Goal: Task Accomplishment & Management: Use online tool/utility

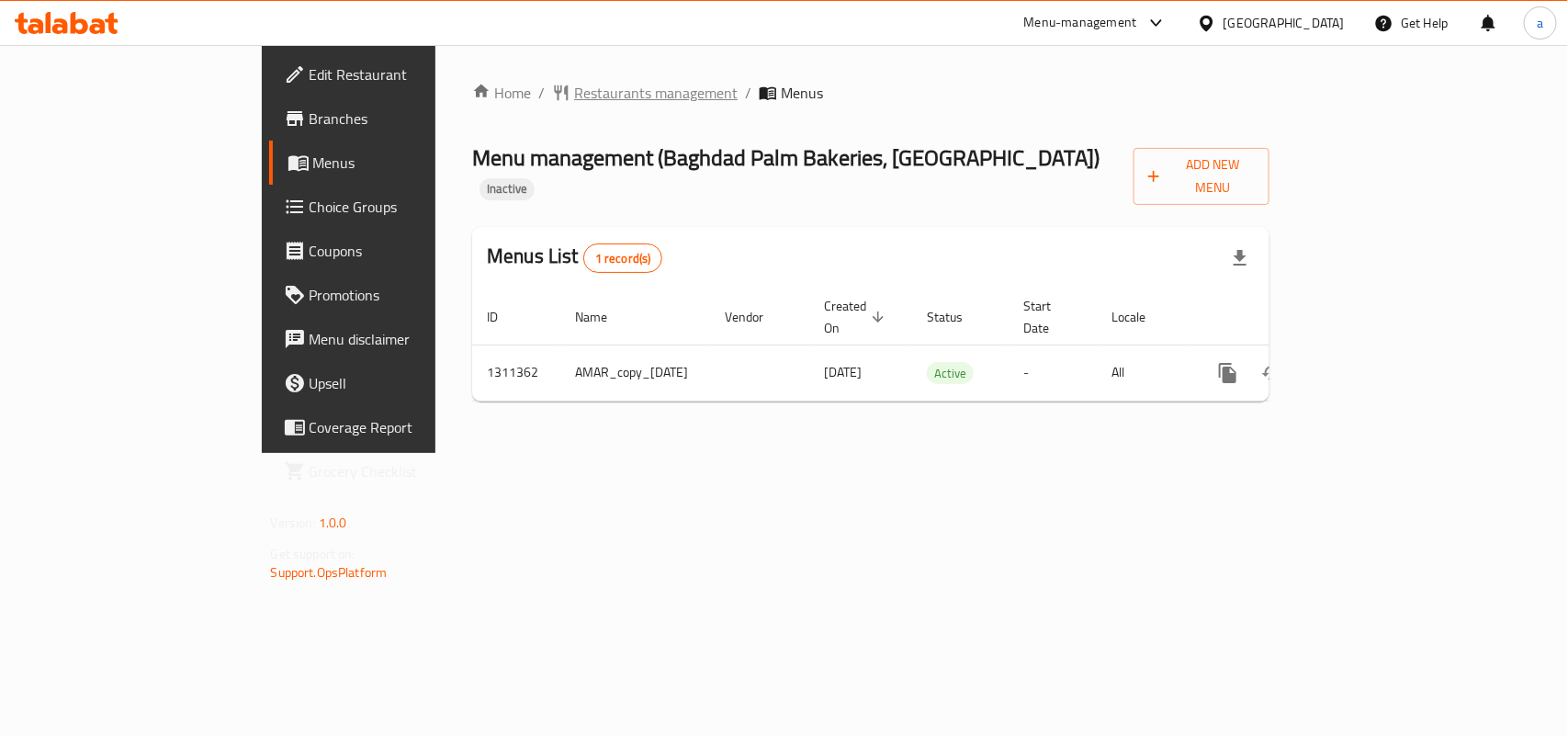
click at [574, 99] on span "Restaurants management" at bounding box center [656, 92] width 164 height 22
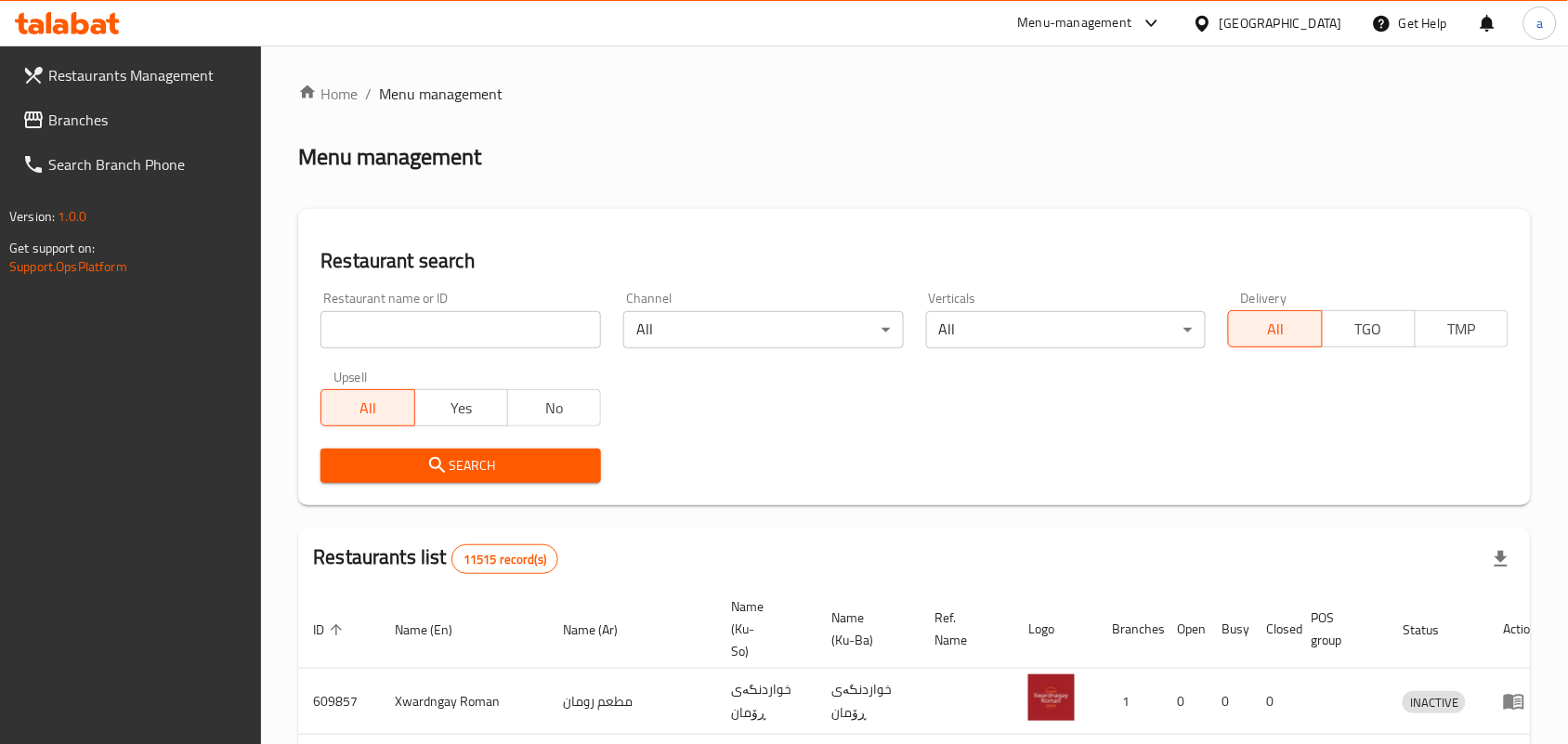
click at [480, 329] on input "search" at bounding box center [461, 329] width 281 height 37
paste input "Al Rawabi Restaurant"
type input "Al Rawabi Restaurant"
click button "Search" at bounding box center [461, 465] width 281 height 34
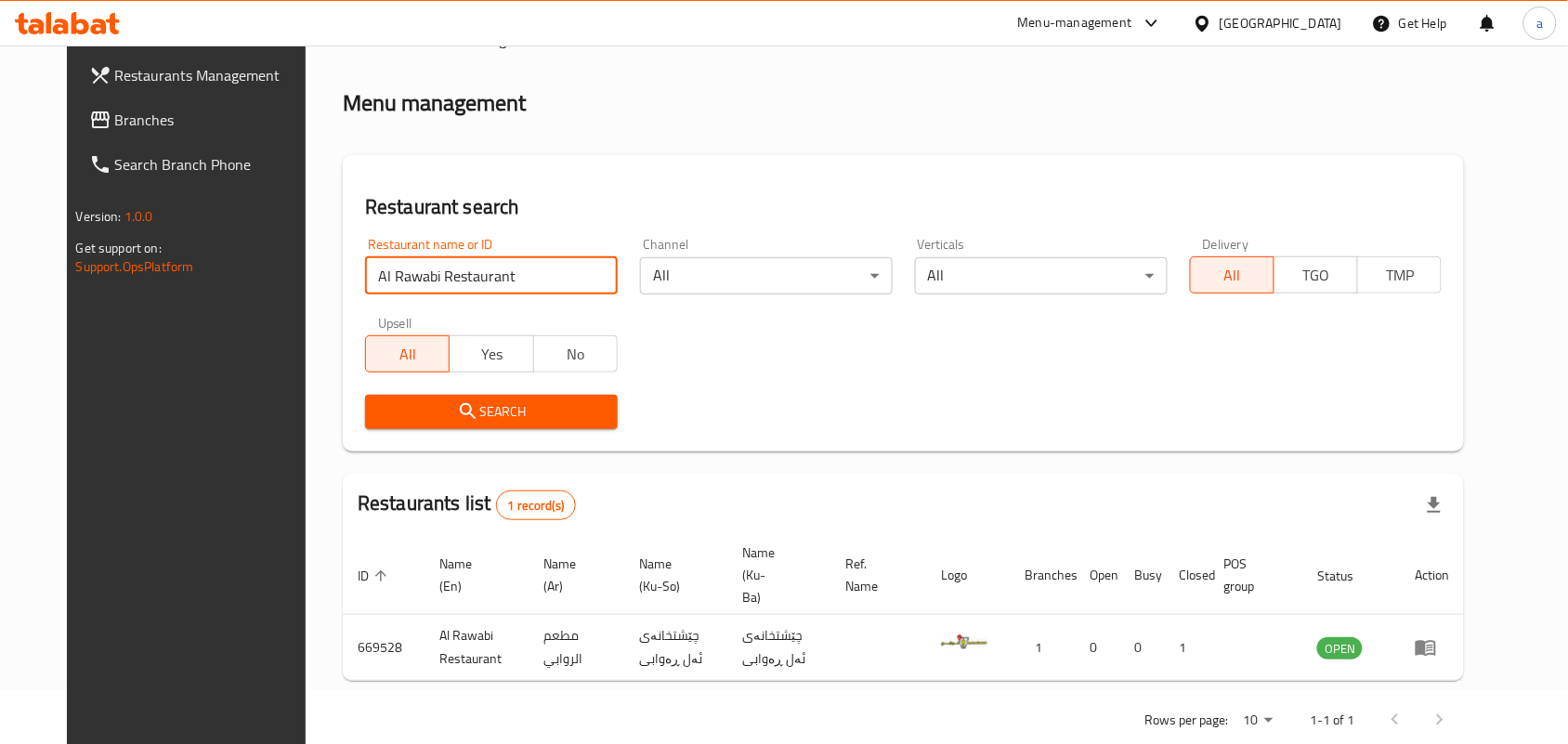
scroll to position [85, 0]
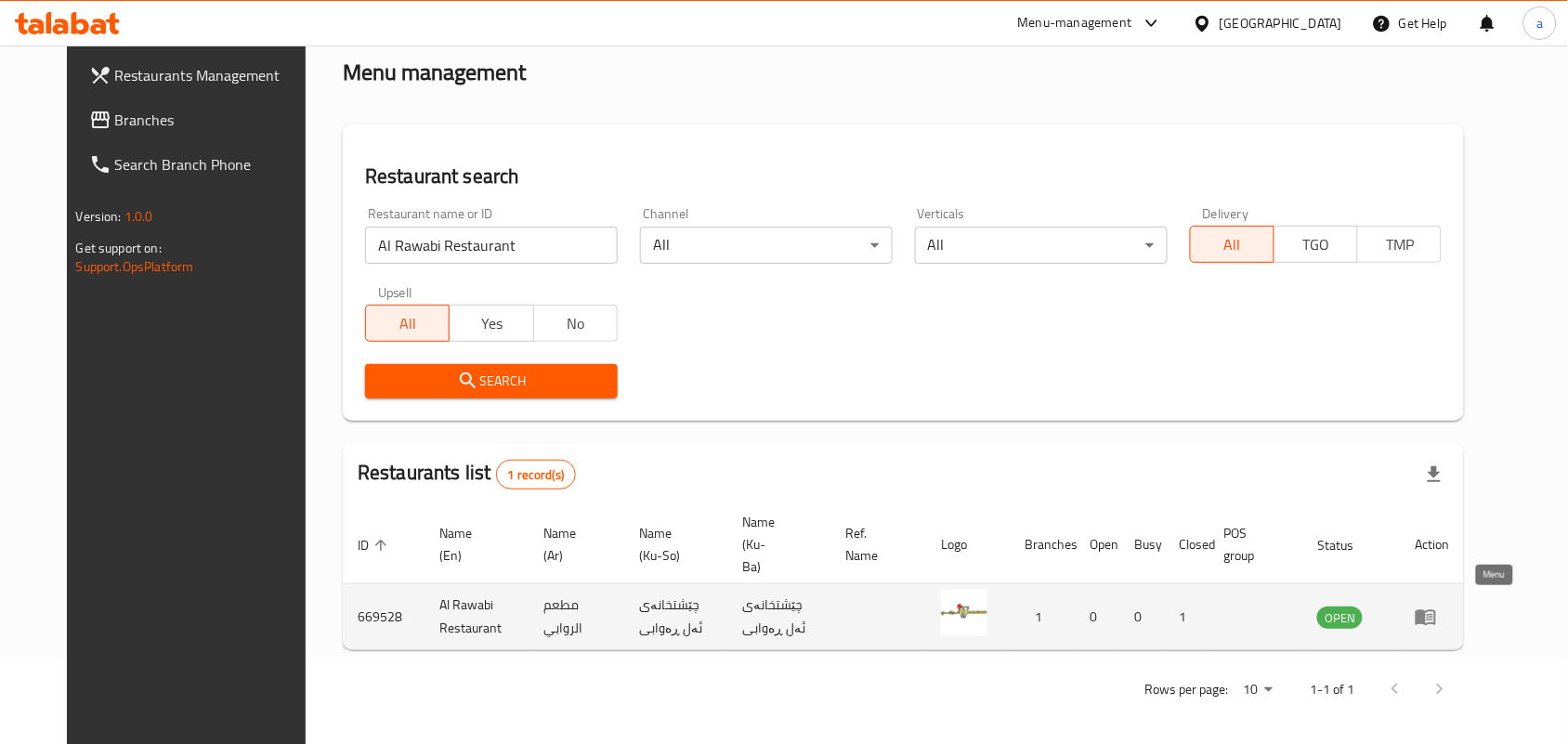
click at [1438, 605] on icon "enhanced table" at bounding box center [1425, 616] width 22 height 22
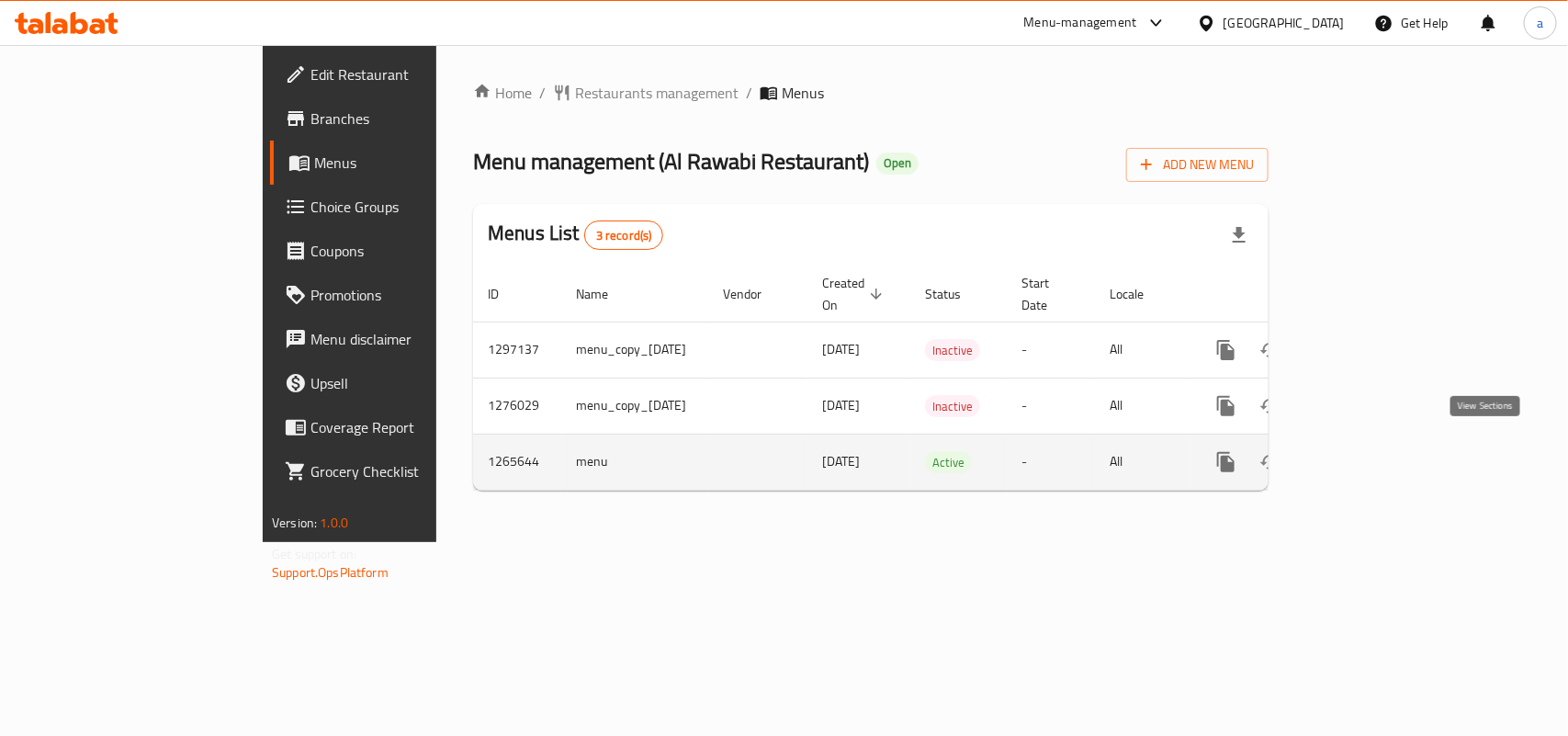
click at [1367, 454] on icon "enhanced table" at bounding box center [1358, 462] width 17 height 17
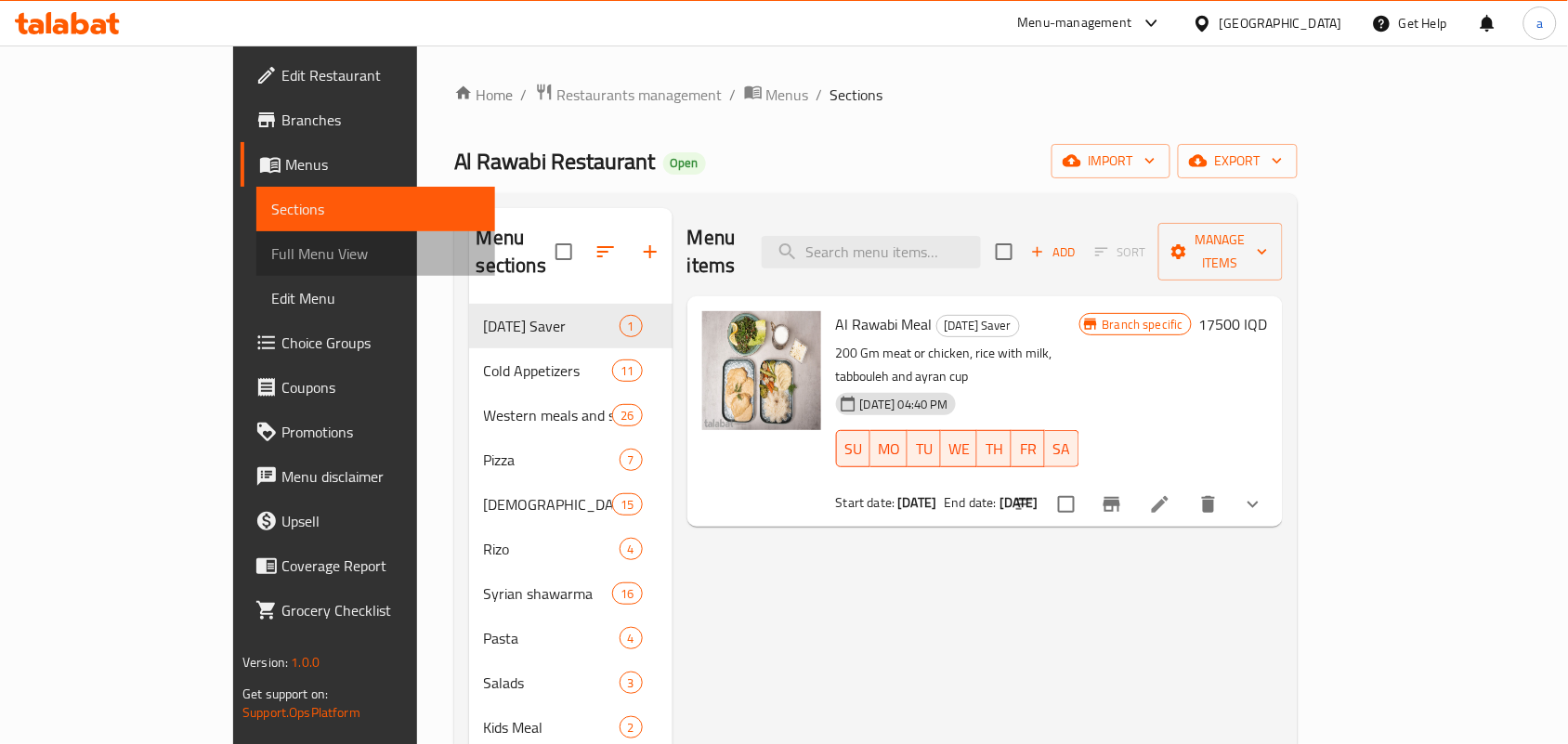
click at [271, 264] on span "Full Menu View" at bounding box center [376, 253] width 209 height 22
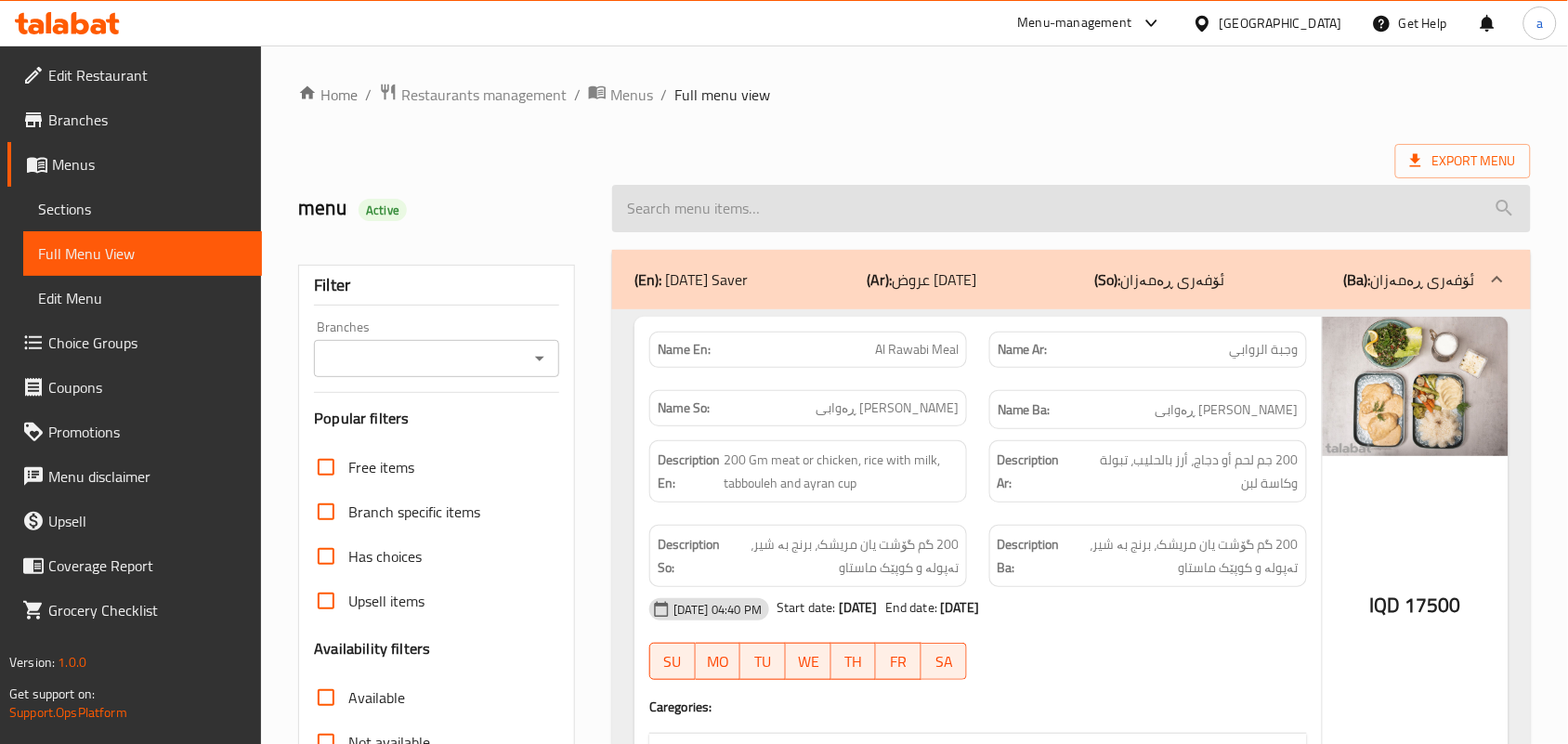
click at [661, 221] on input "search" at bounding box center [1071, 208] width 919 height 48
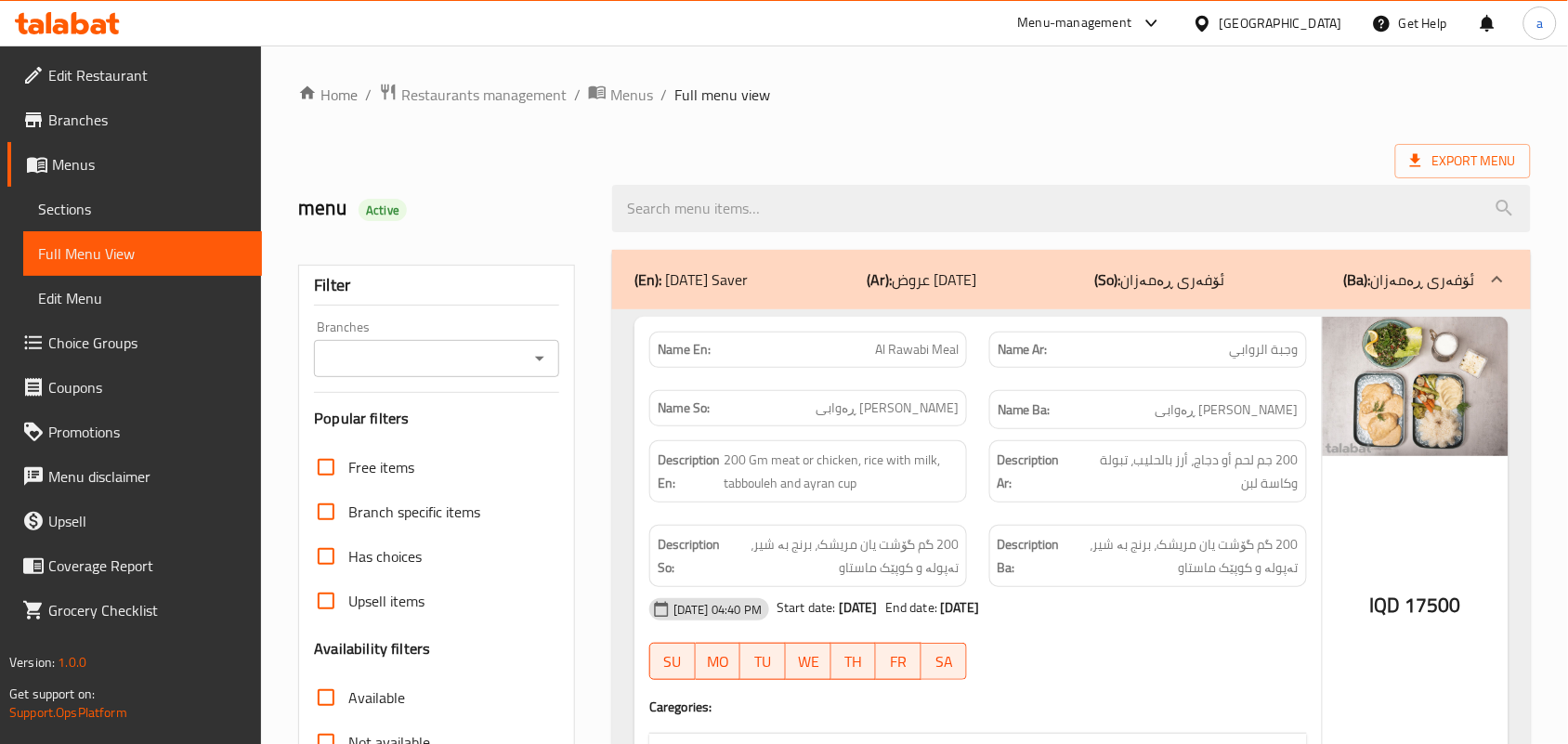
paste input "Maria Chicken"
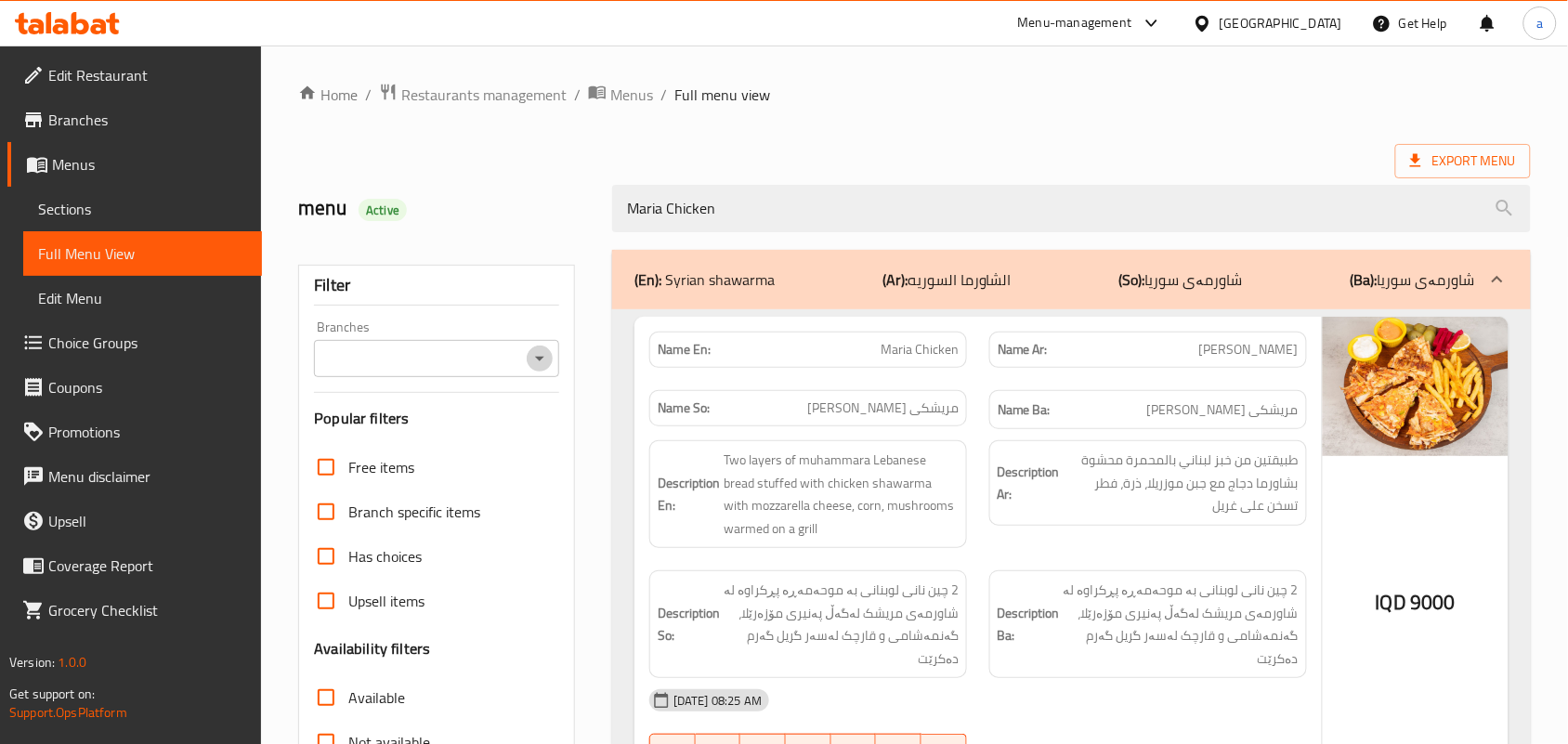
drag, startPoint x: 539, startPoint y: 364, endPoint x: 541, endPoint y: 376, distance: 12.2
click at [540, 362] on icon "Open" at bounding box center [540, 359] width 10 height 5
type input "Maria Chicken"
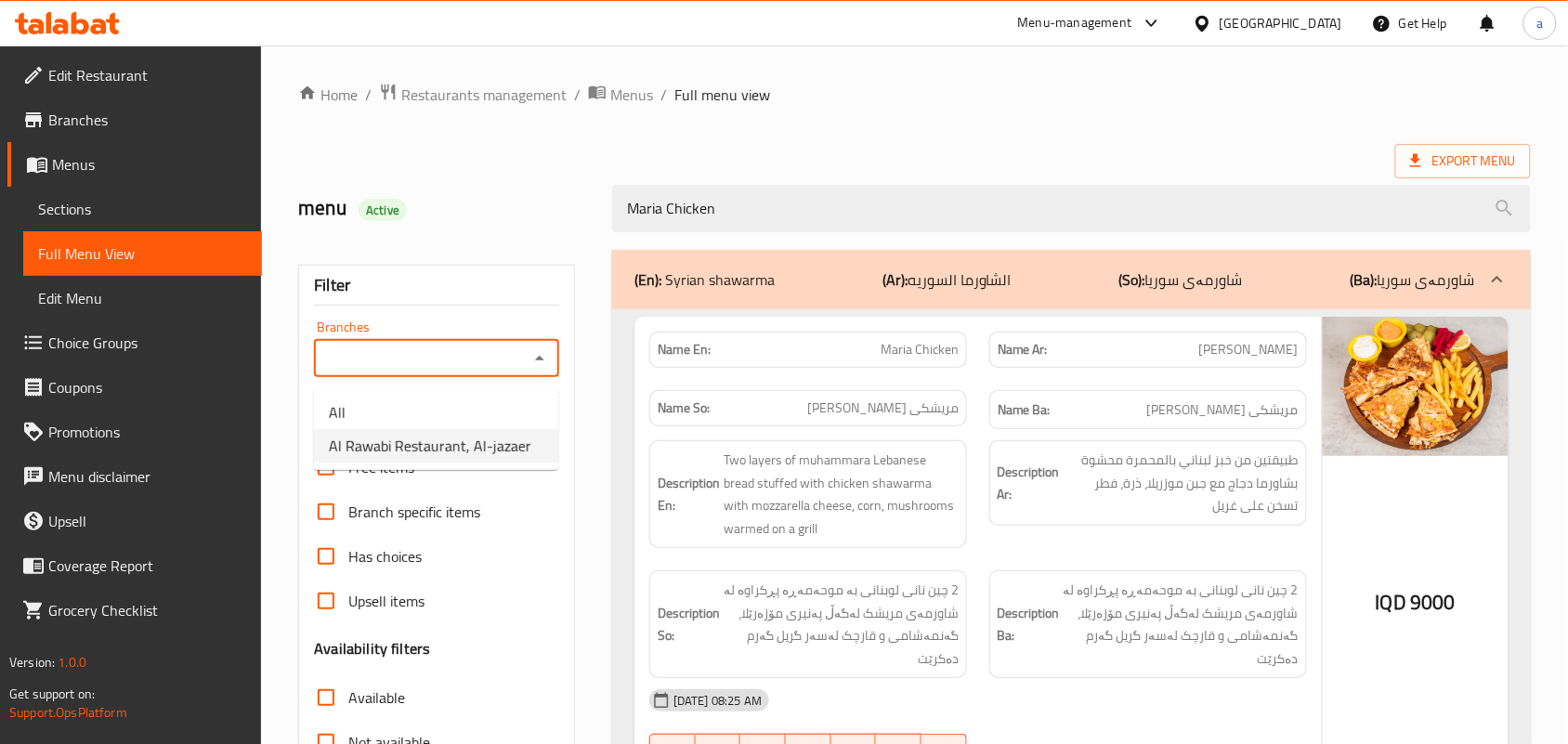
click at [414, 457] on span "Al Rawabi Restaurant, Al-jazaer" at bounding box center [429, 445] width 203 height 22
type input "Al Rawabi Restaurant, Al-jazaer"
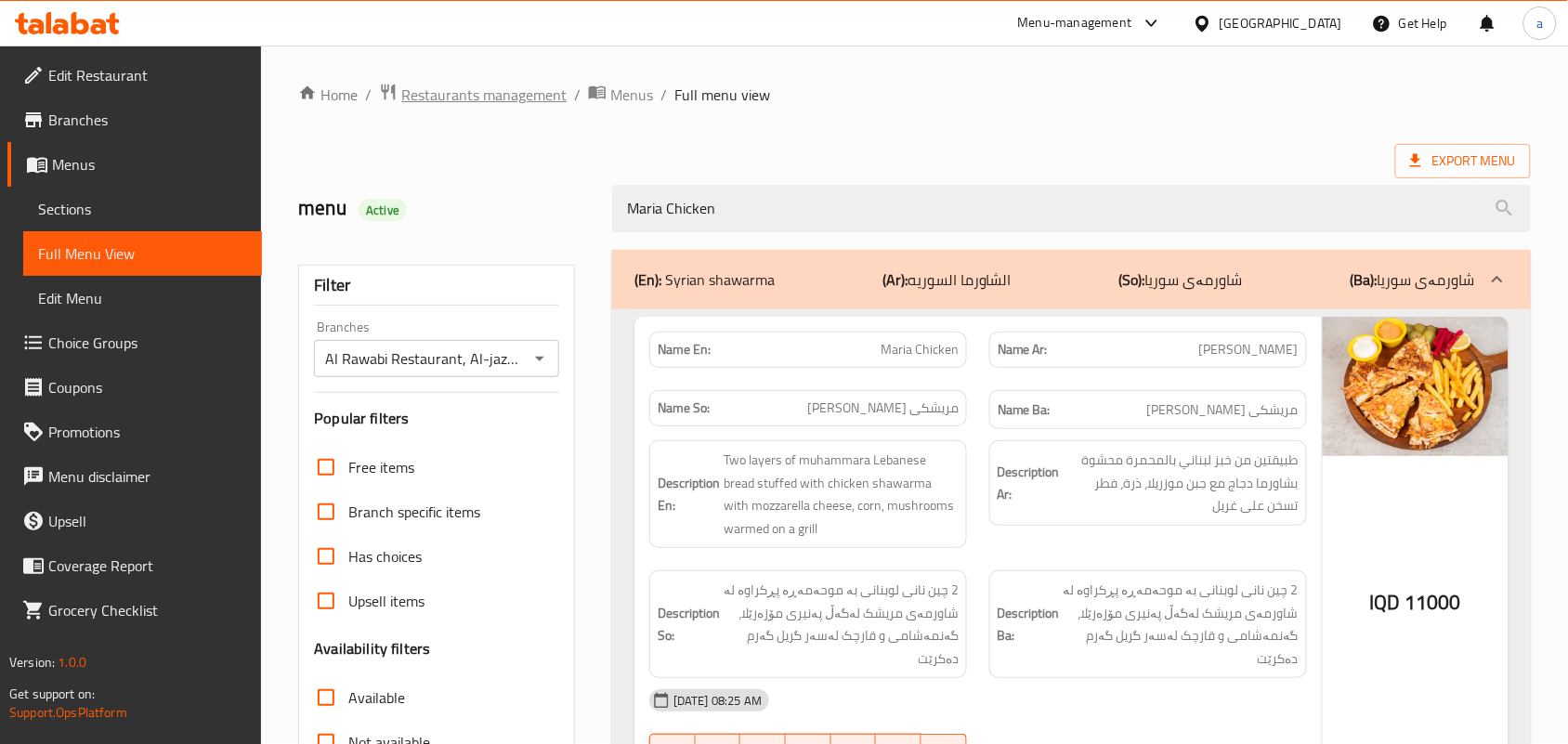
click at [451, 99] on span "Restaurants management" at bounding box center [485, 94] width 166 height 22
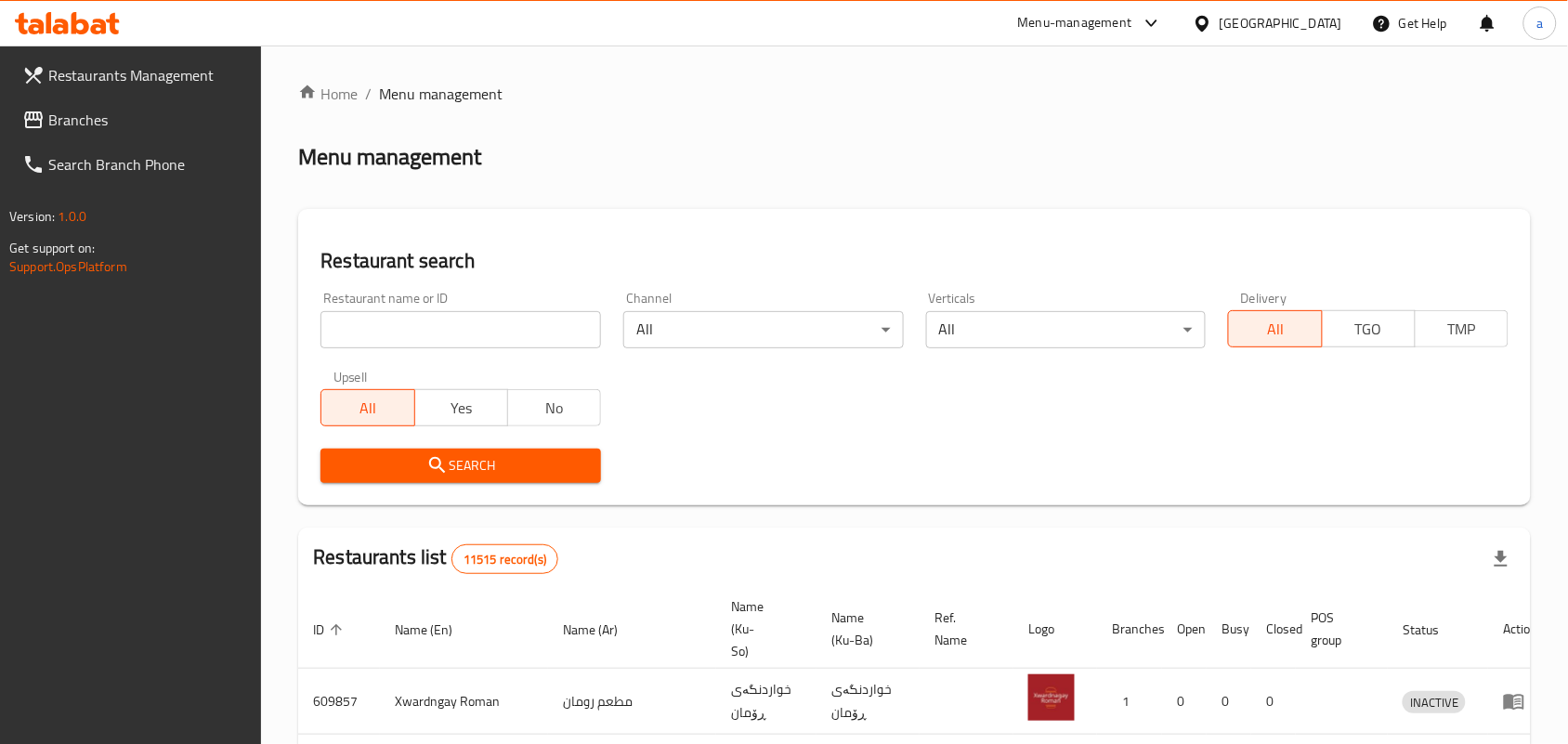
click at [427, 348] on input "search" at bounding box center [461, 329] width 281 height 37
paste input "Al Rawabi Restaurant"
type input "Al Rawabi Restaurant"
click button "Search" at bounding box center [461, 465] width 281 height 34
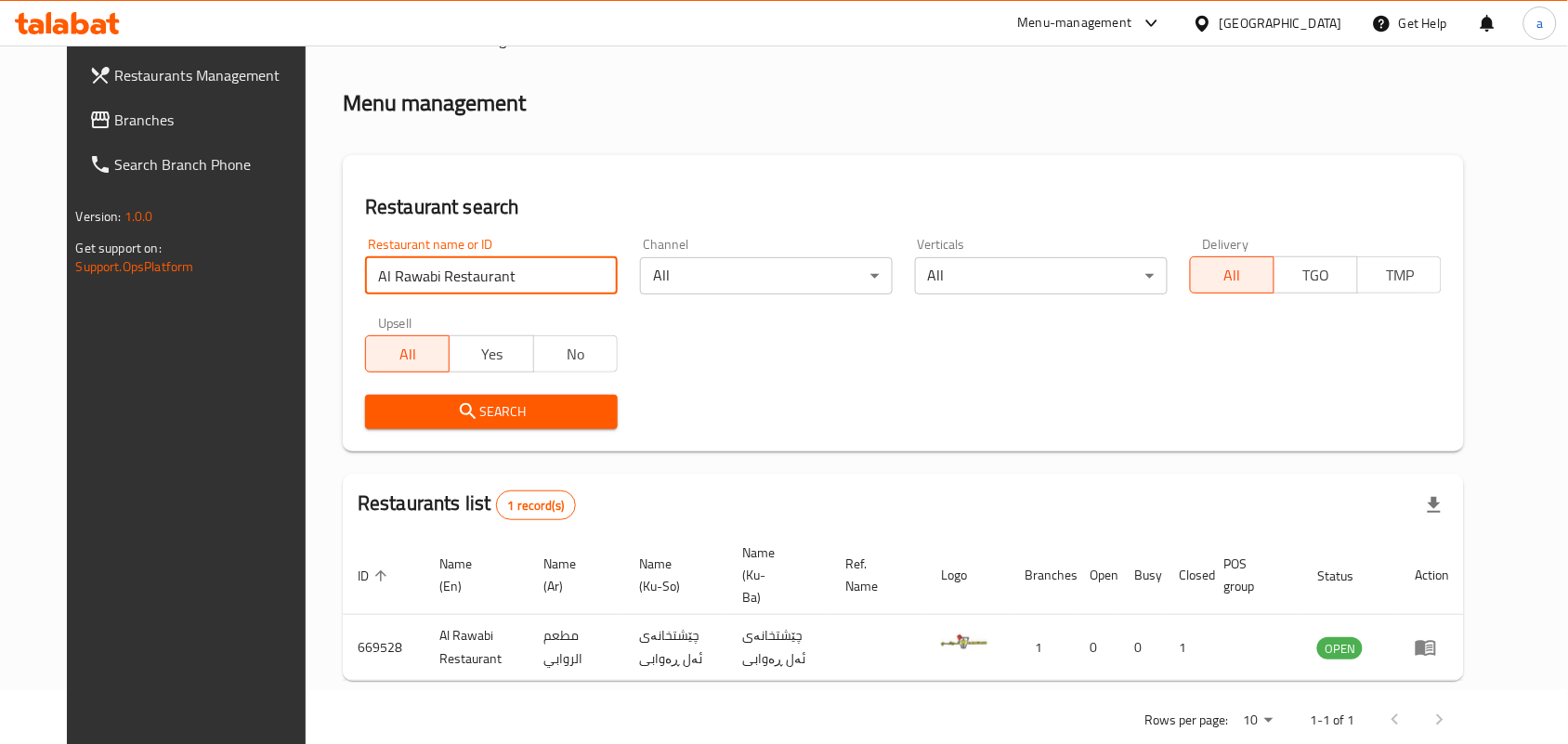
scroll to position [85, 0]
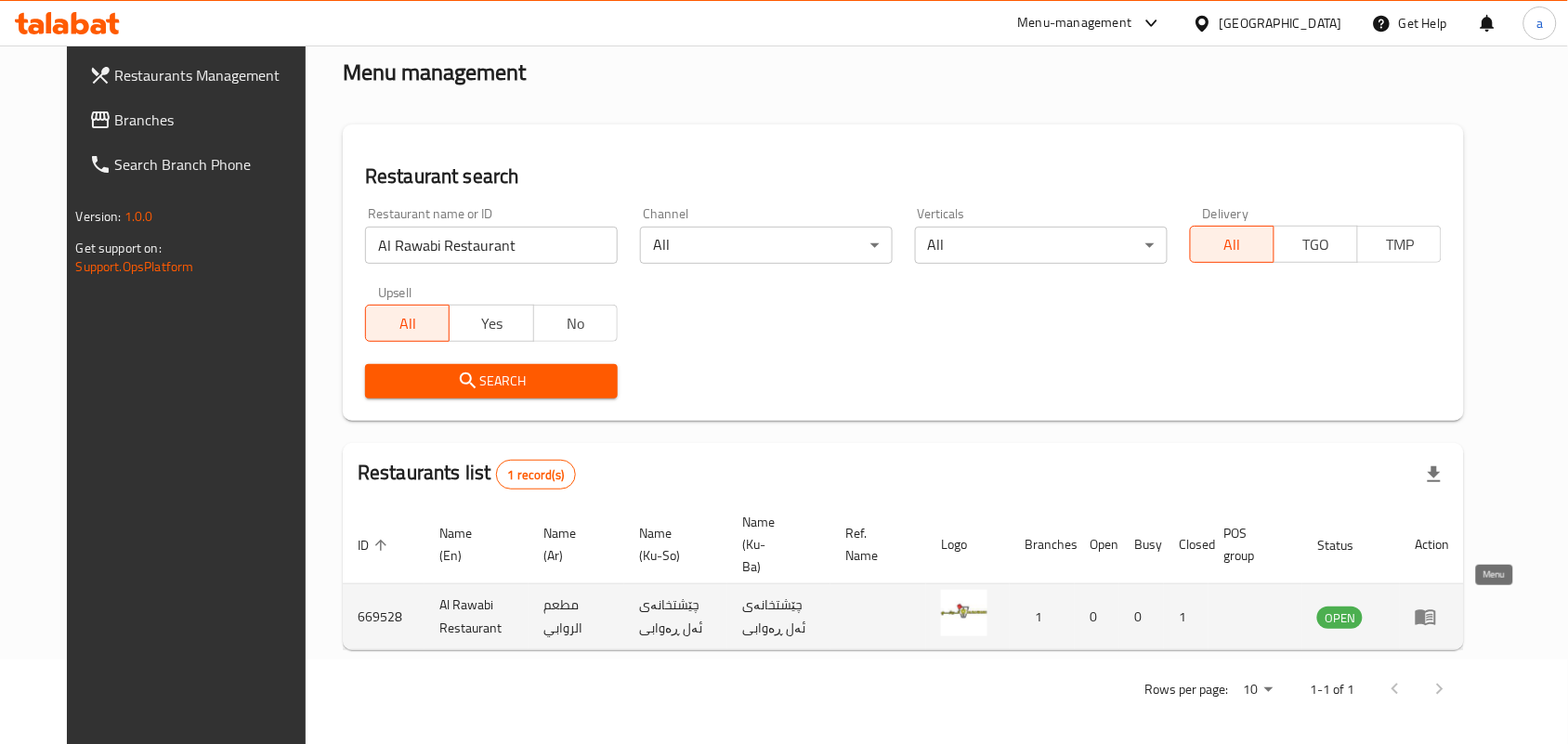
click at [1437, 614] on icon "enhanced table" at bounding box center [1425, 617] width 20 height 16
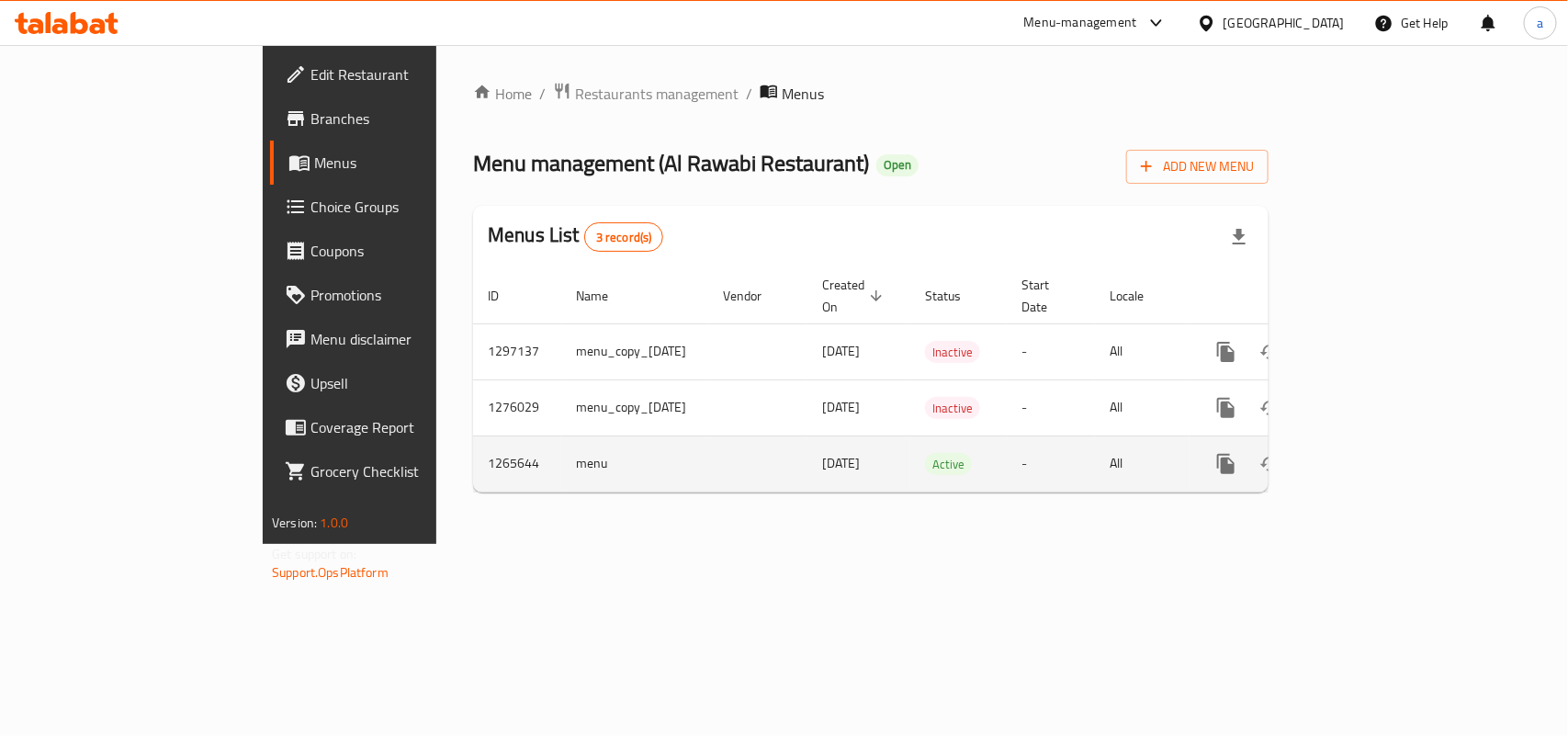
click at [1369, 457] on icon "enhanced table" at bounding box center [1357, 463] width 22 height 22
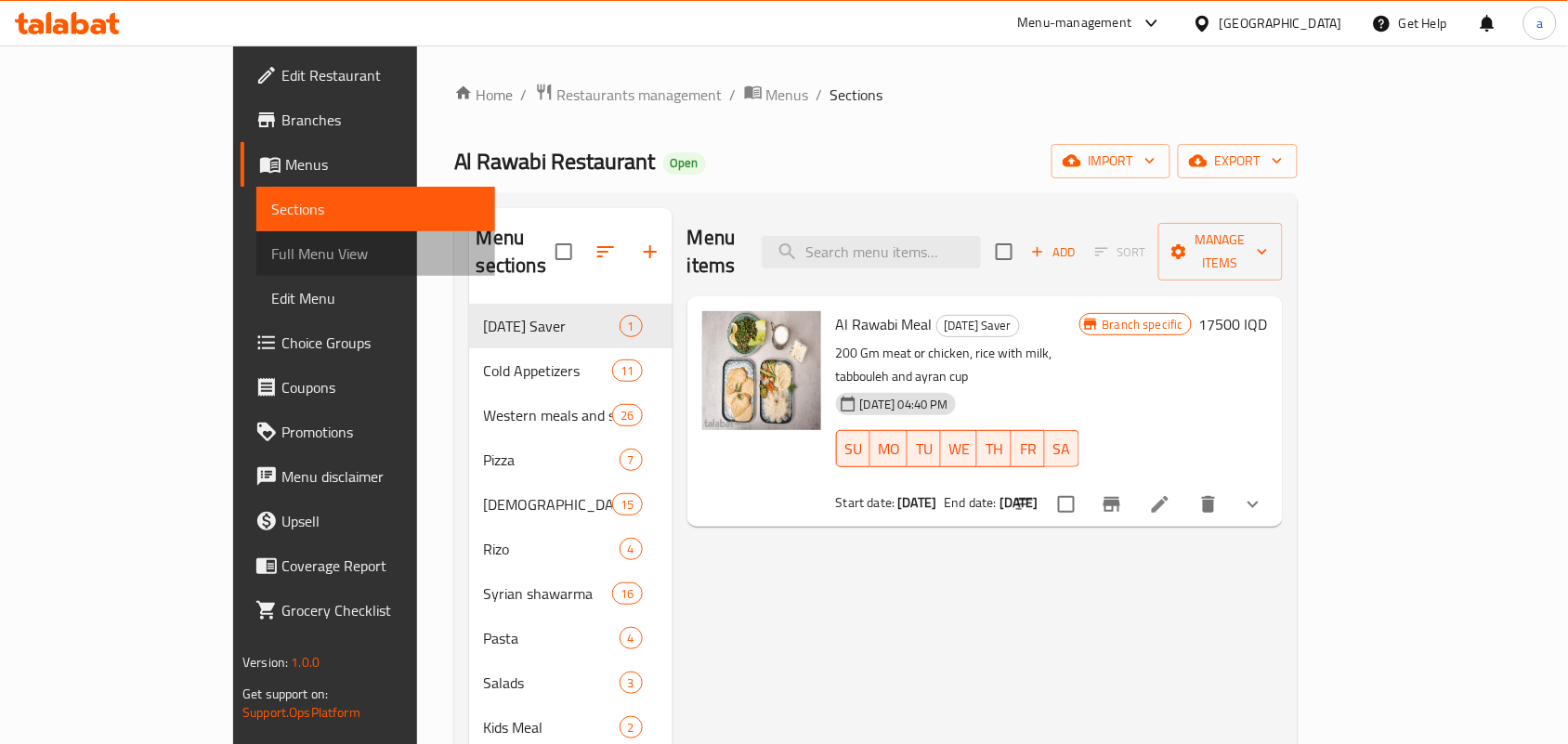
click at [271, 253] on span "Full Menu View" at bounding box center [376, 253] width 209 height 22
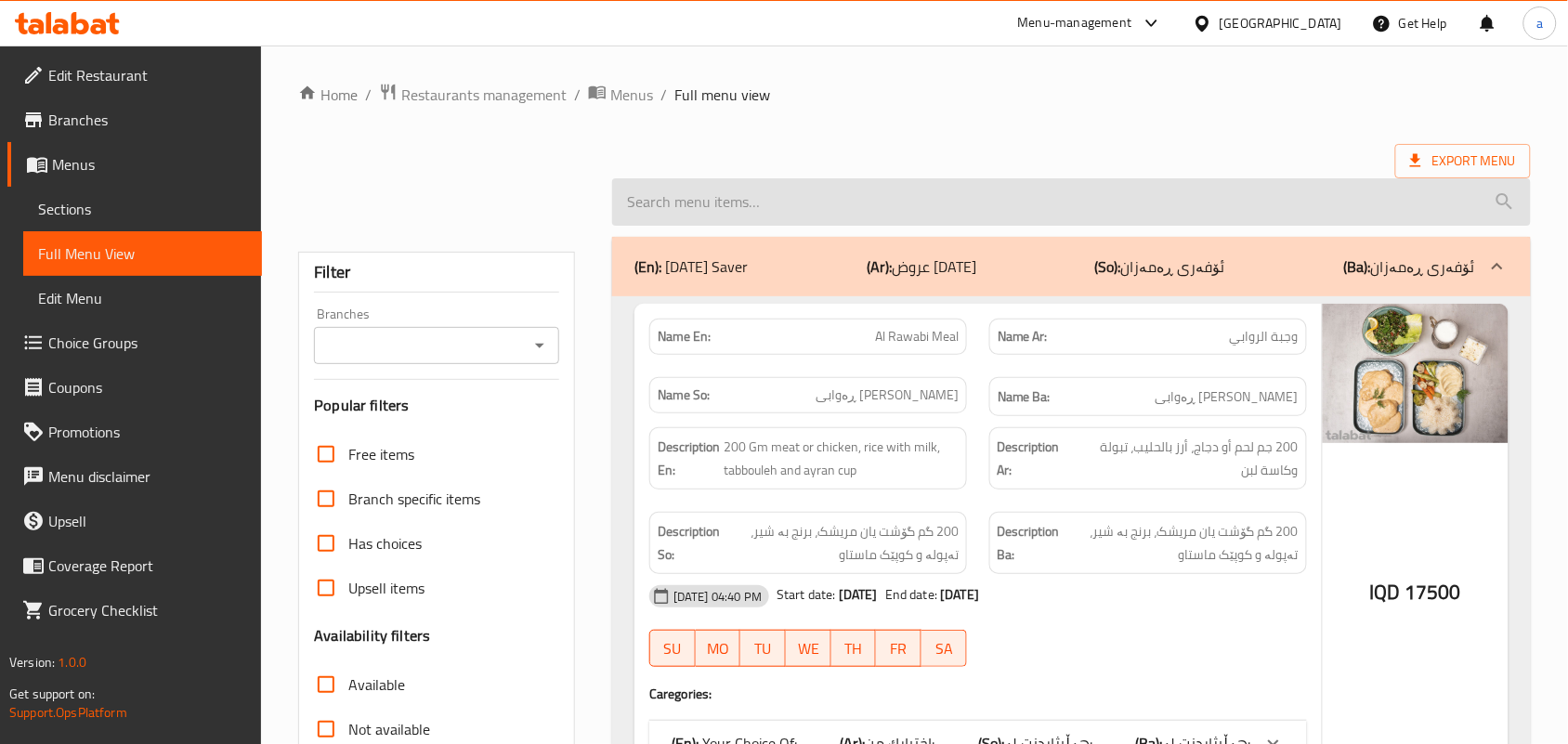
click at [746, 211] on input "search" at bounding box center [1071, 202] width 919 height 48
paste input "Meat Arabic Meal"
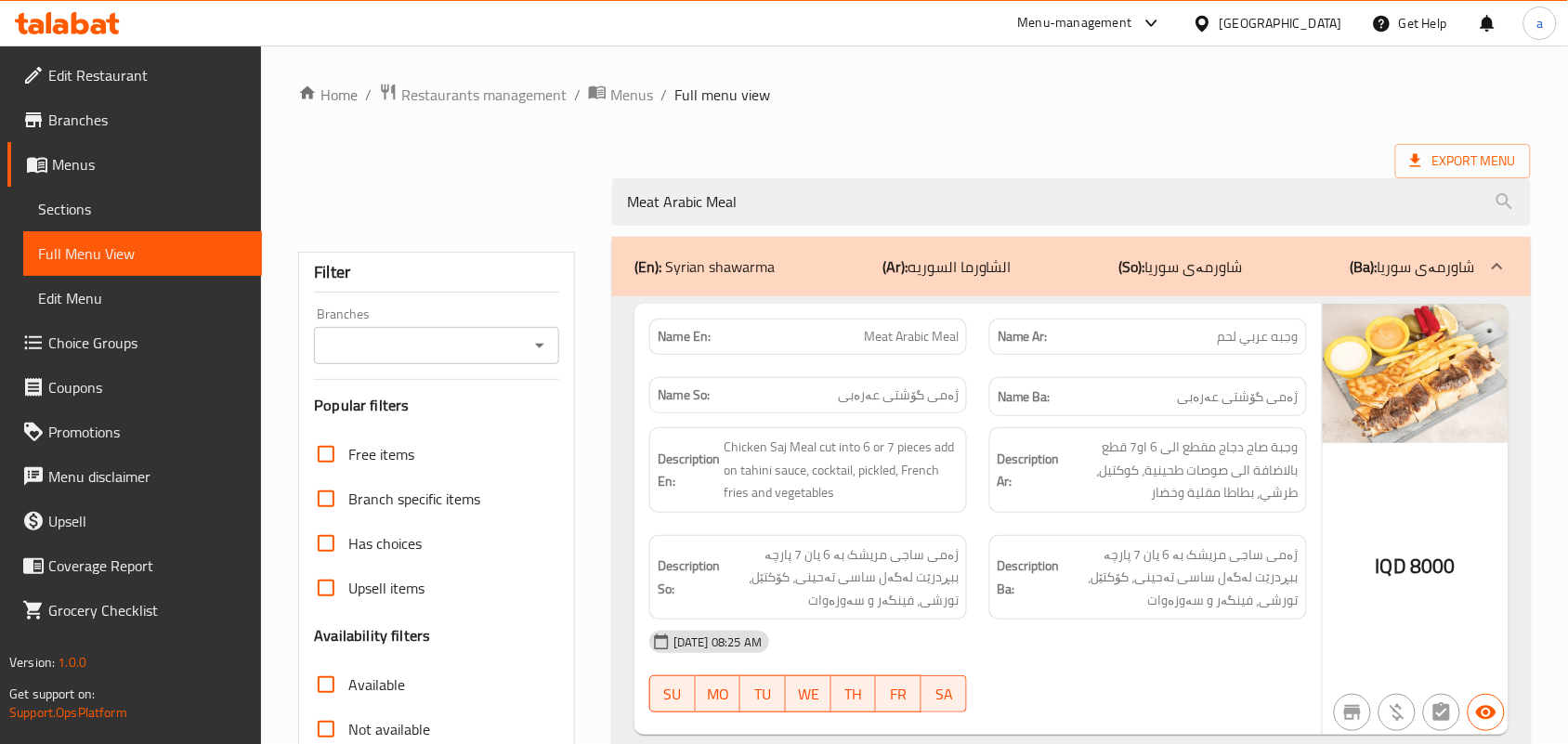
click at [535, 351] on icon "Open" at bounding box center [539, 344] width 22 height 22
type input "Meat Arabic Meal"
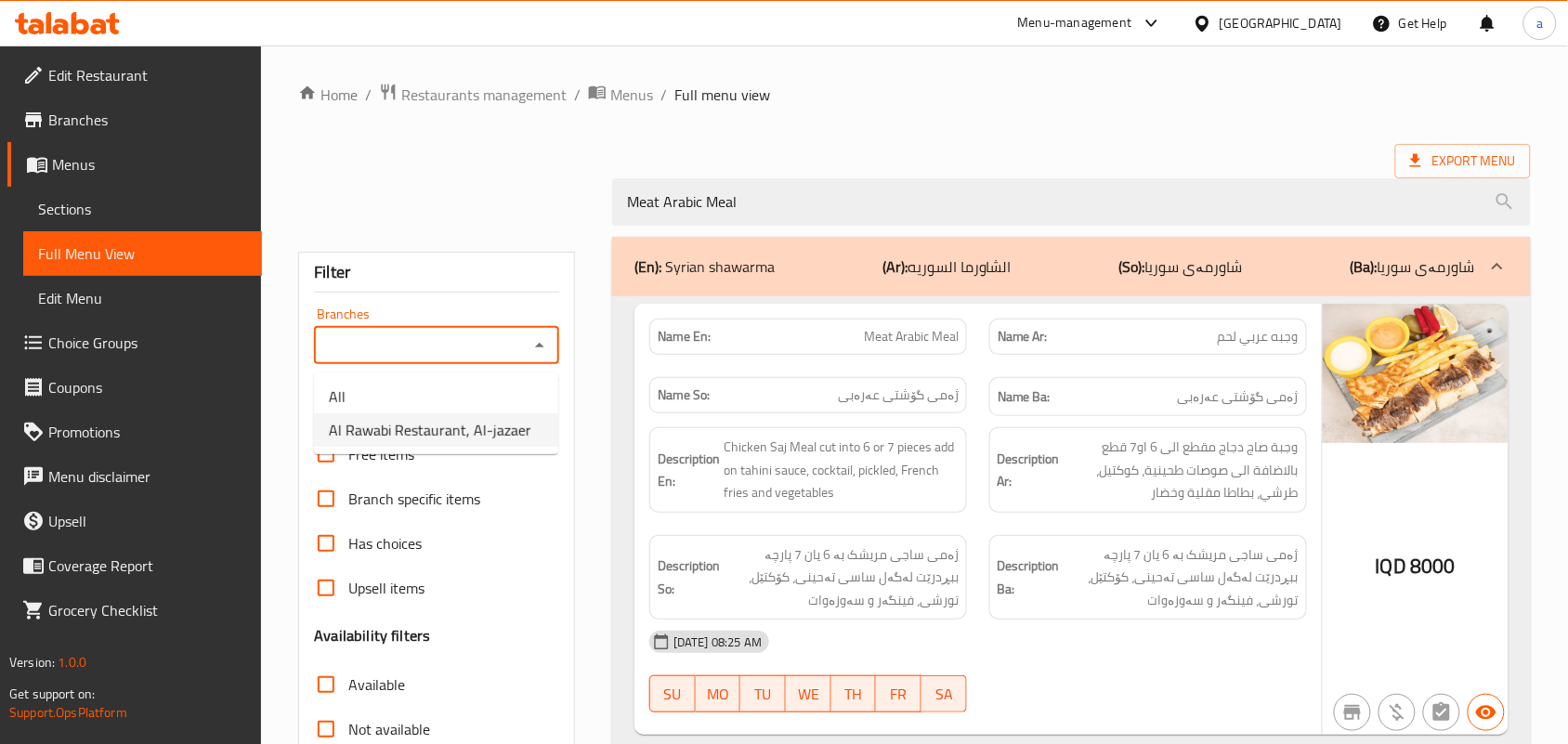
click at [440, 428] on span "Al Rawabi Restaurant, Al-jazaer" at bounding box center [429, 429] width 203 height 22
type input "Al Rawabi Restaurant, Al-jazaer"
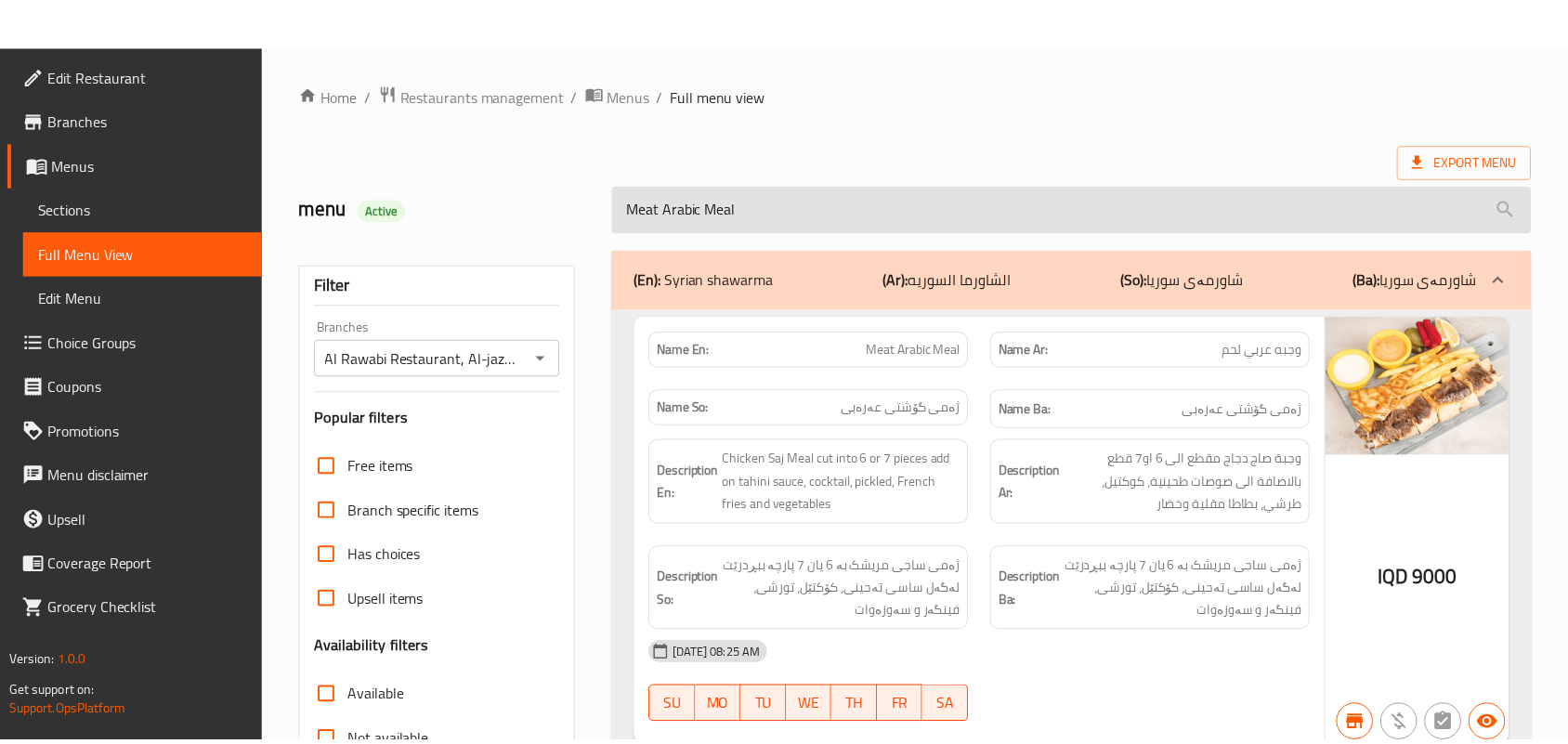
scroll to position [274, 0]
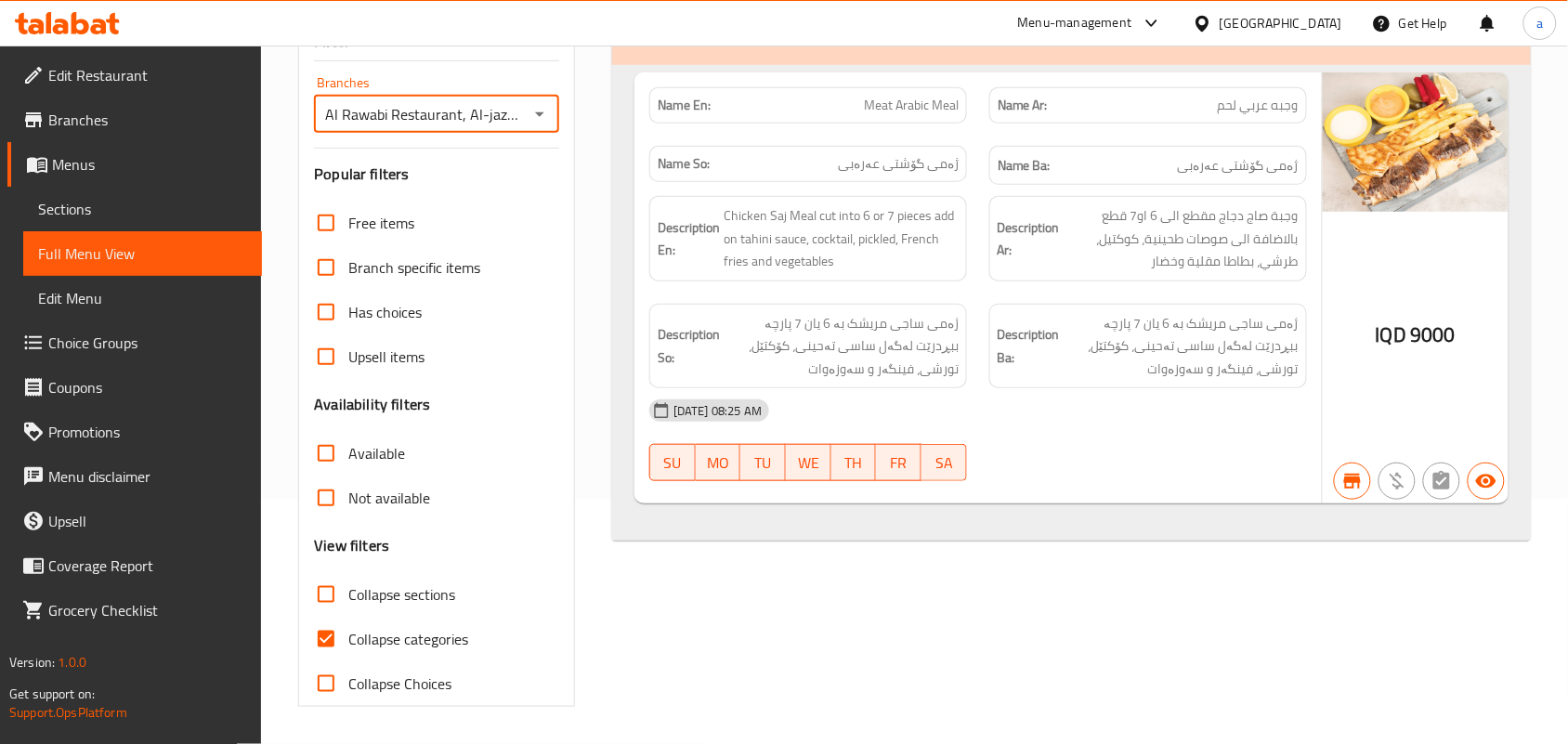
click at [108, 227] on link "Sections" at bounding box center [142, 208] width 239 height 45
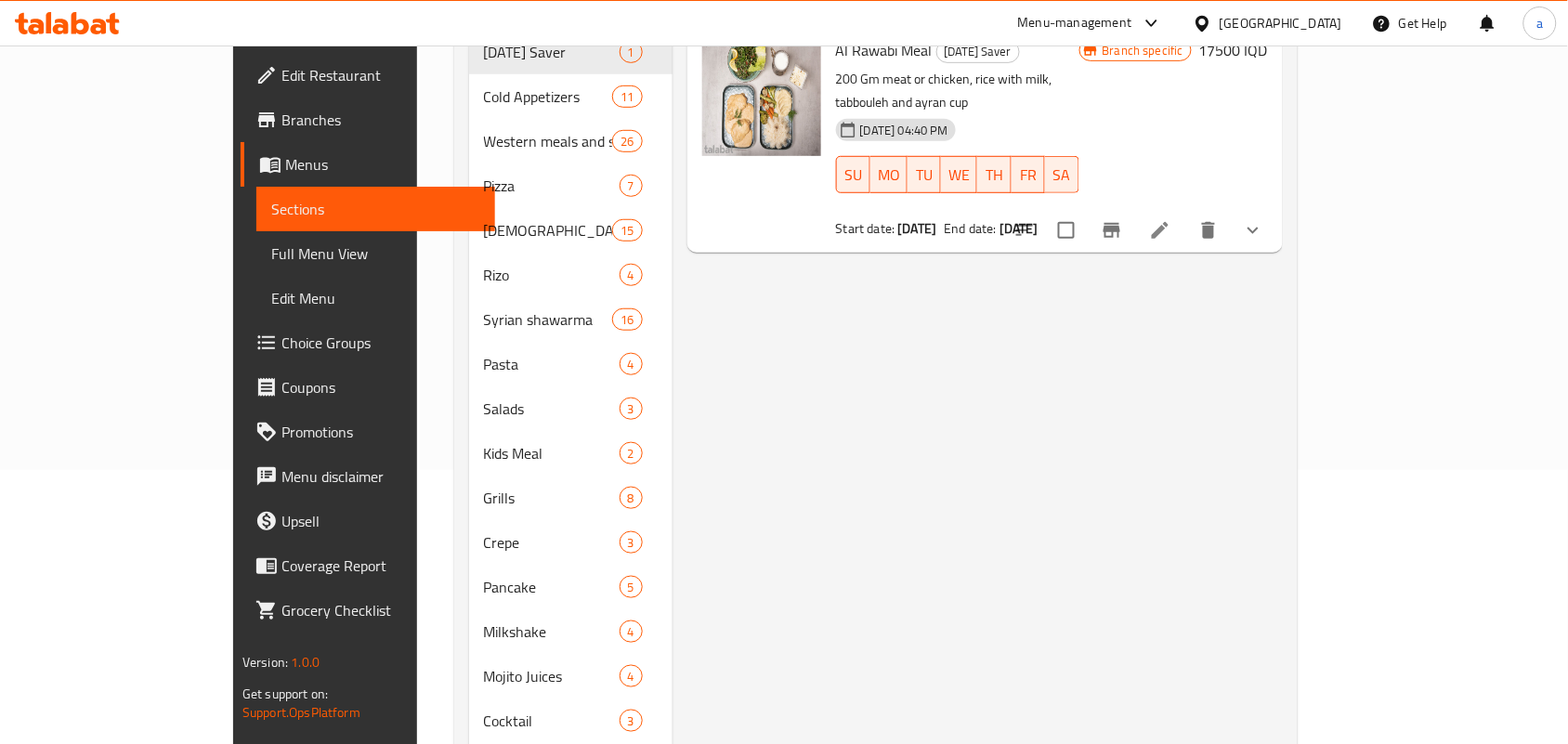
scroll to position [262, 0]
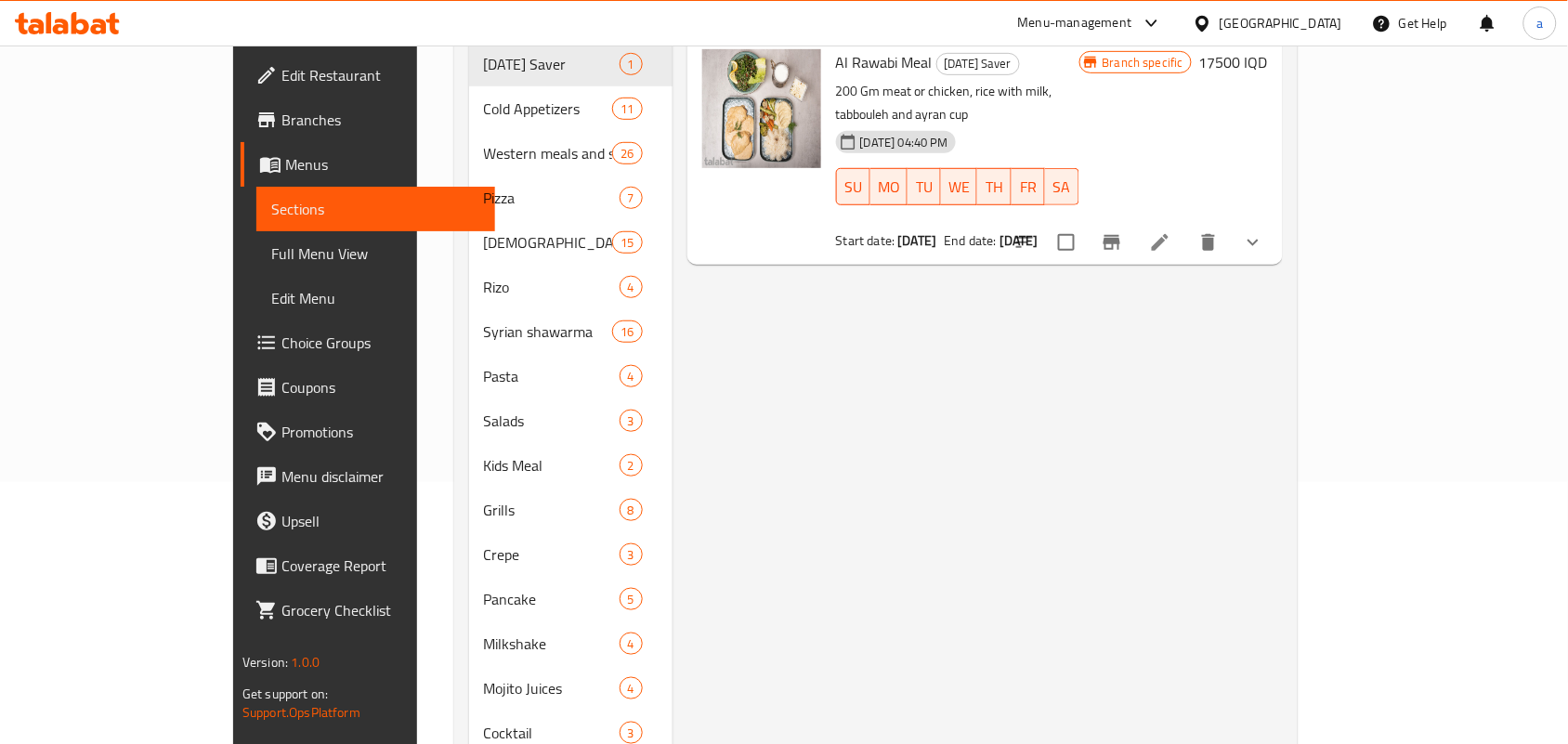
click at [271, 253] on span "Full Menu View" at bounding box center [376, 253] width 209 height 22
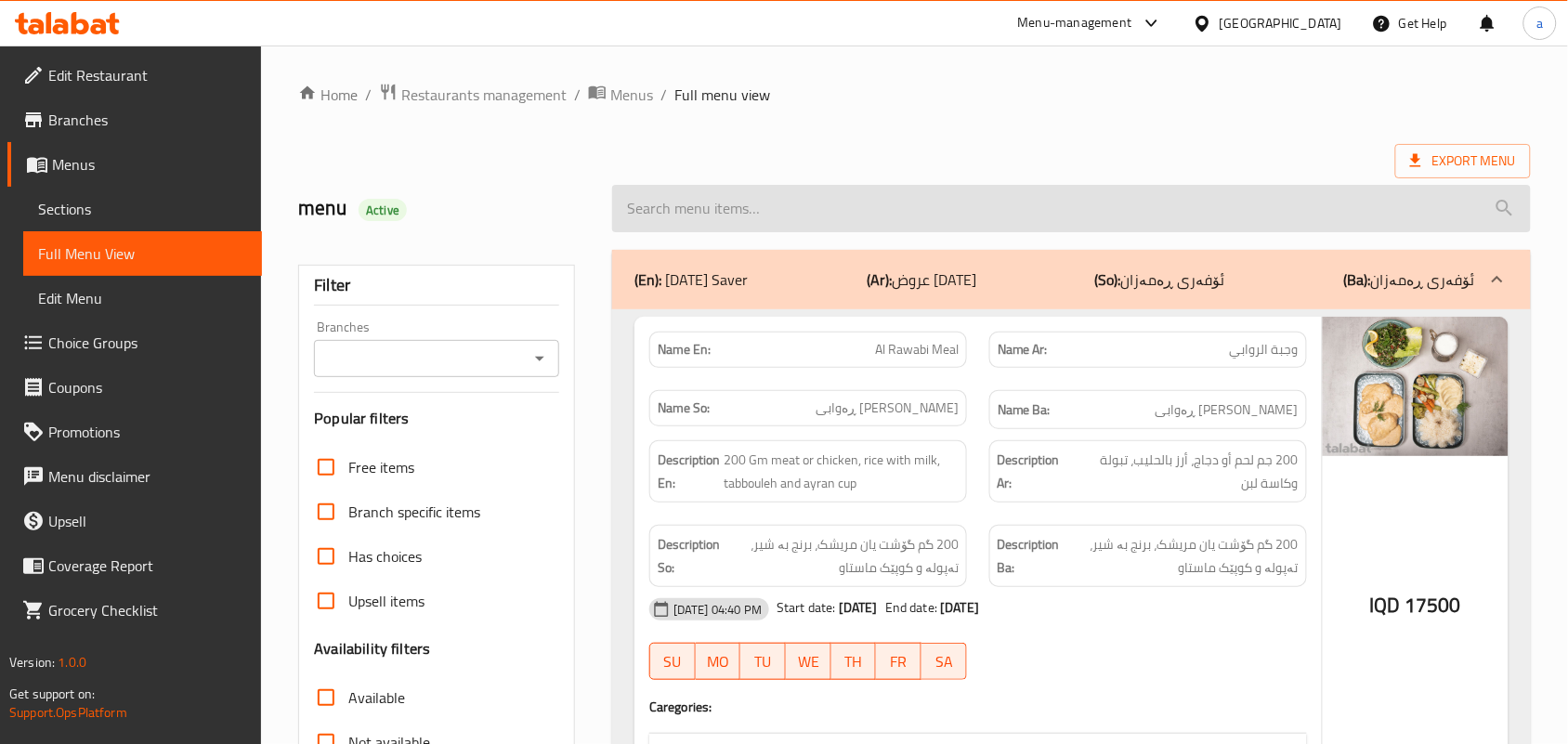
click at [786, 209] on input "search" at bounding box center [1071, 208] width 919 height 48
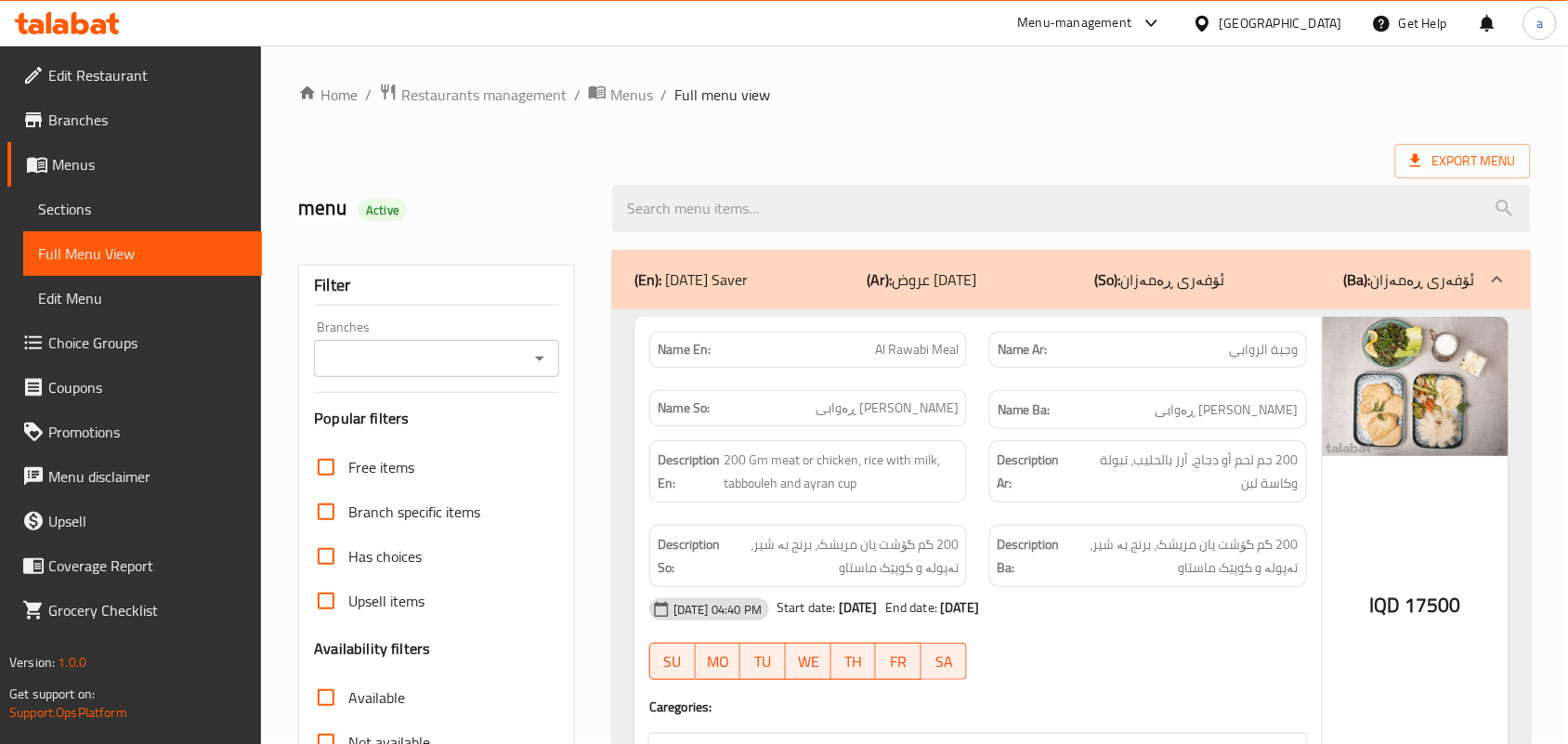
paste input "Chicken Arabic Meal"
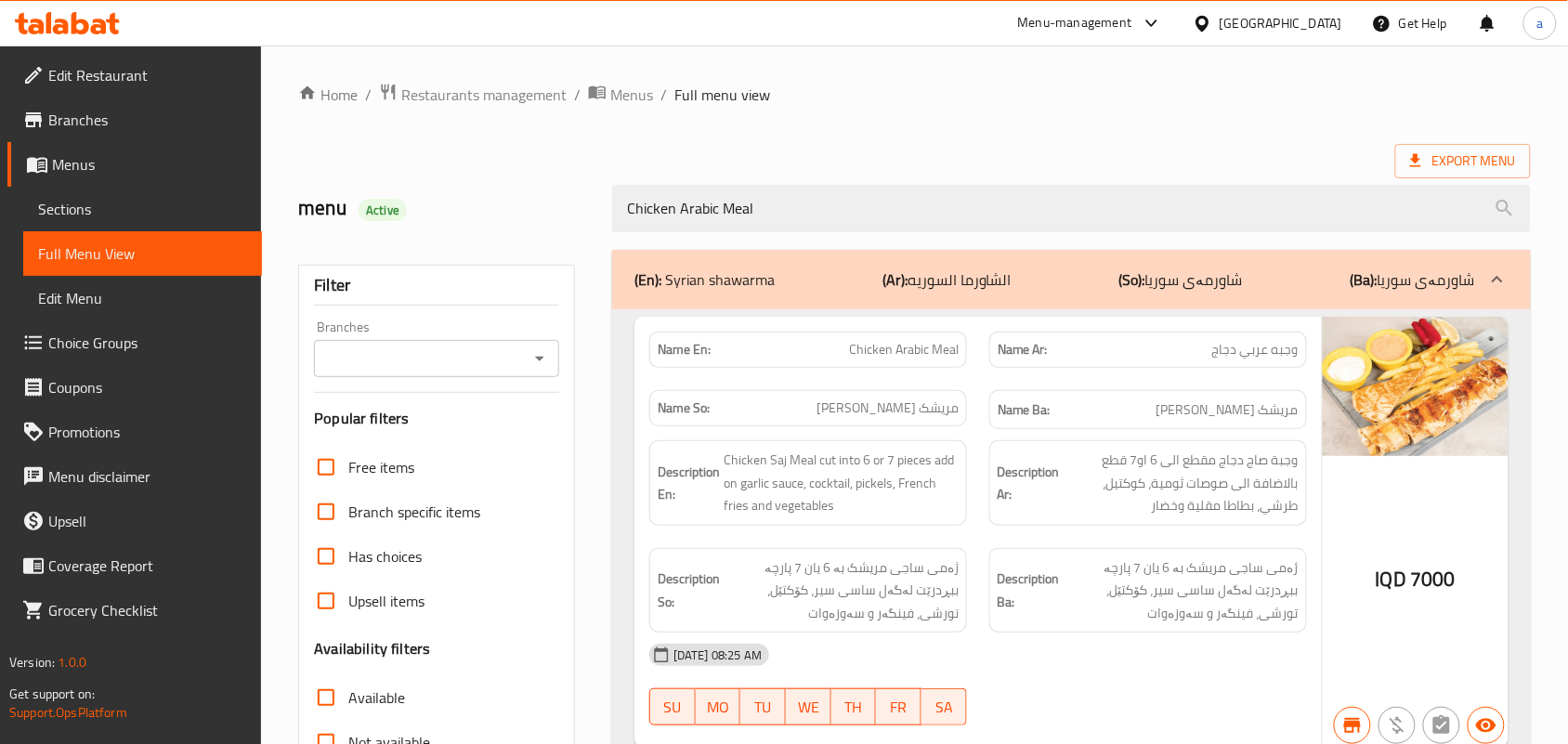
click at [530, 358] on icon "Open" at bounding box center [539, 358] width 22 height 22
type input "Chicken Arabic Meal"
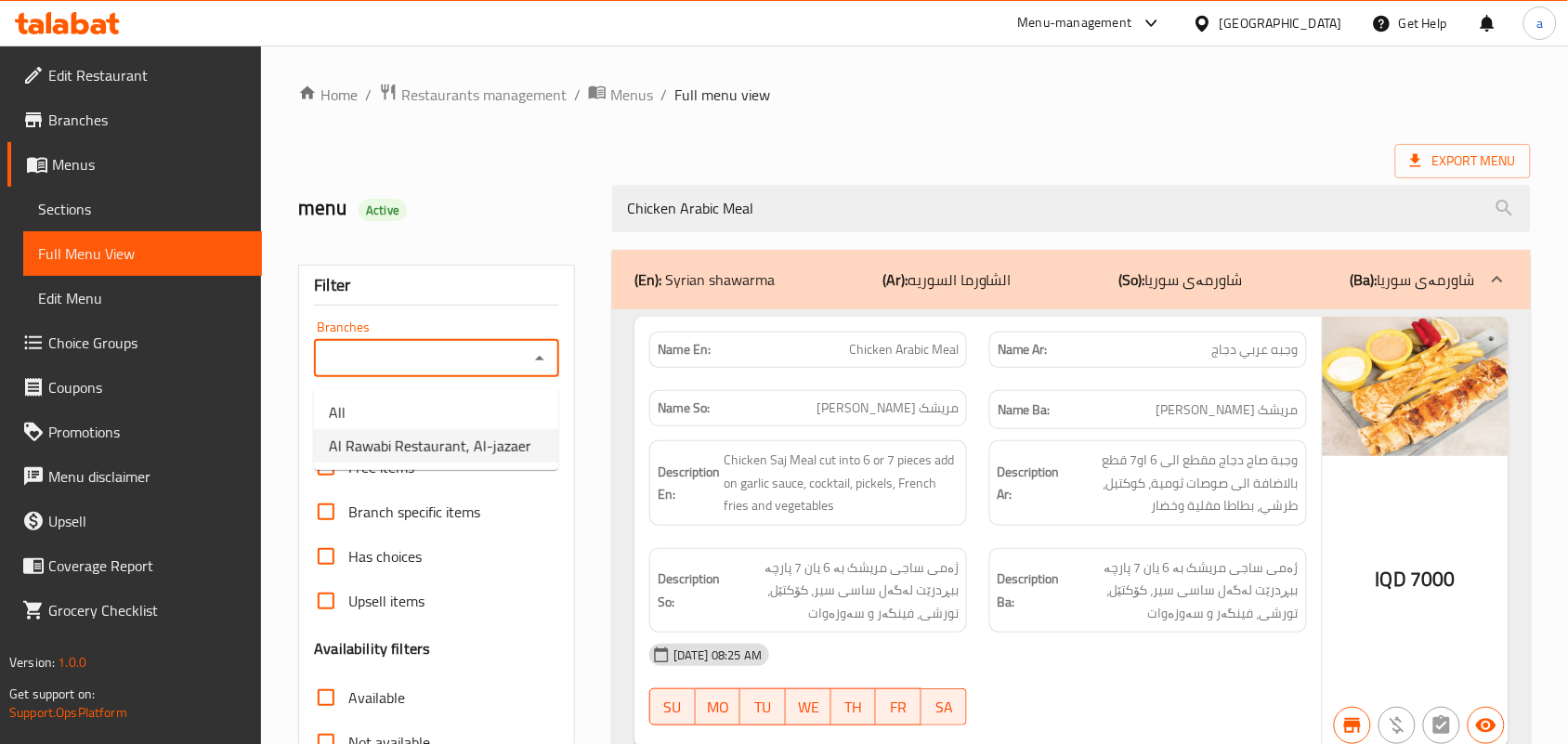
click at [411, 457] on span "Al Rawabi Restaurant, Al-jazaer" at bounding box center [429, 445] width 203 height 22
type input "Al Rawabi Restaurant, Al-jazaer"
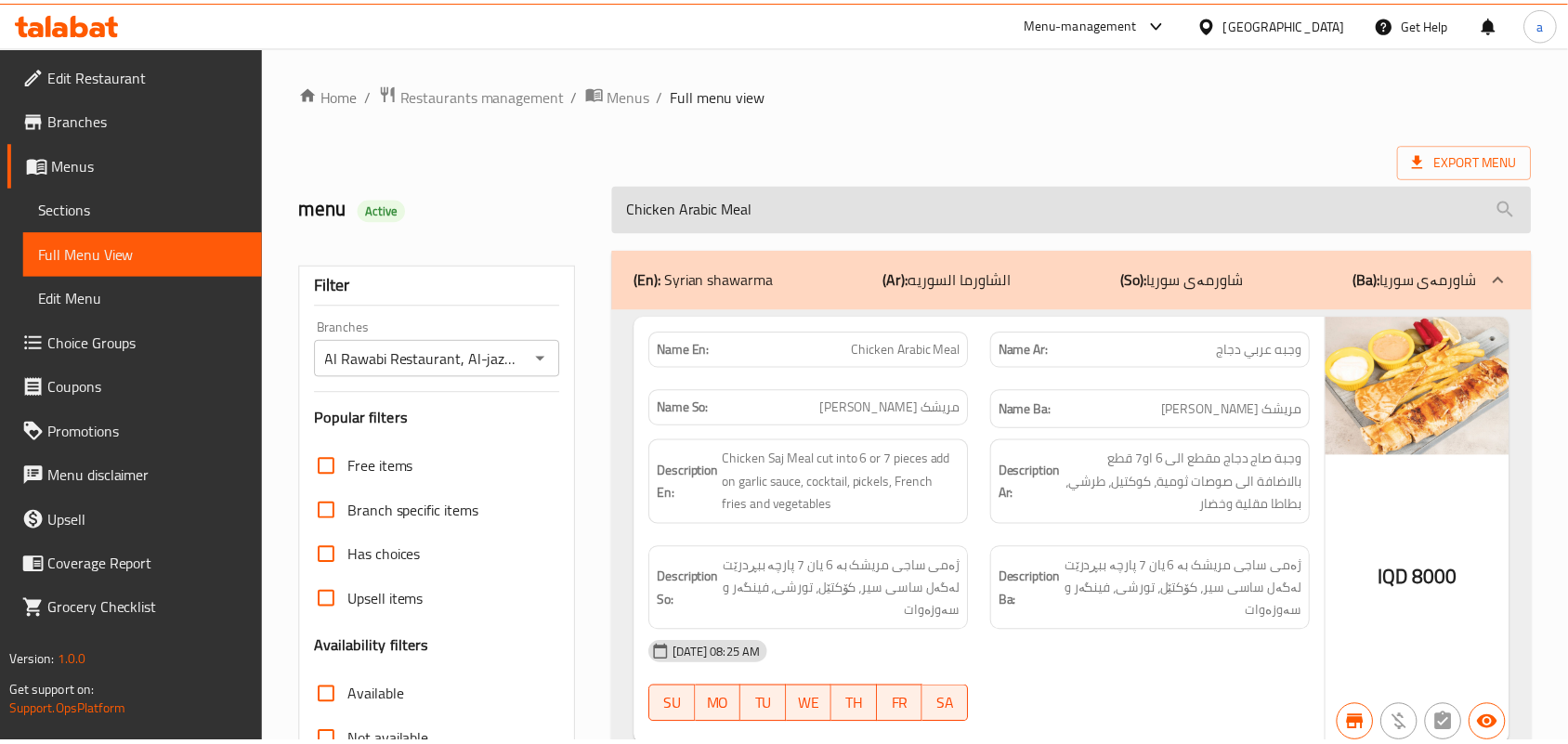
scroll to position [274, 0]
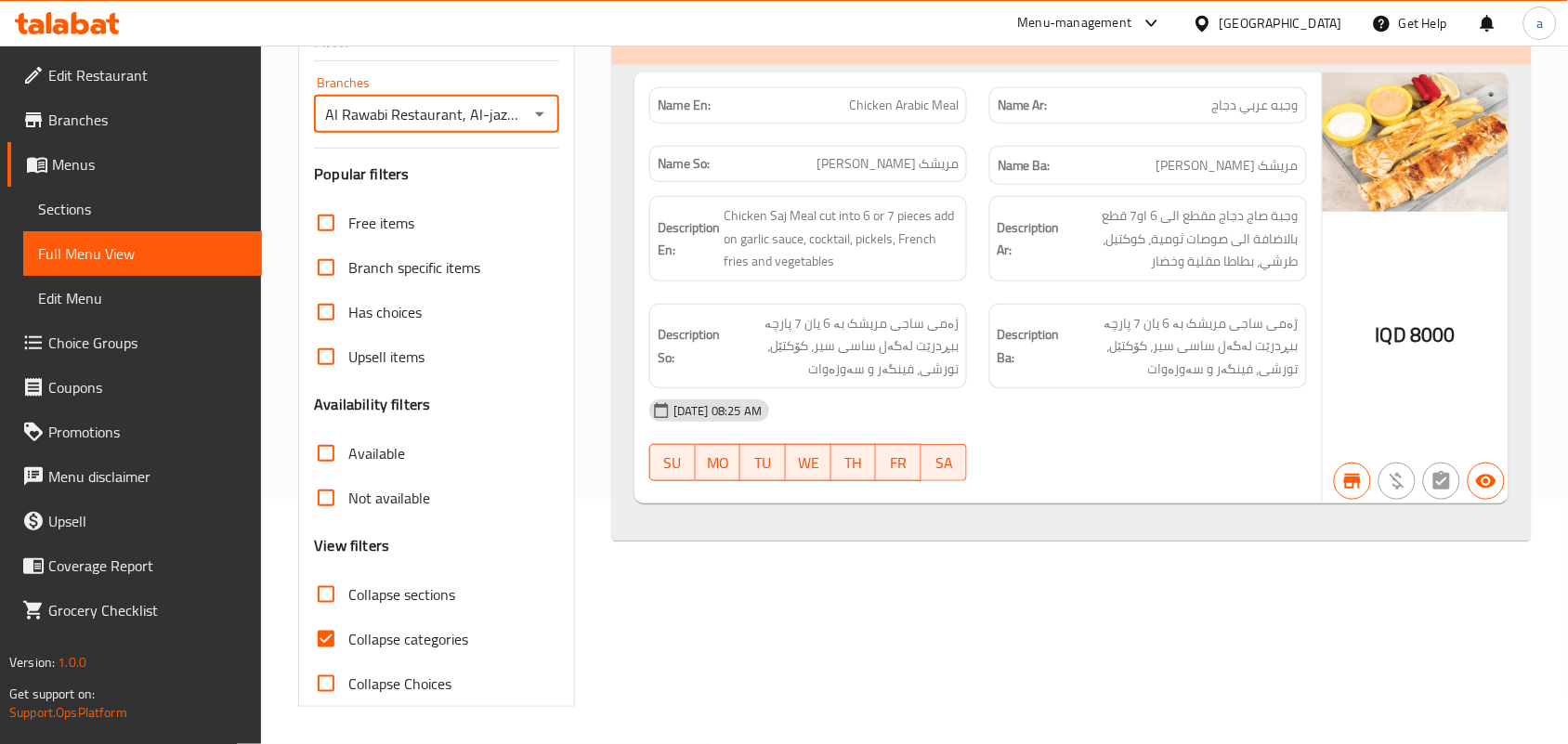
click at [108, 220] on span "Sections" at bounding box center [143, 208] width 209 height 22
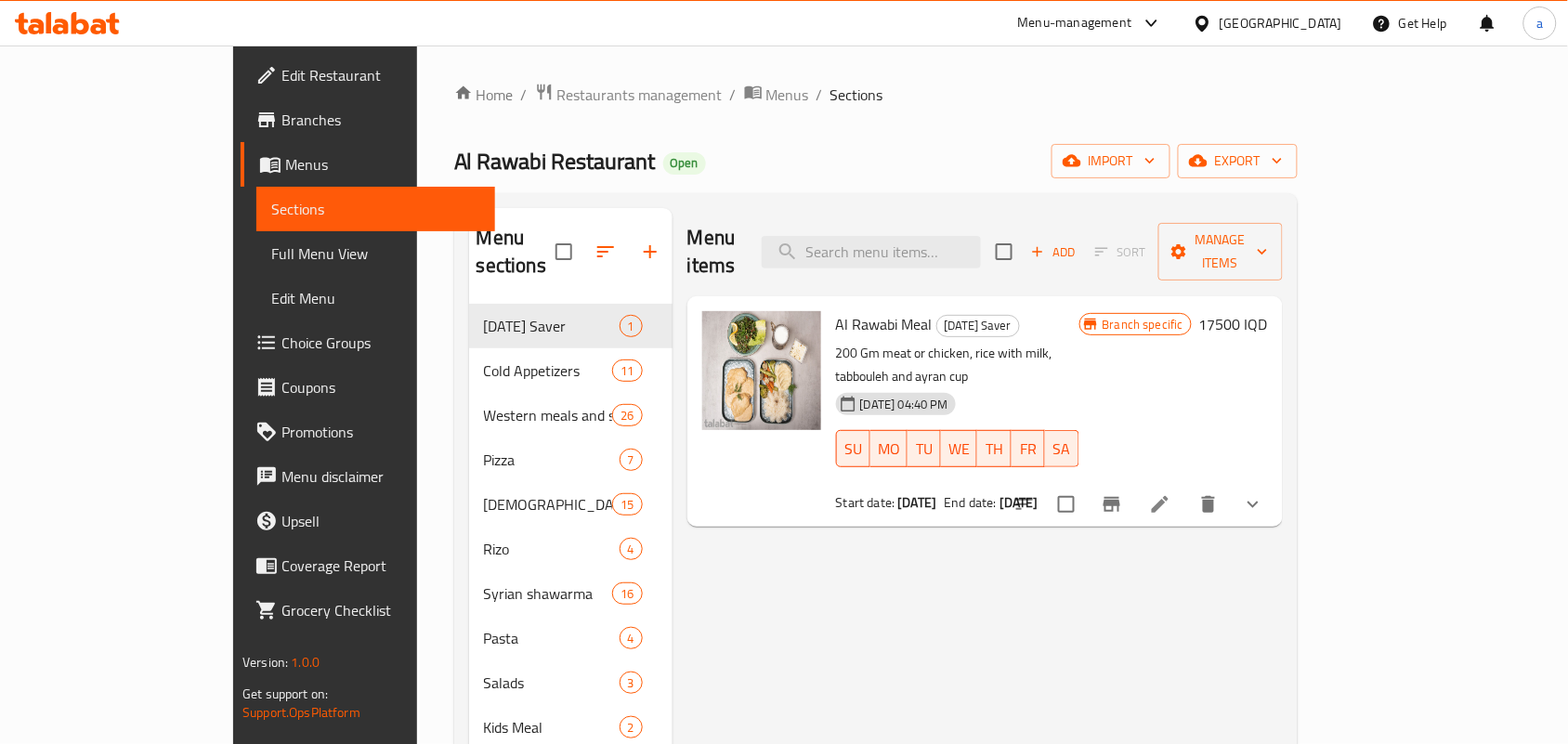
click at [271, 256] on span "Full Menu View" at bounding box center [376, 253] width 209 height 22
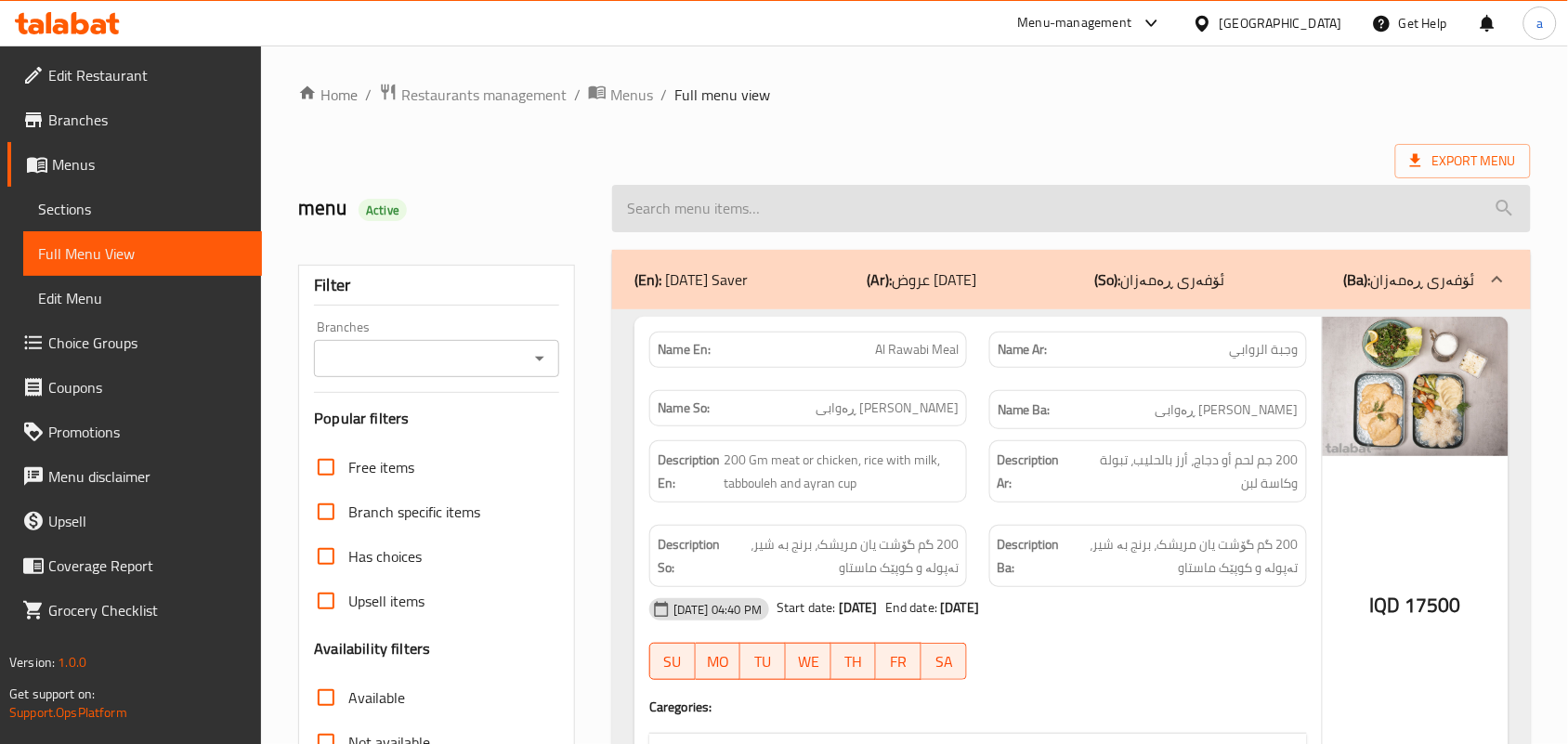
paste input "[PERSON_NAME]"
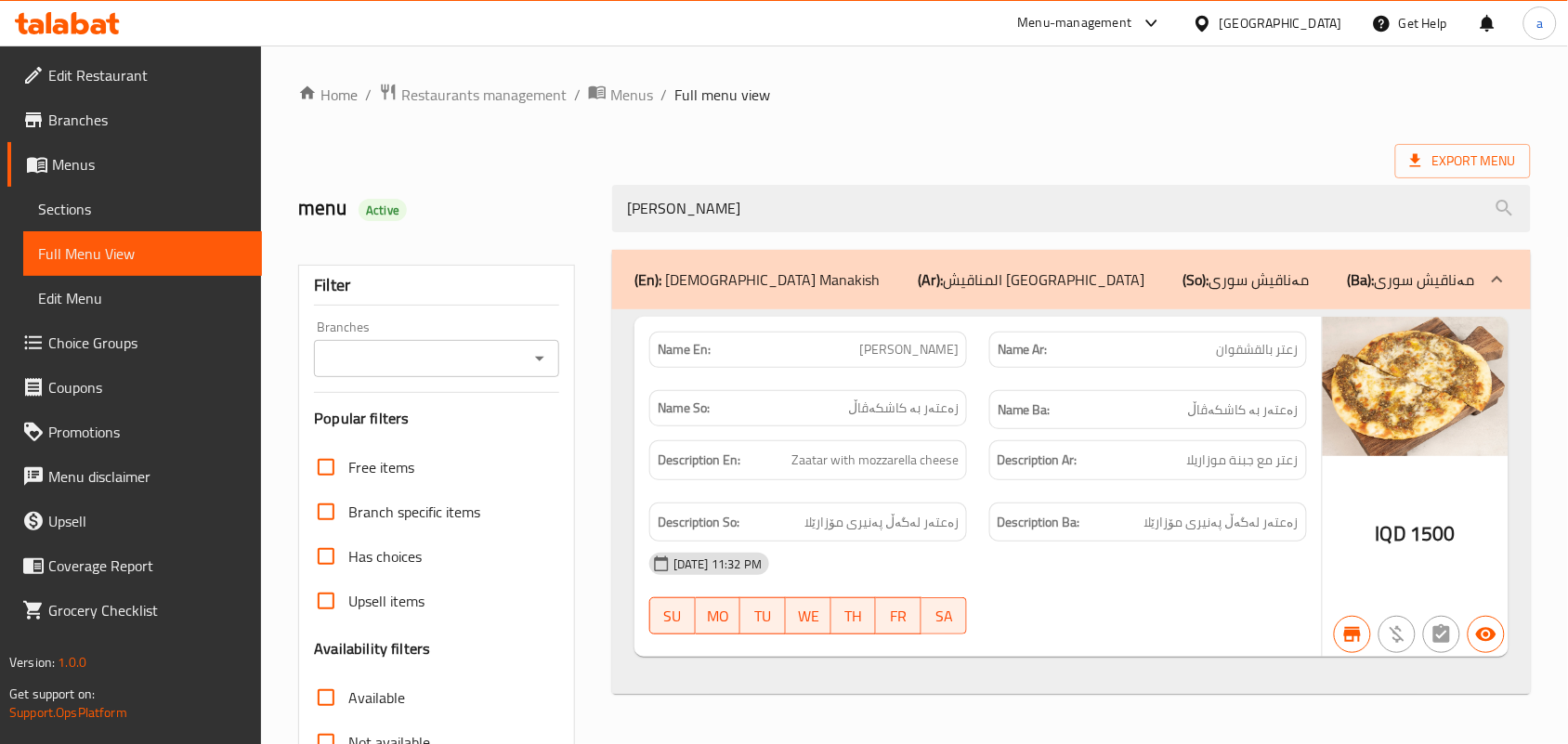
click at [530, 361] on icon "Open" at bounding box center [539, 358] width 22 height 22
type input "[PERSON_NAME]"
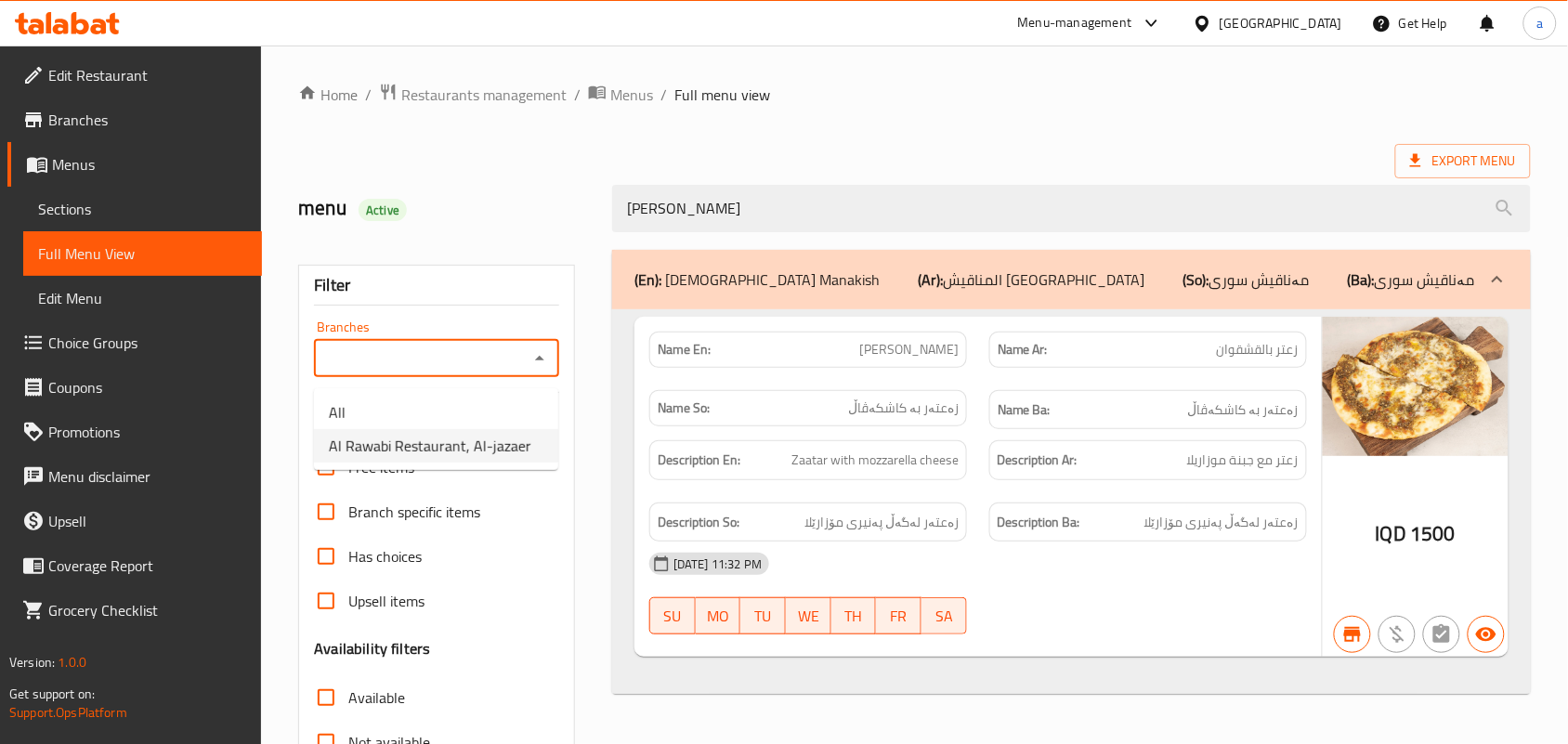
click at [432, 447] on span "Al Rawabi Restaurant, Al-jazaer" at bounding box center [429, 445] width 203 height 22
type input "Al Rawabi Restaurant, Al-jazaer"
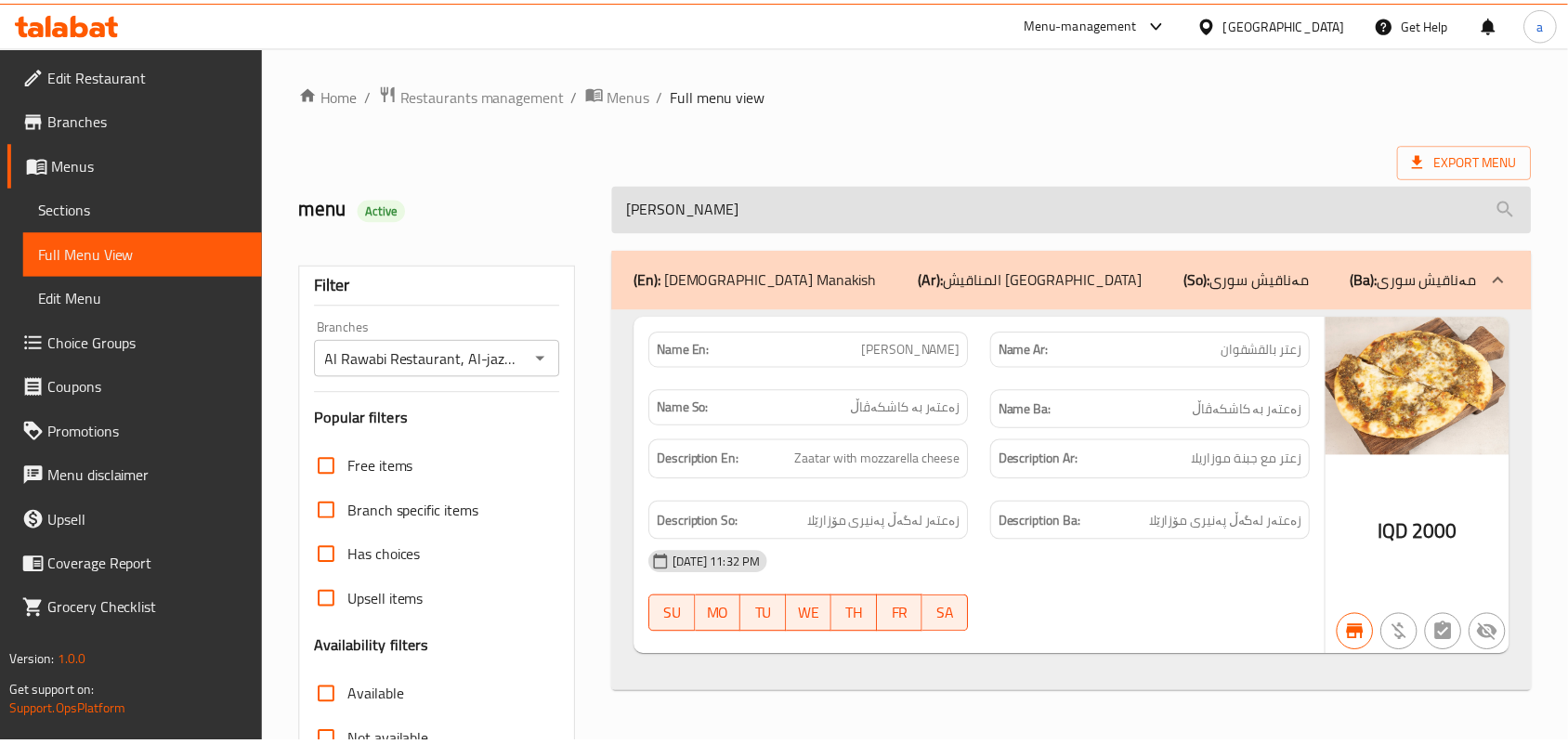
scroll to position [274, 0]
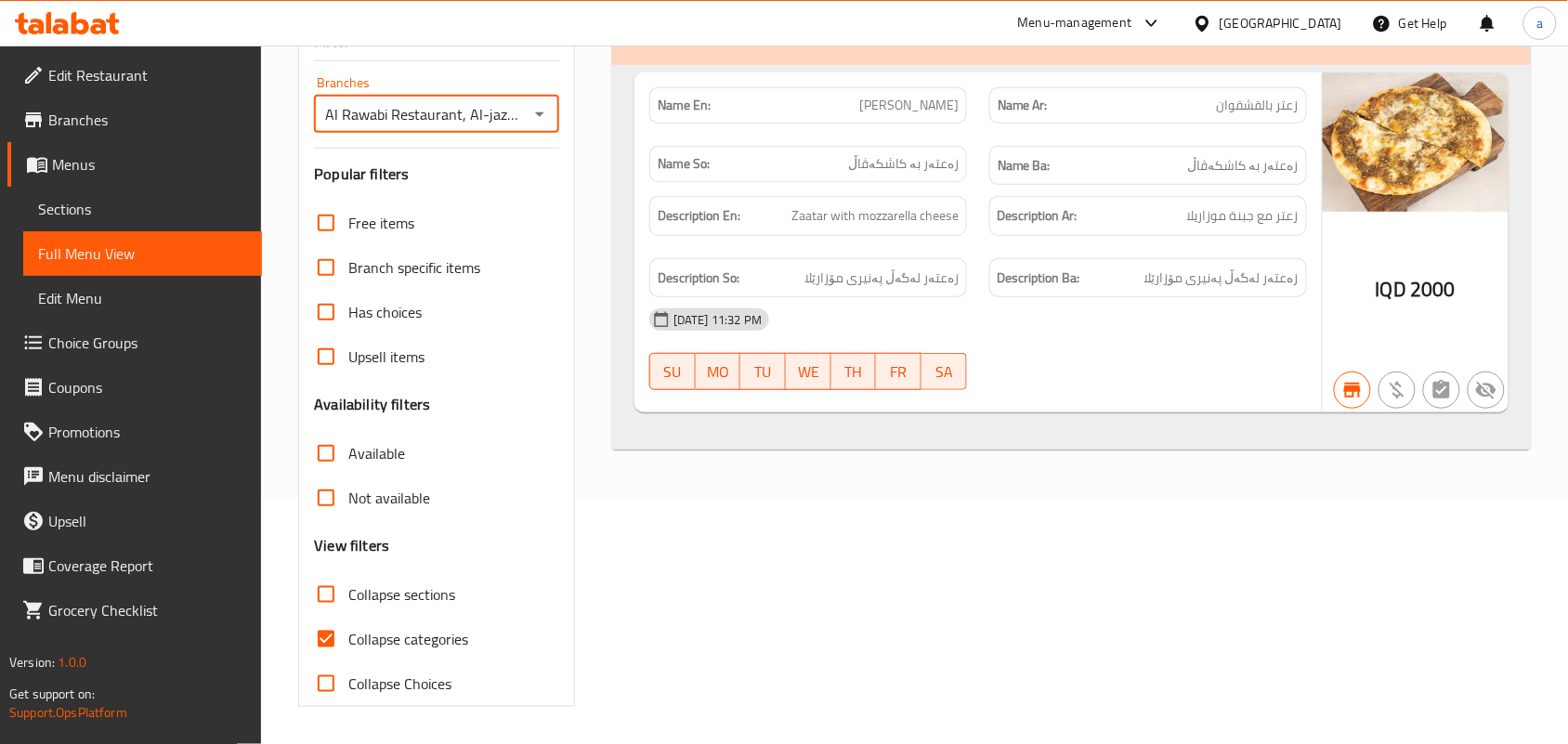
drag, startPoint x: 118, startPoint y: 224, endPoint x: 127, endPoint y: 233, distance: 12.7
click at [118, 220] on span "Sections" at bounding box center [143, 208] width 209 height 22
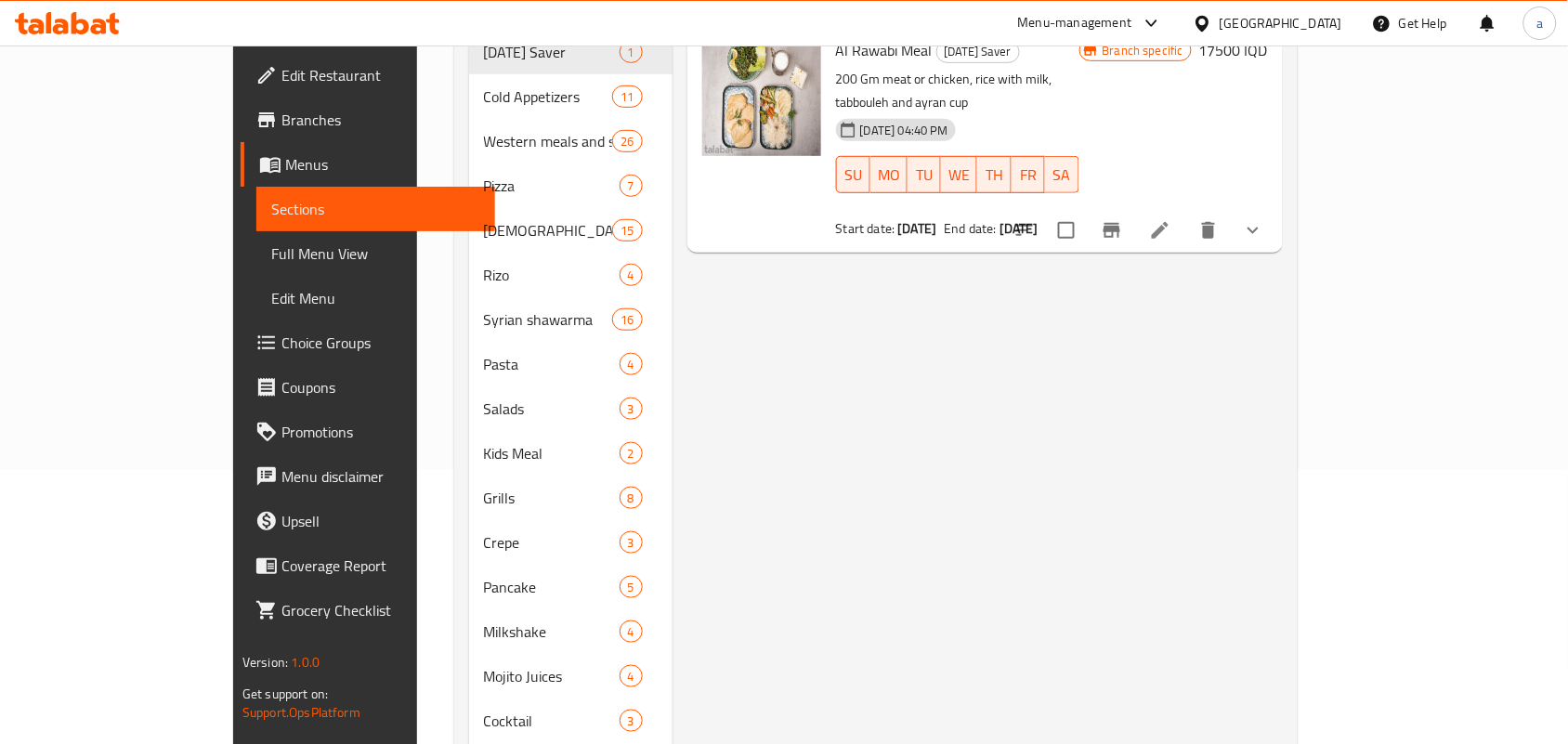
scroll to position [262, 0]
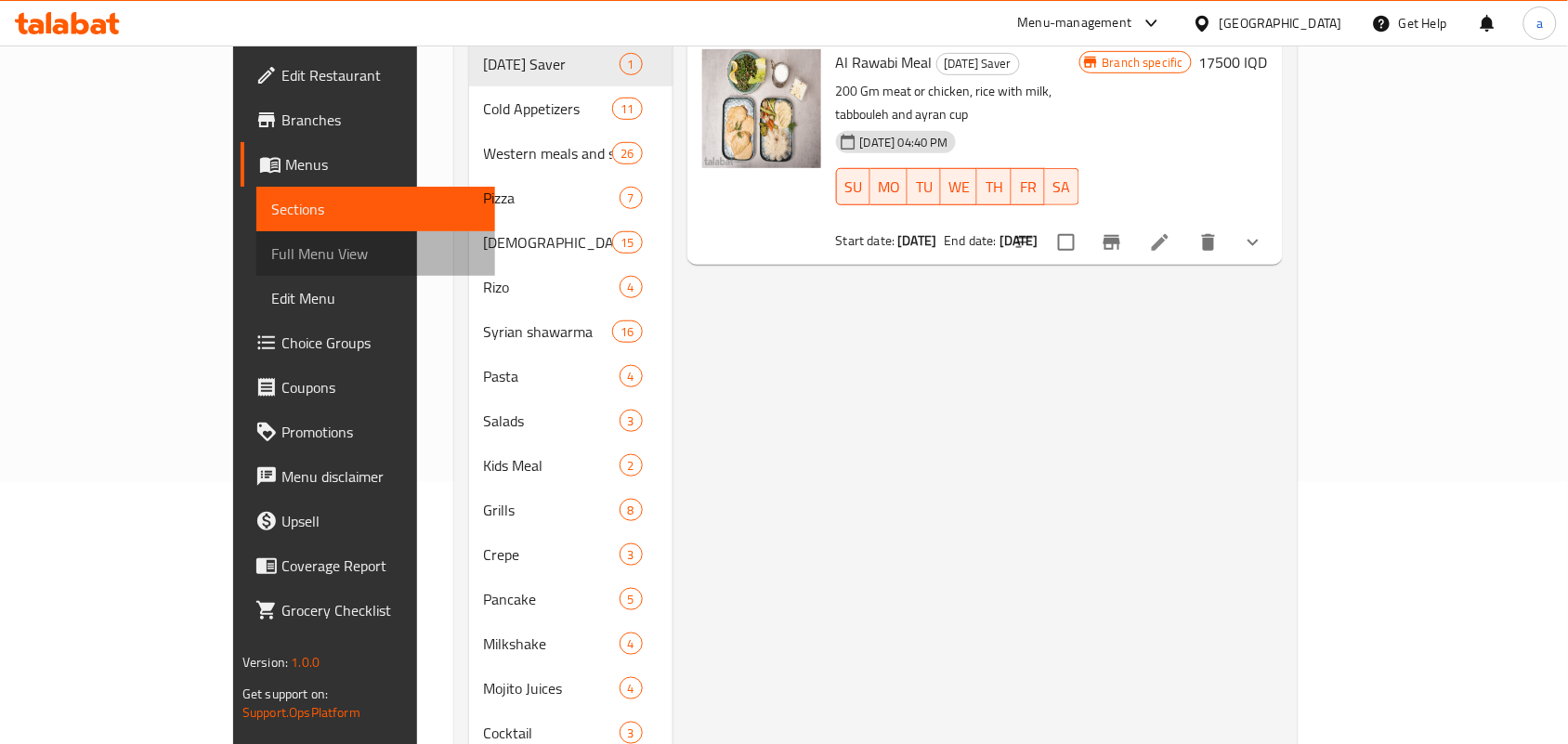
click at [271, 264] on span "Full Menu View" at bounding box center [376, 253] width 209 height 22
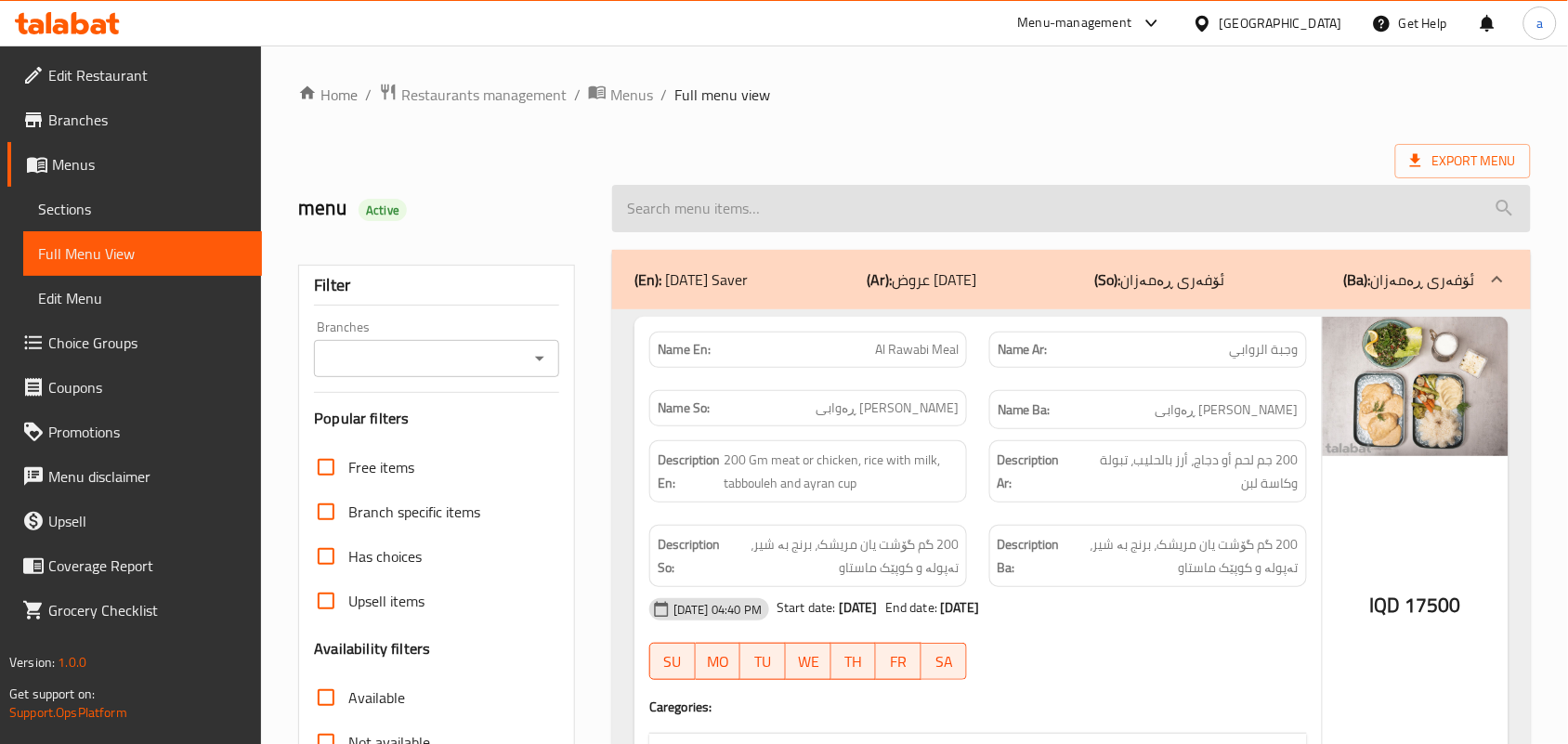
paste input "[PERSON_NAME]"
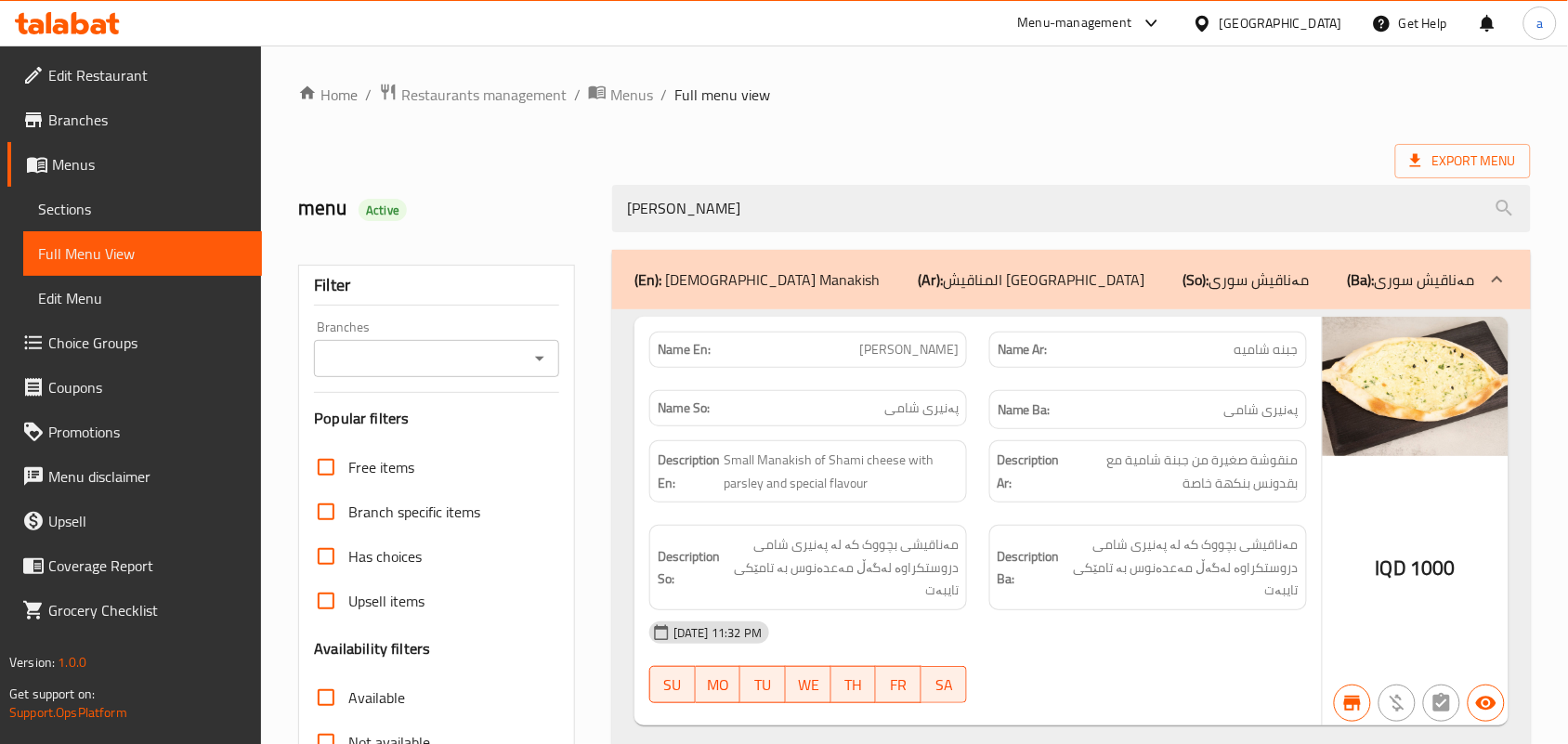
click at [529, 363] on icon "Open" at bounding box center [539, 358] width 22 height 22
type input "[PERSON_NAME]"
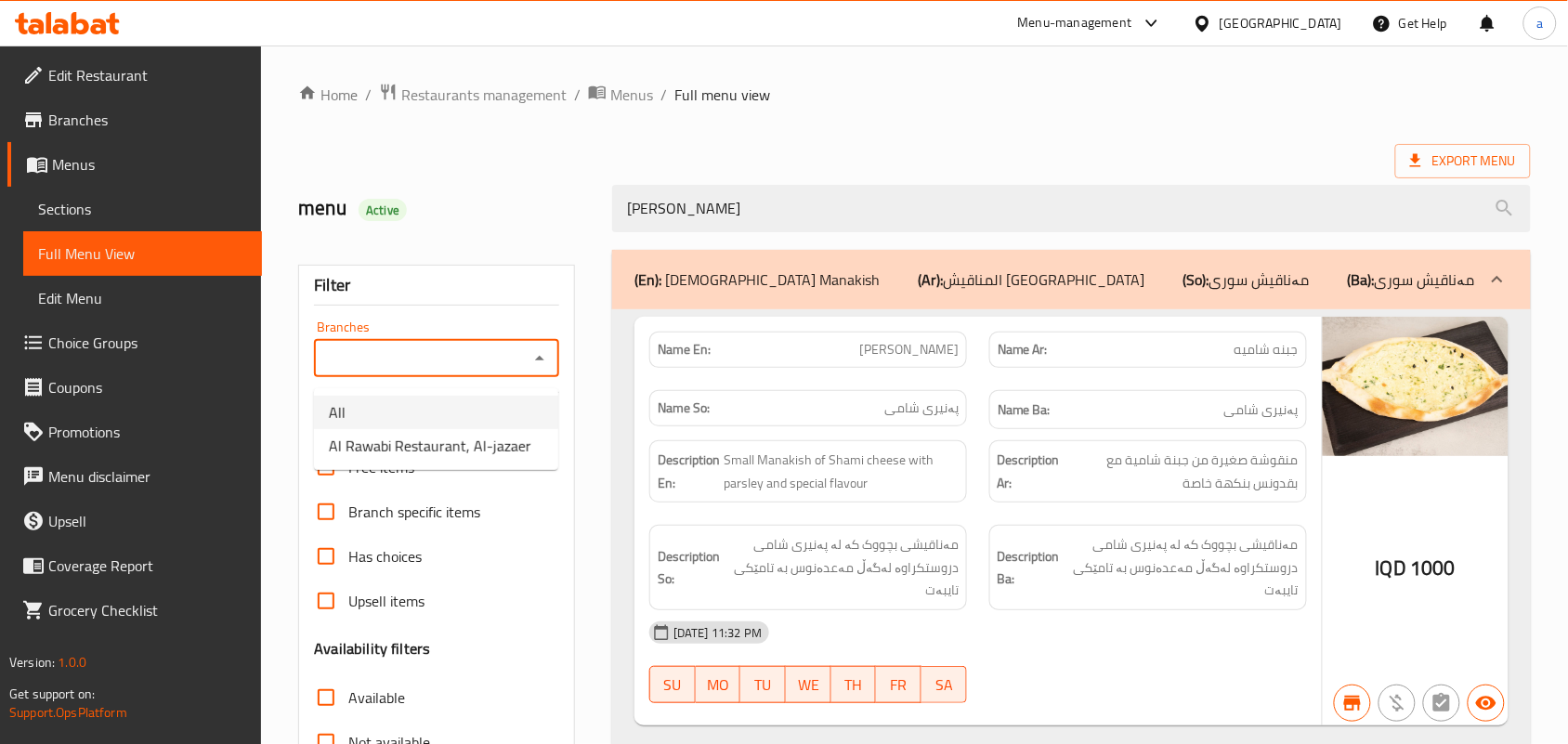
click at [443, 435] on span "Al Rawabi Restaurant, Al-jazaer" at bounding box center [429, 445] width 203 height 22
type input "Al Rawabi Restaurant, Al-jazaer"
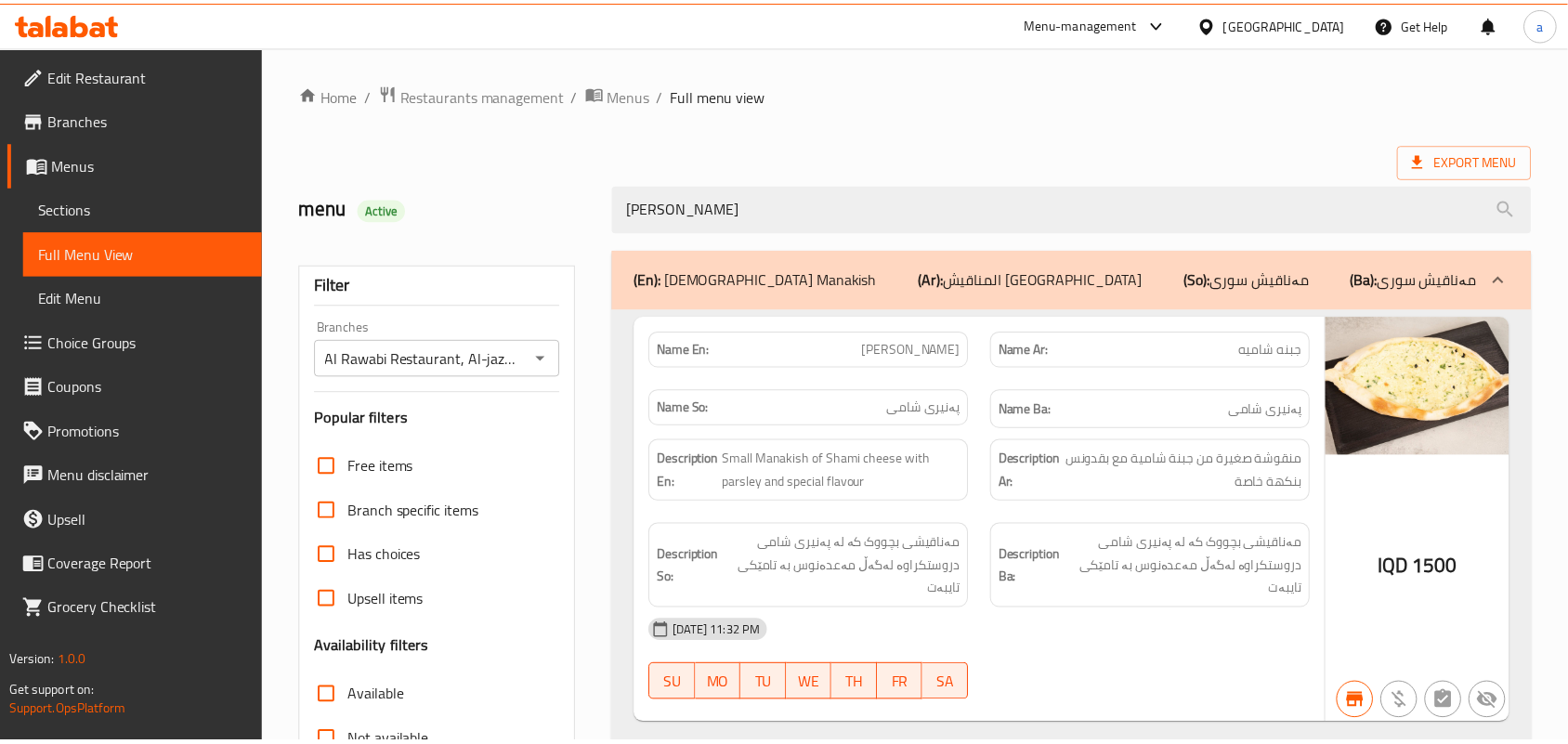
scroll to position [274, 0]
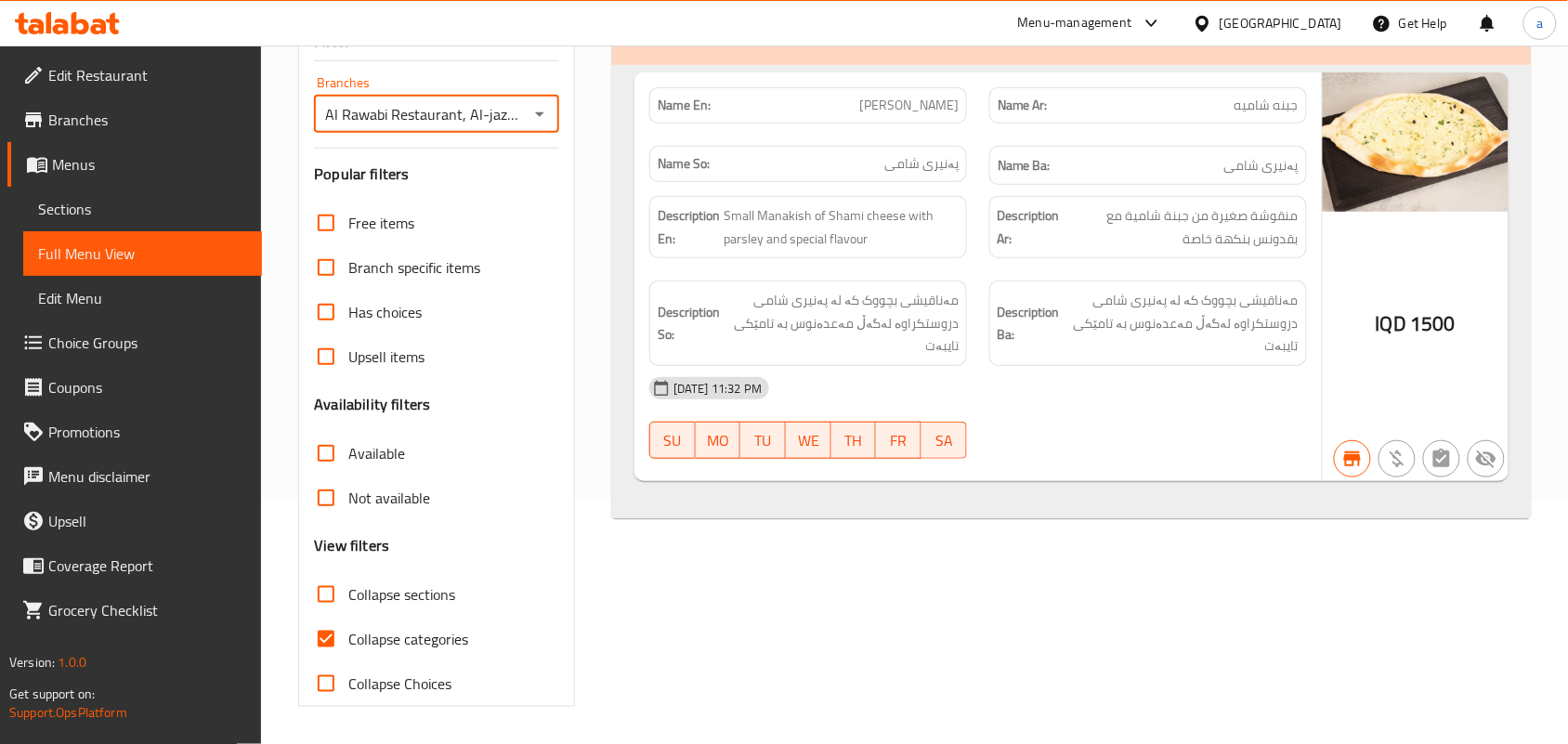
click at [118, 214] on span "Sections" at bounding box center [143, 208] width 209 height 22
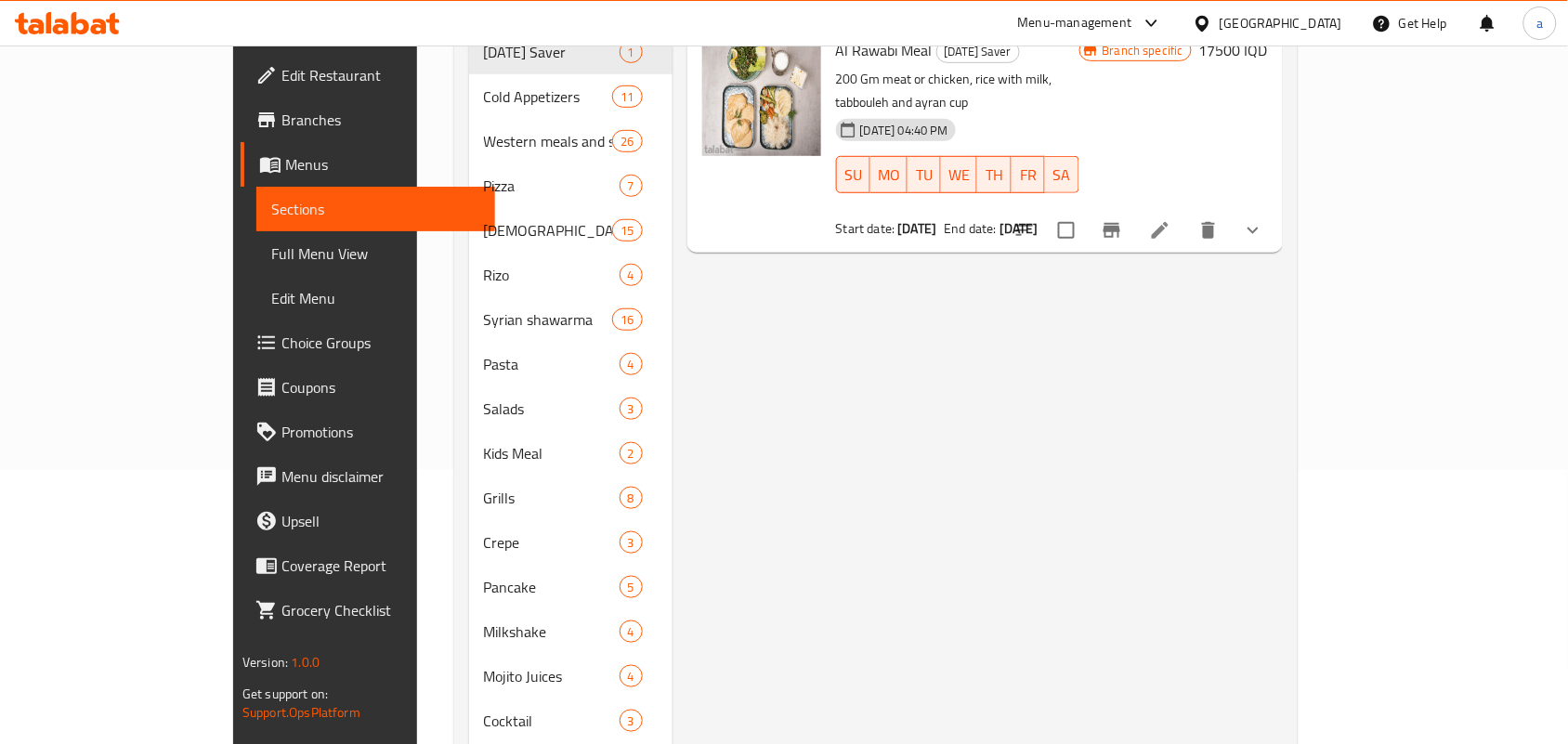
scroll to position [262, 0]
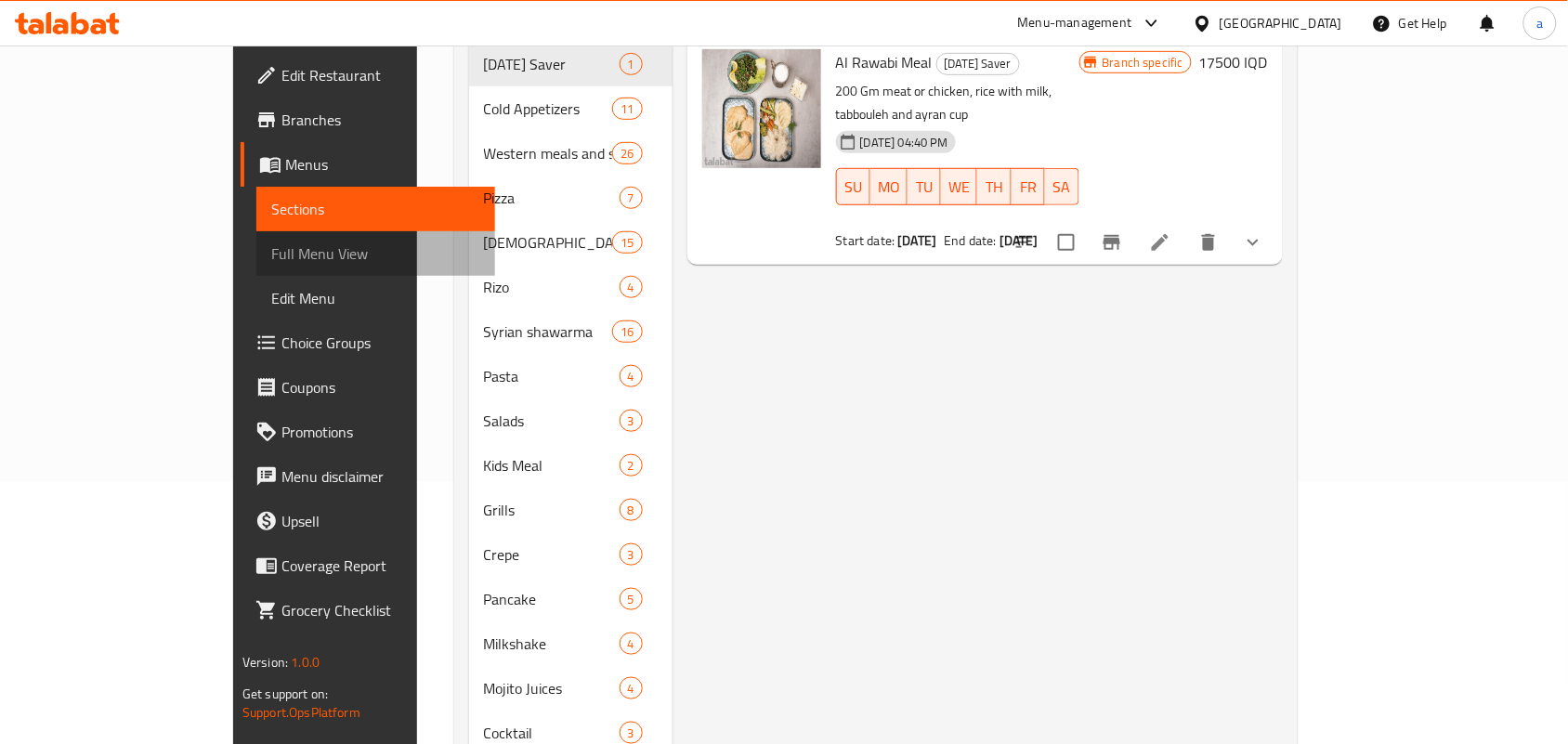
click at [271, 255] on span "Full Menu View" at bounding box center [376, 253] width 209 height 22
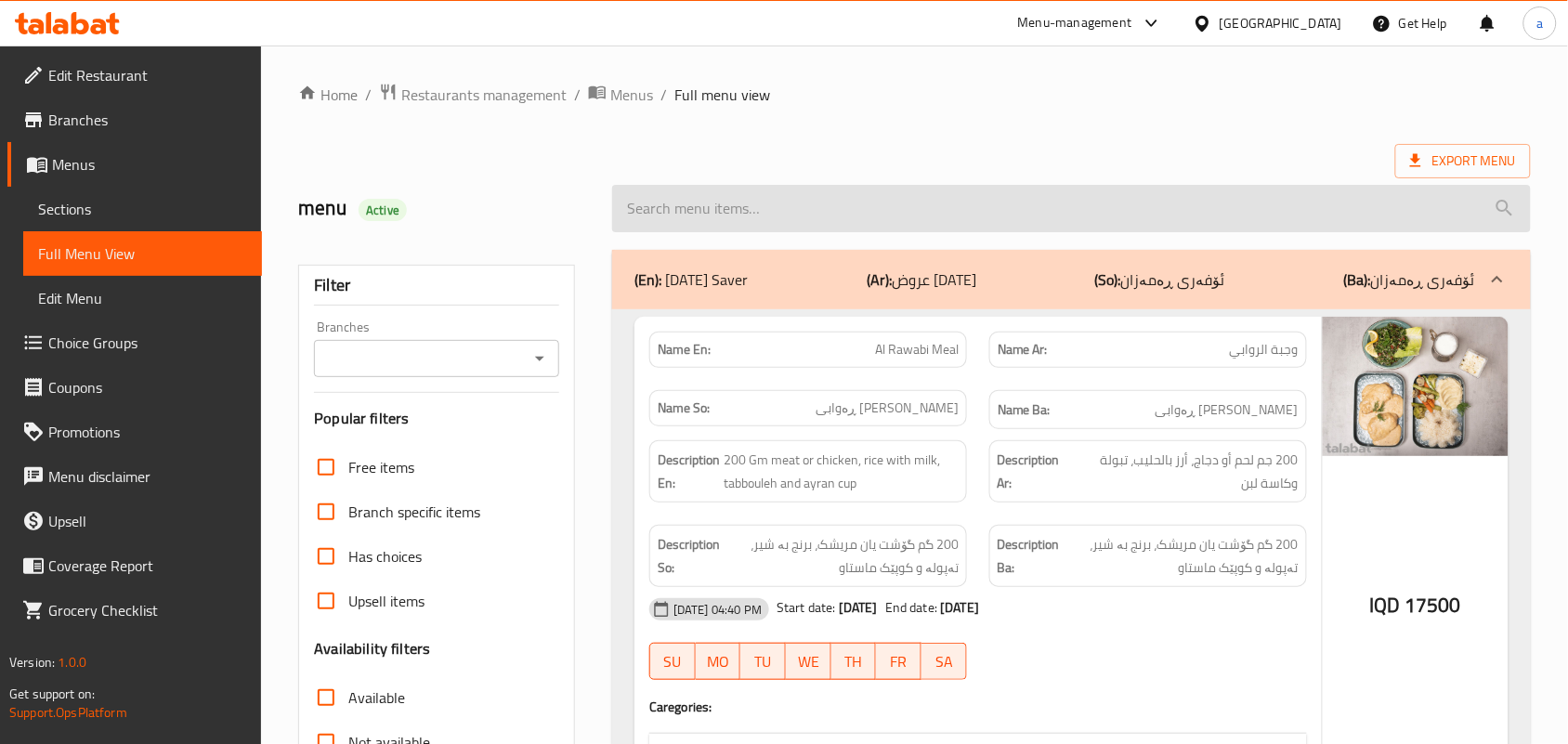
paste input "Muhammara With Kashkaval"
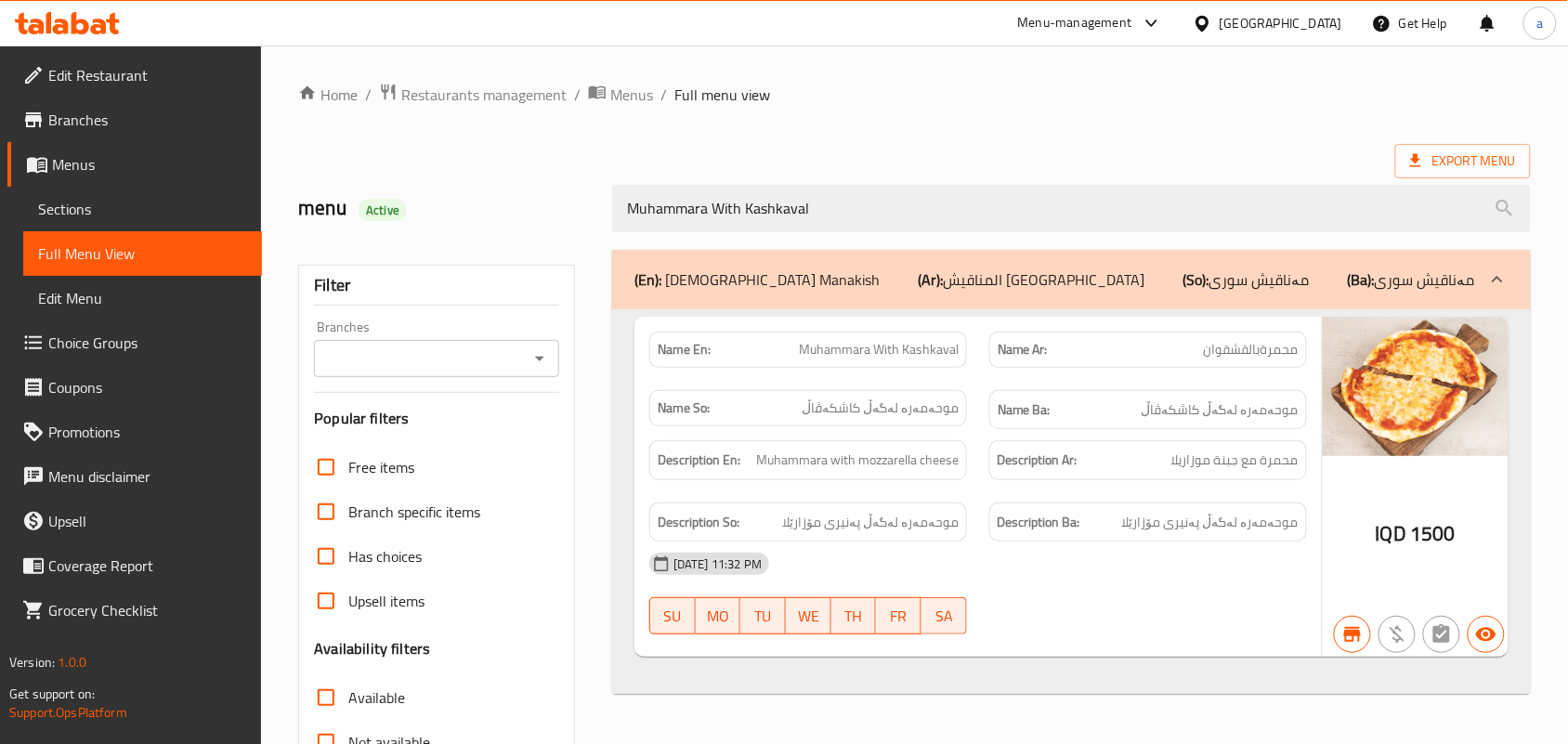
click at [540, 362] on icon "Open" at bounding box center [540, 359] width 10 height 5
type input "Muhammara With Kashkaval"
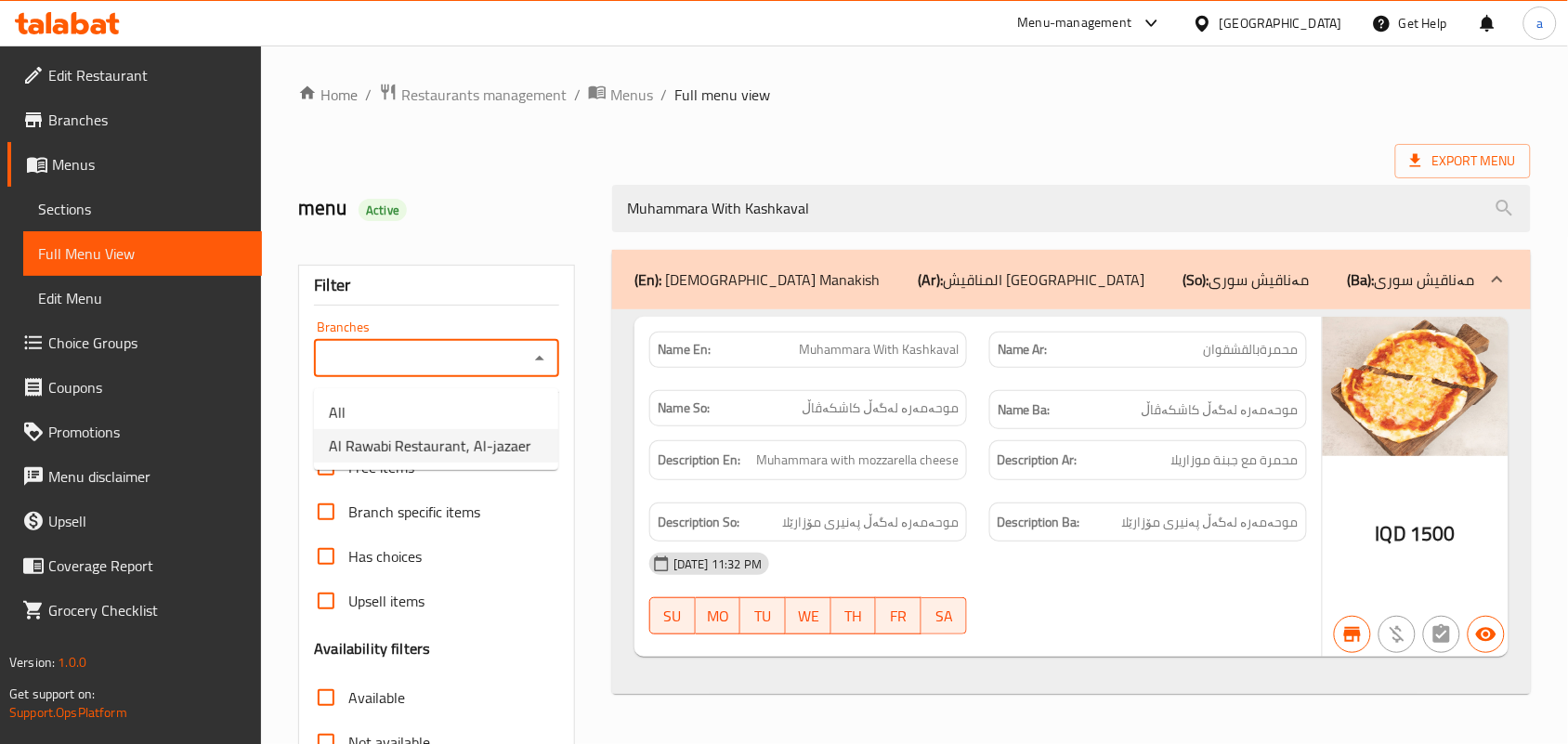
click at [471, 435] on span "Al Rawabi Restaurant, Al-jazaer" at bounding box center [429, 445] width 203 height 22
type input "Al Rawabi Restaurant, Al-jazaer"
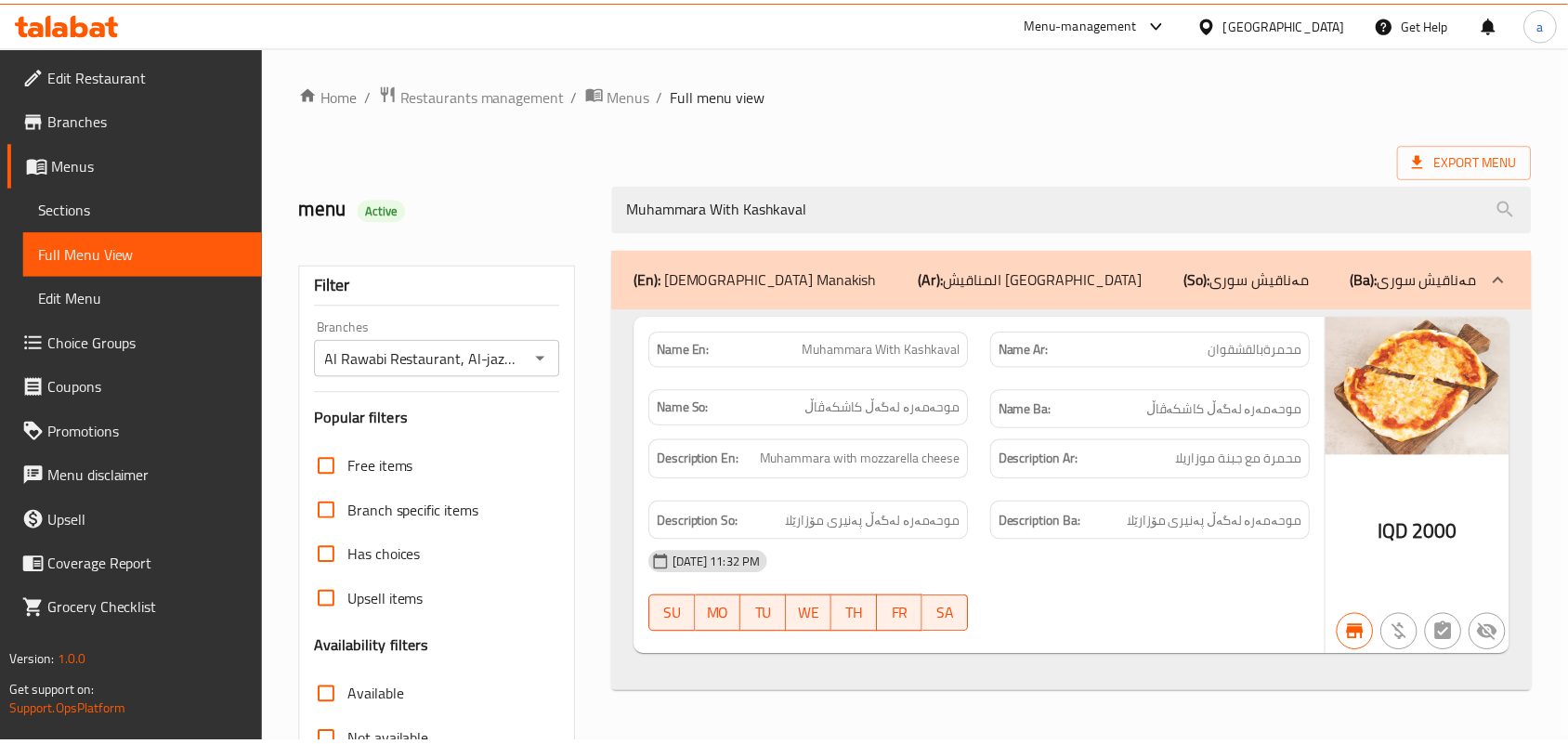
scroll to position [274, 0]
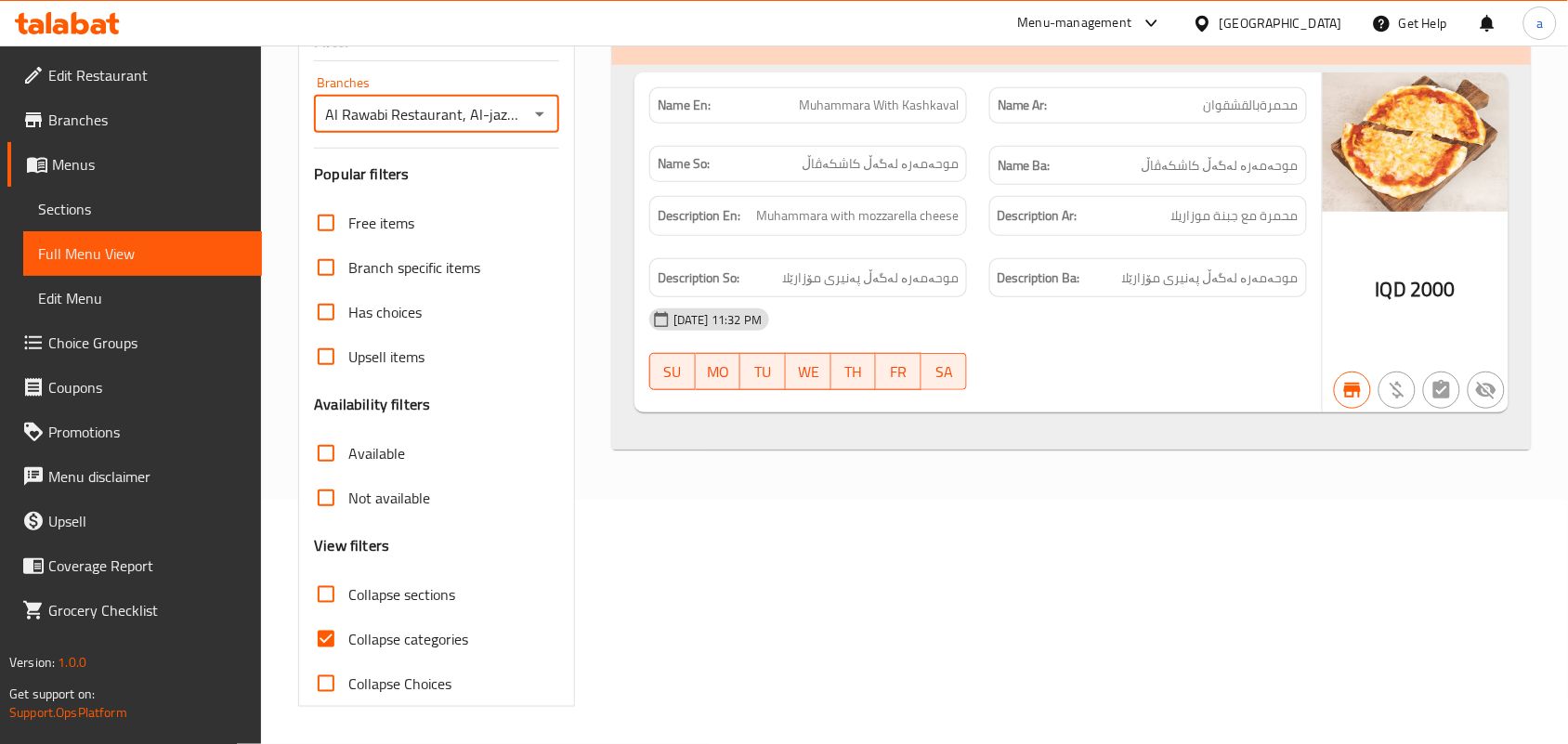
click at [104, 214] on span "Sections" at bounding box center [143, 208] width 209 height 22
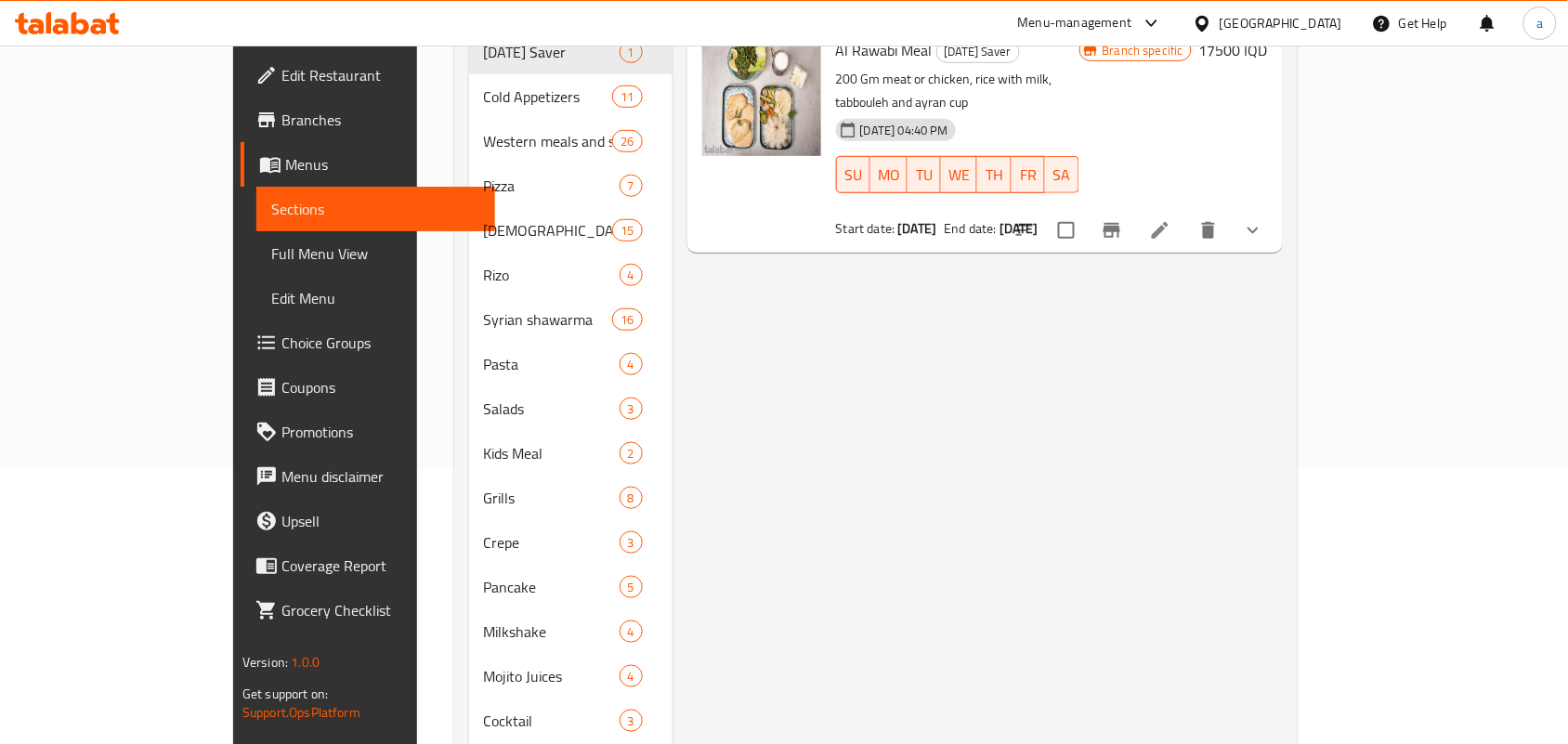
scroll to position [262, 0]
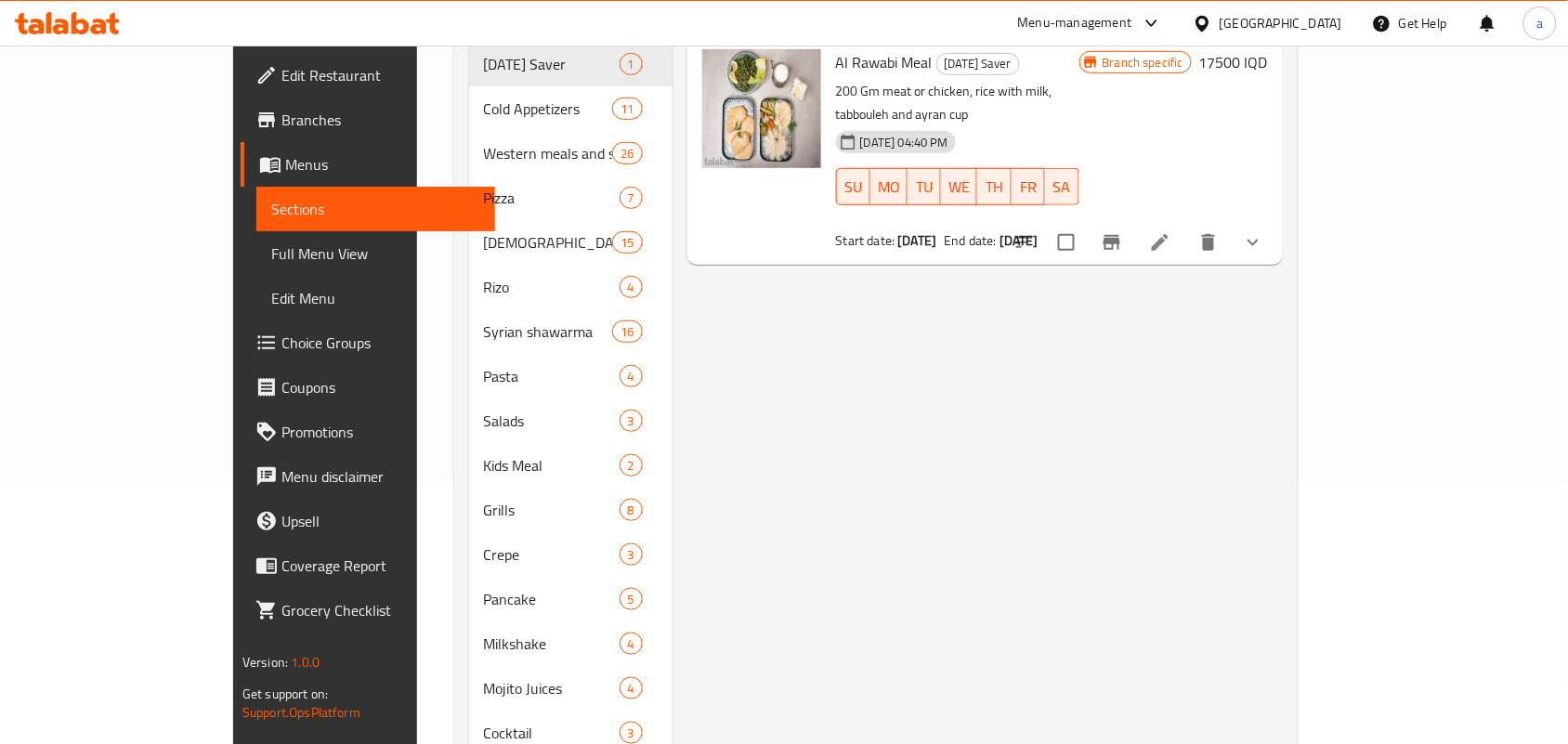
click at [271, 264] on span "Full Menu View" at bounding box center [376, 253] width 209 height 22
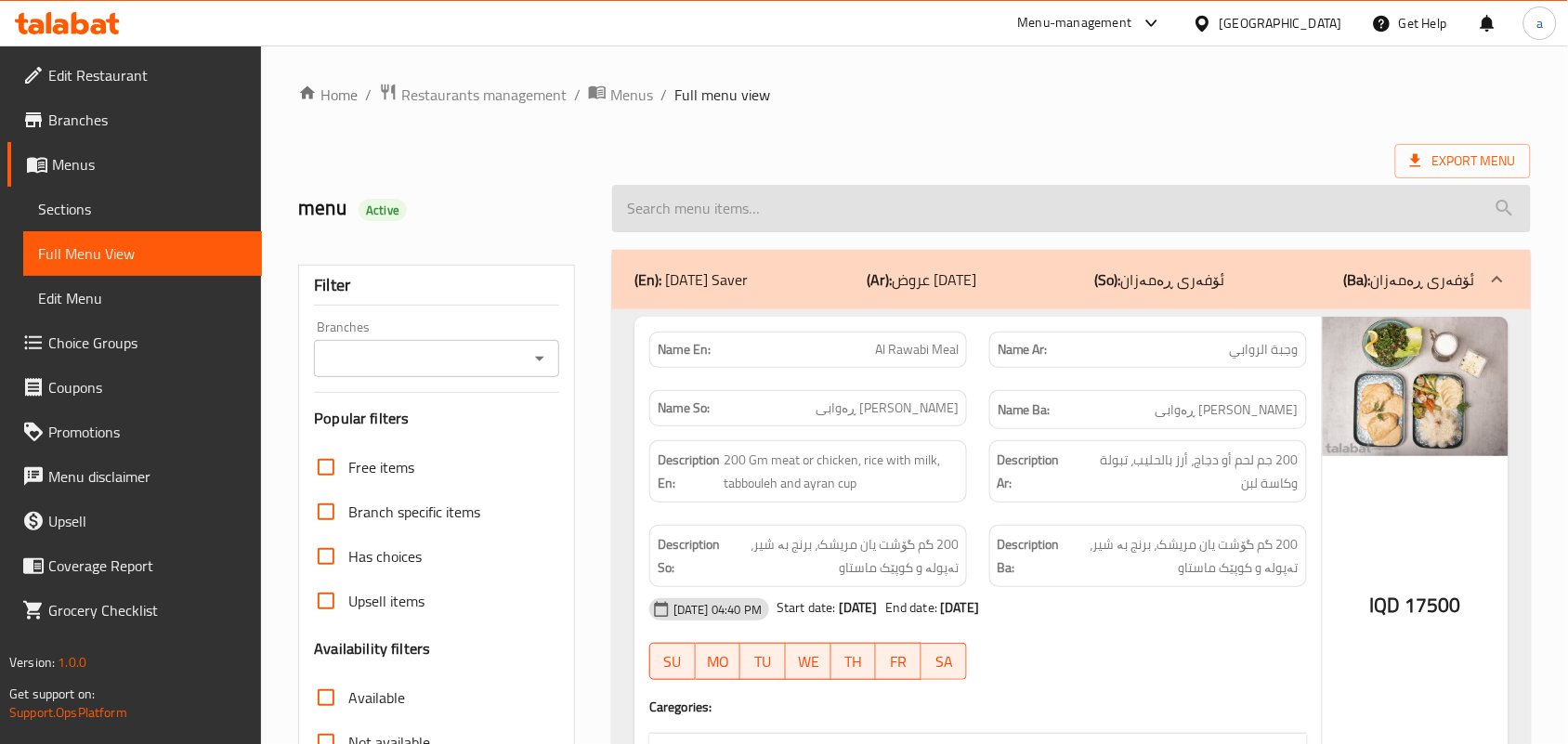
click at [787, 207] on input "search" at bounding box center [1071, 208] width 919 height 48
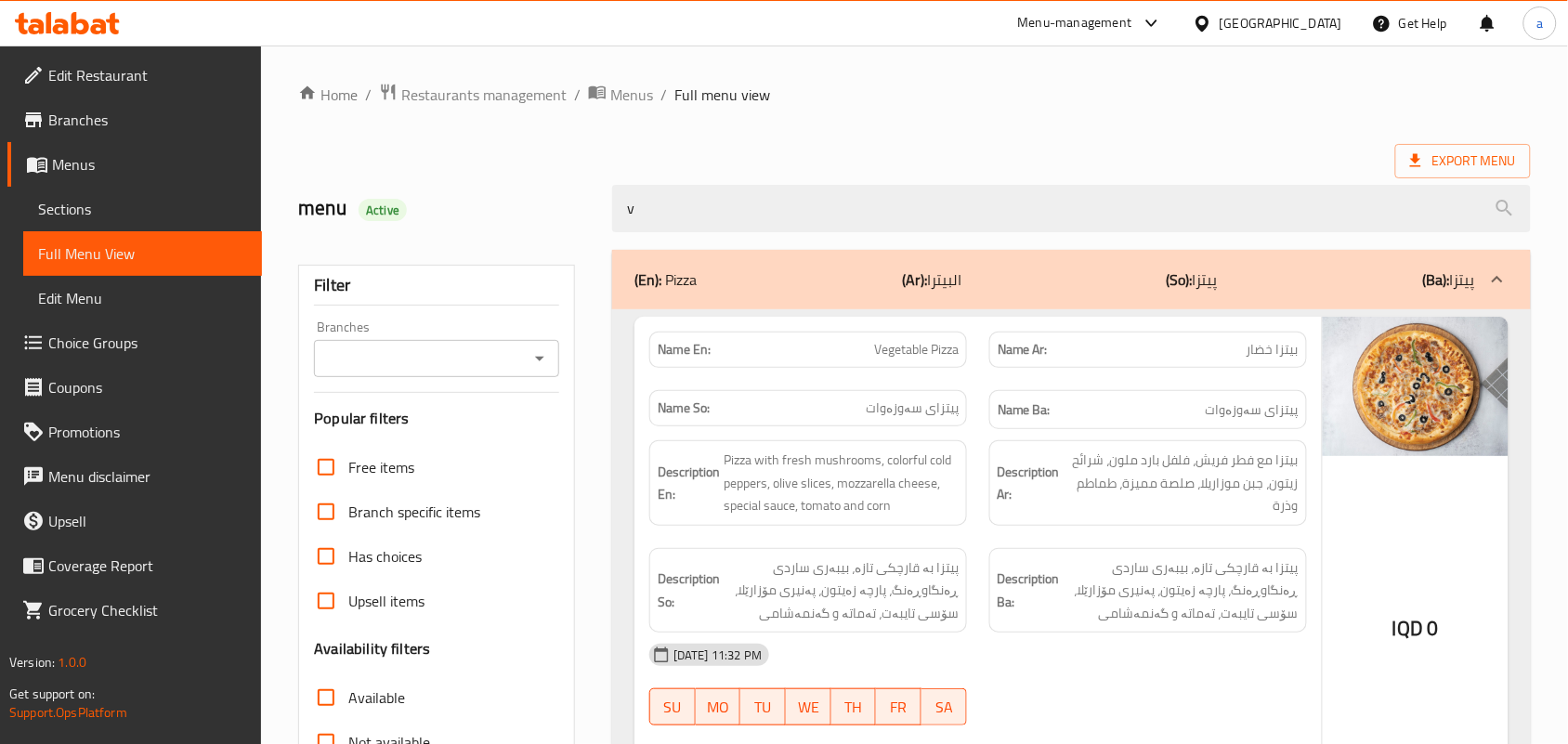
drag, startPoint x: 647, startPoint y: 225, endPoint x: 529, endPoint y: 244, distance: 119.5
paste input "Toshka"
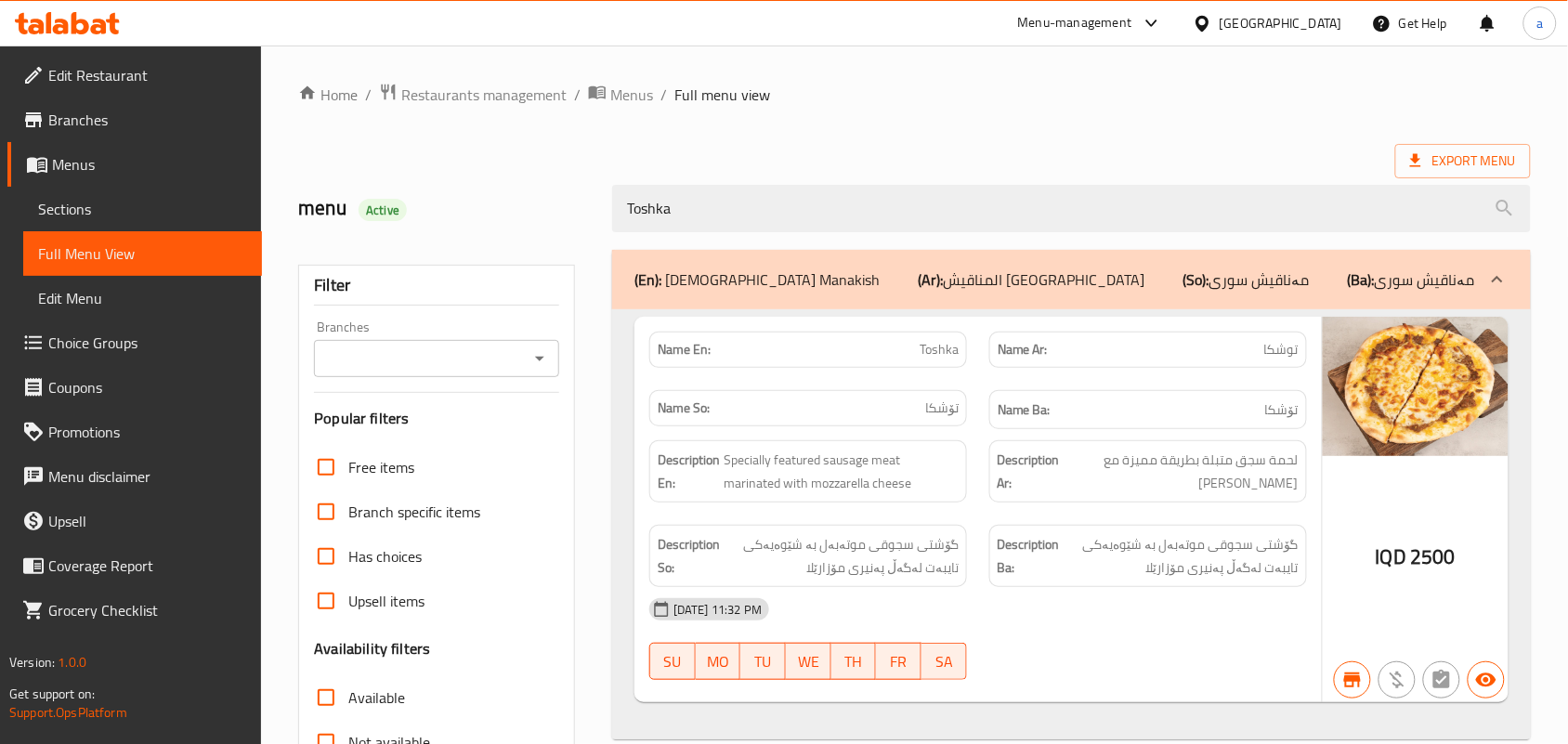
click at [539, 371] on button "Open" at bounding box center [539, 358] width 26 height 26
type input "Toshka"
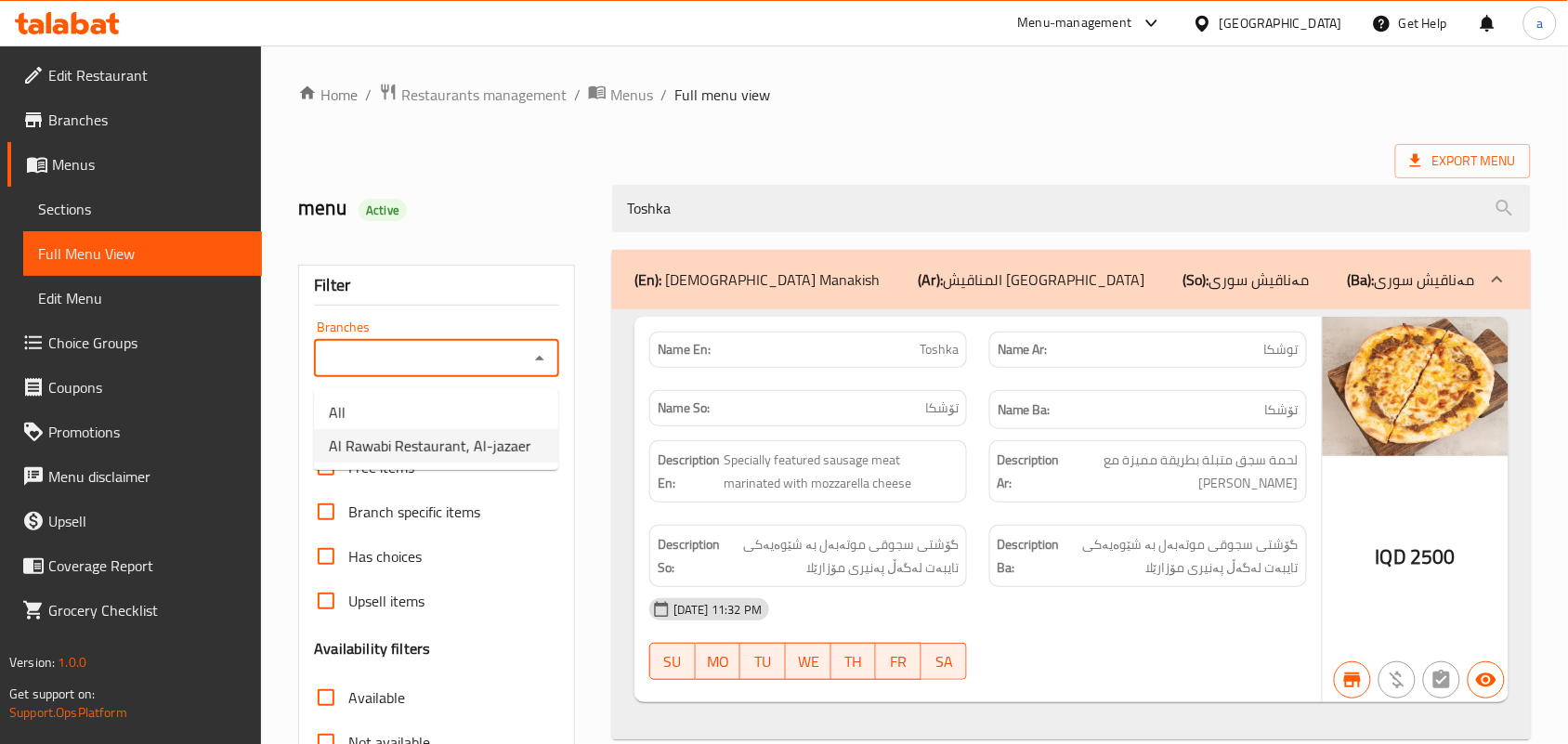
click at [416, 445] on span "Al Rawabi Restaurant, Al-jazaer" at bounding box center [429, 445] width 203 height 22
type input "Al Rawabi Restaurant, Al-jazaer"
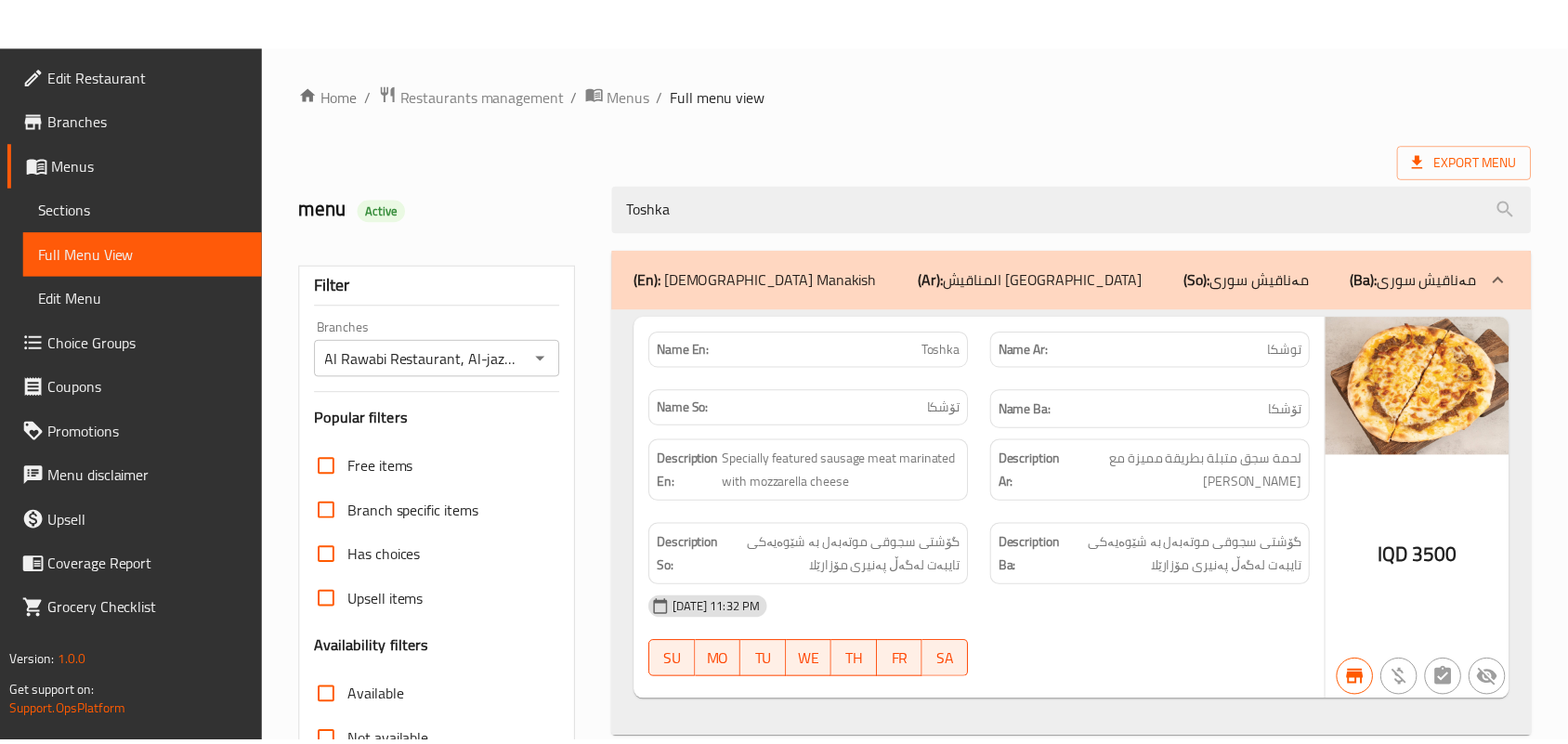
scroll to position [274, 0]
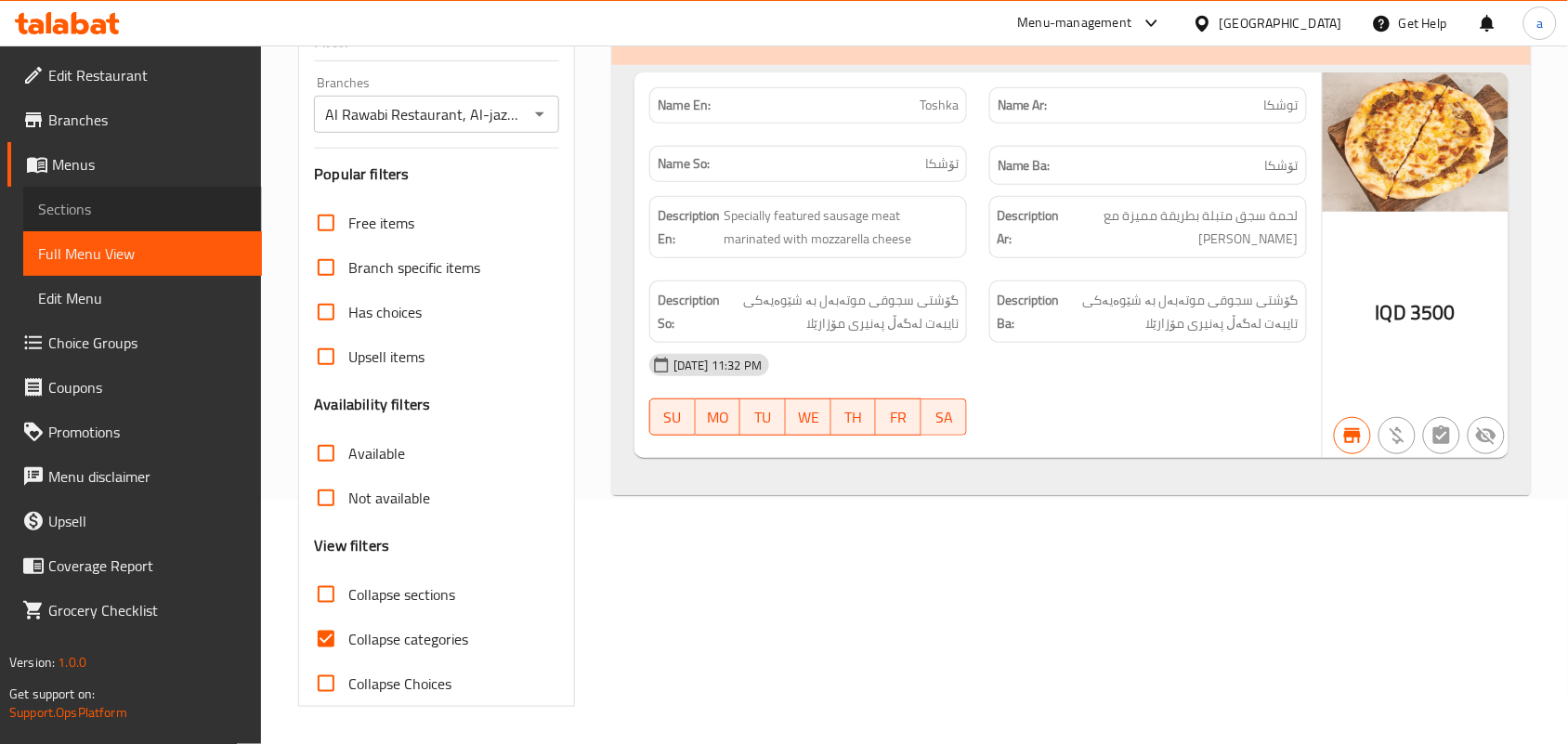
click at [99, 213] on span "Sections" at bounding box center [143, 208] width 209 height 22
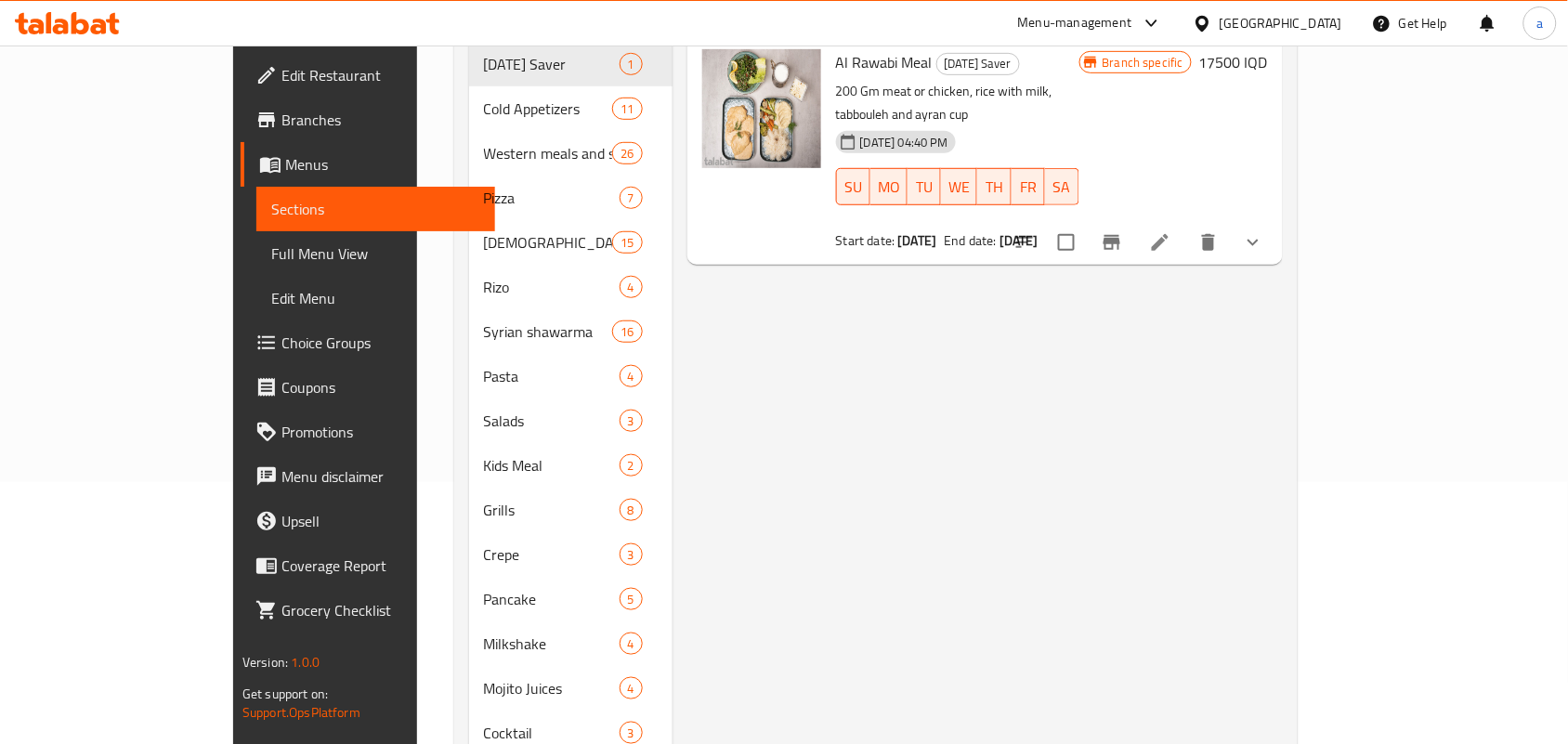
click at [271, 262] on span "Full Menu View" at bounding box center [376, 253] width 209 height 22
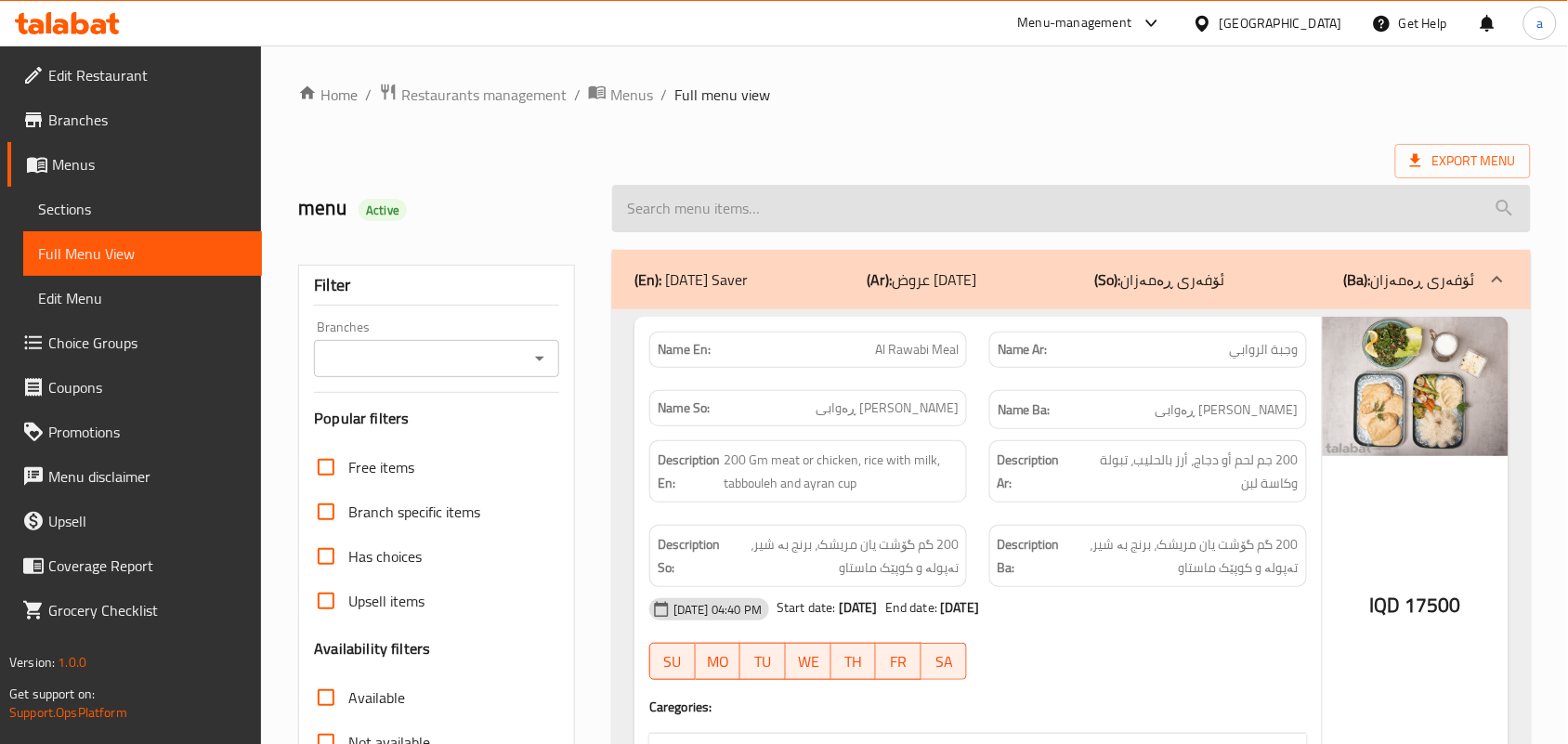
click at [795, 232] on input "search" at bounding box center [1071, 208] width 919 height 48
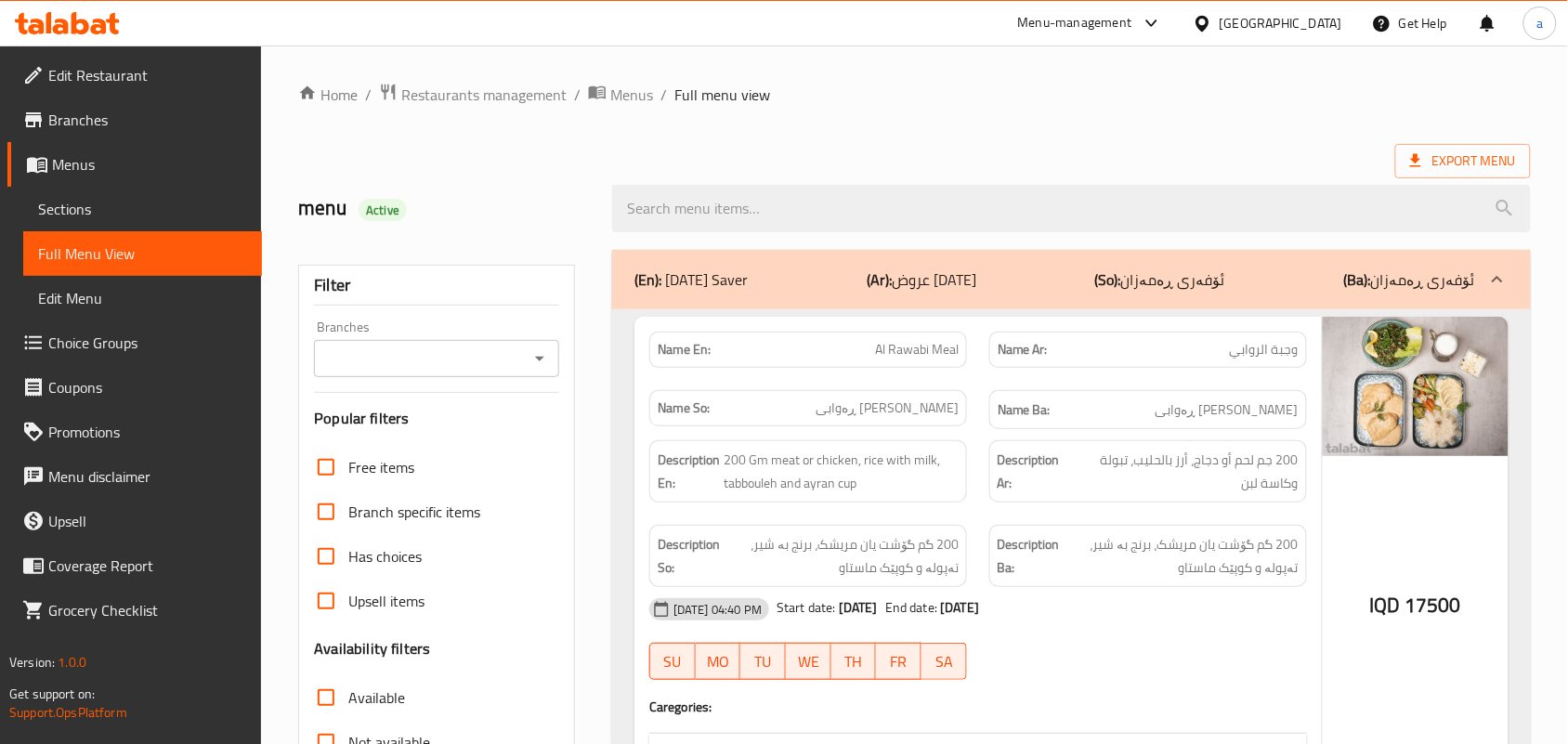
paste input "Thyme"
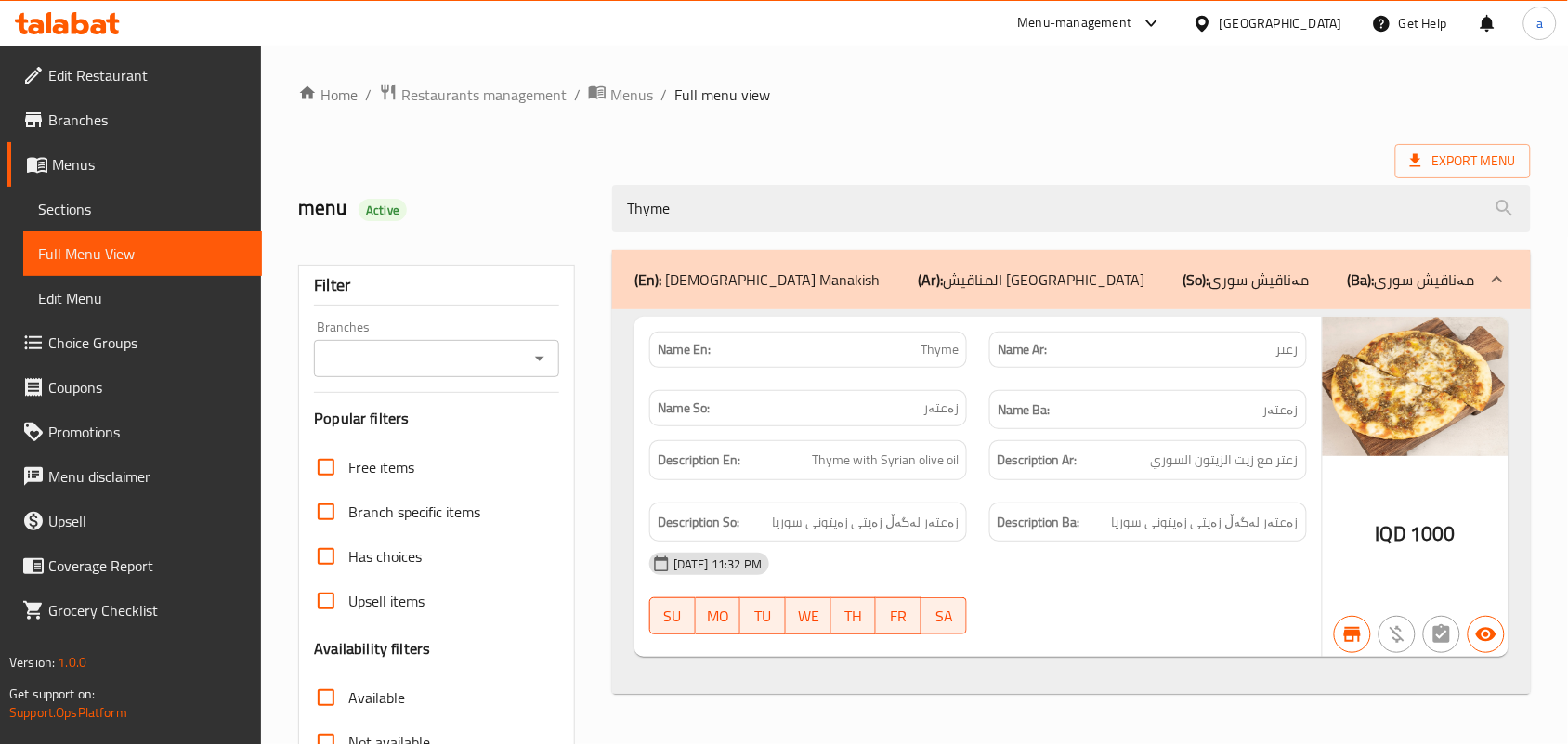
click at [537, 362] on icon "Open" at bounding box center [540, 359] width 10 height 5
type input "Thyme"
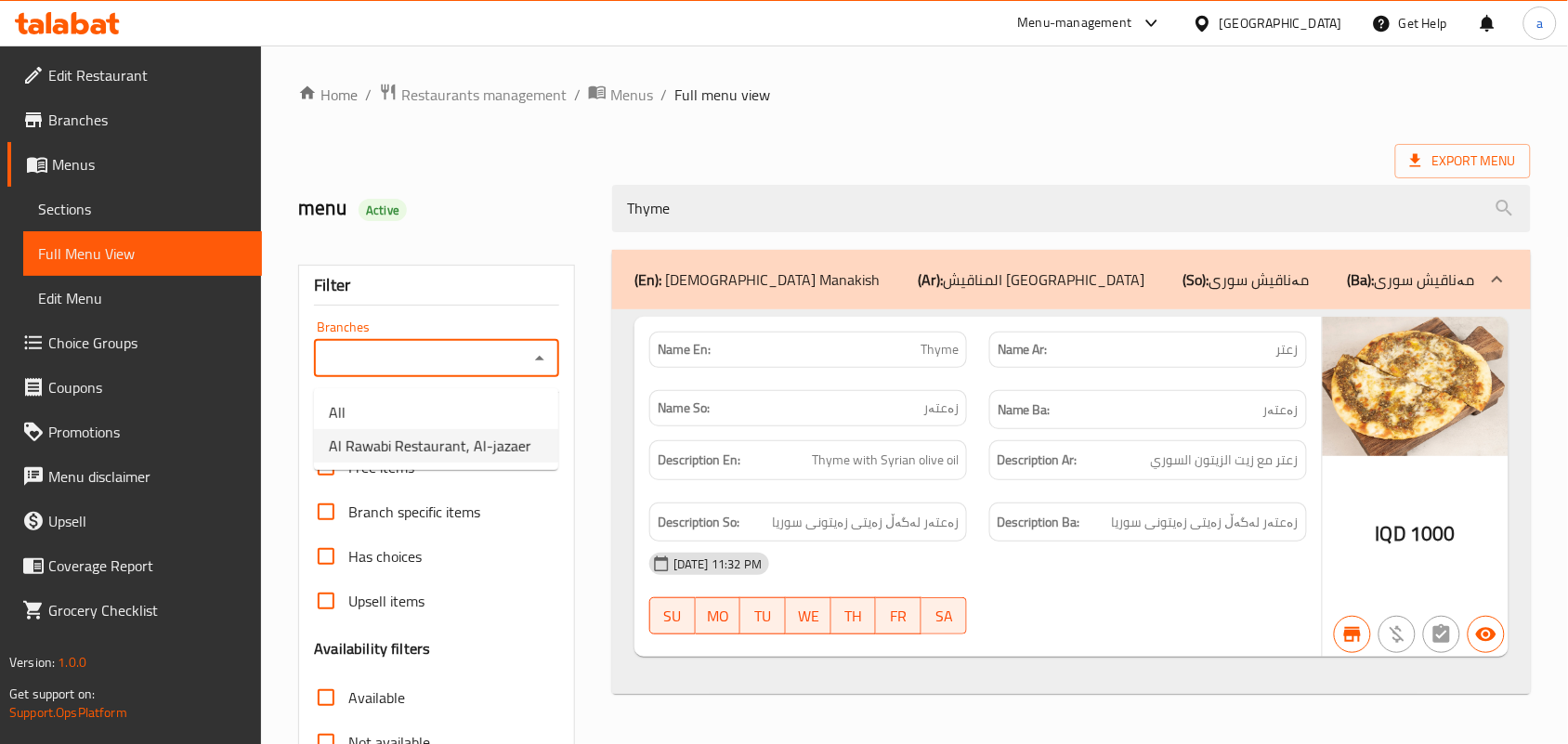
click at [448, 439] on span "Al Rawabi Restaurant, Al-jazaer" at bounding box center [429, 445] width 203 height 22
type input "Al Rawabi Restaurant, Al-jazaer"
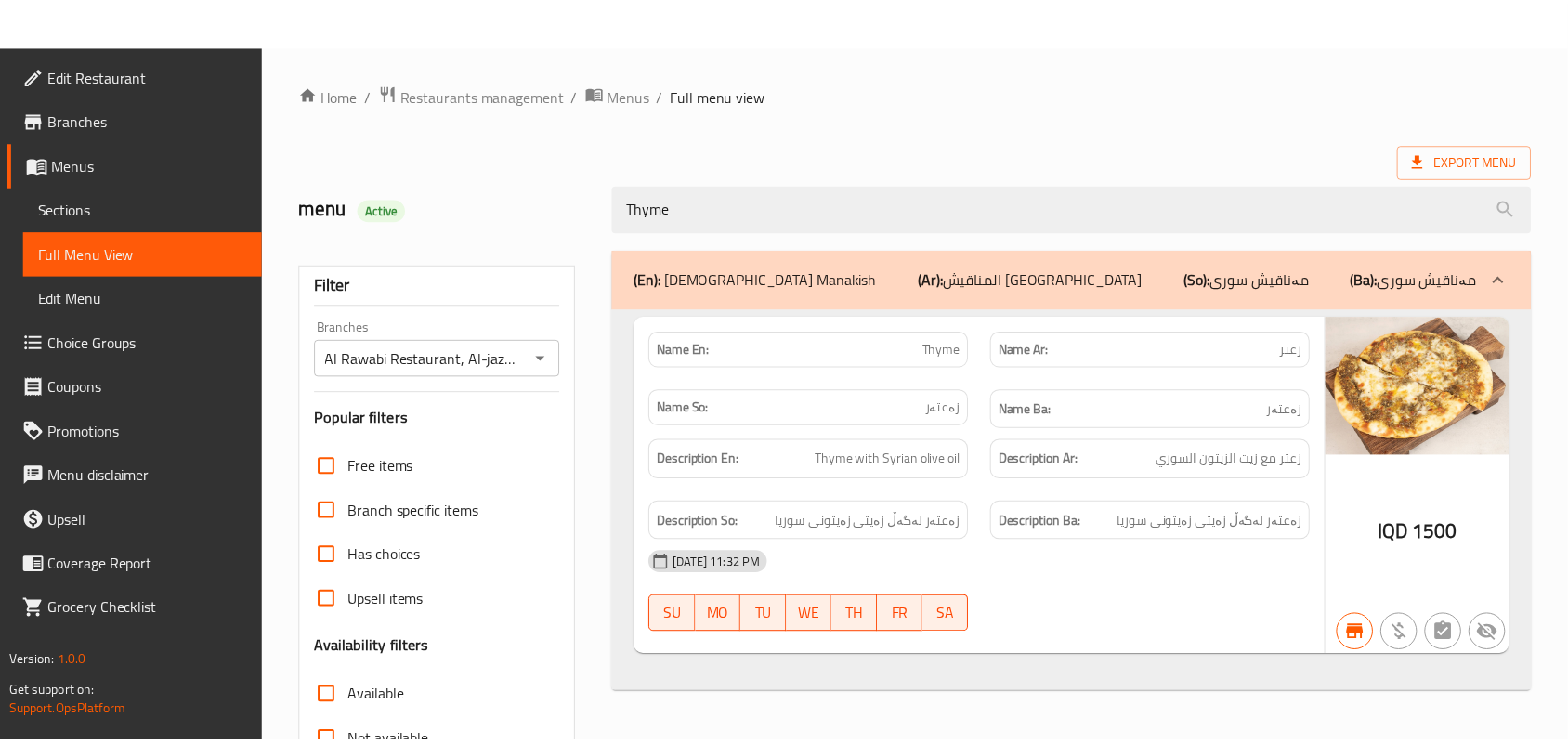
scroll to position [274, 0]
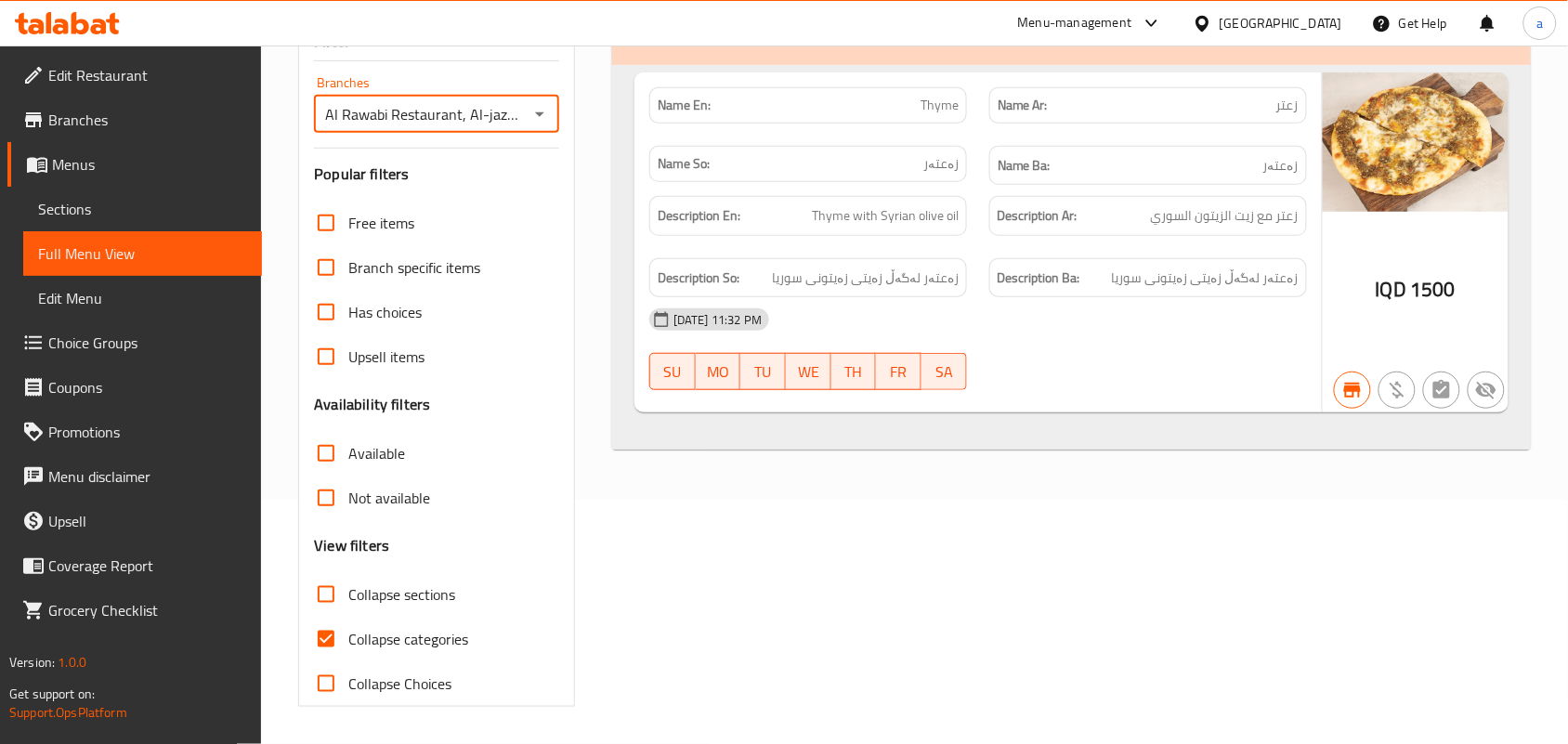
click at [149, 213] on span "Sections" at bounding box center [143, 208] width 209 height 22
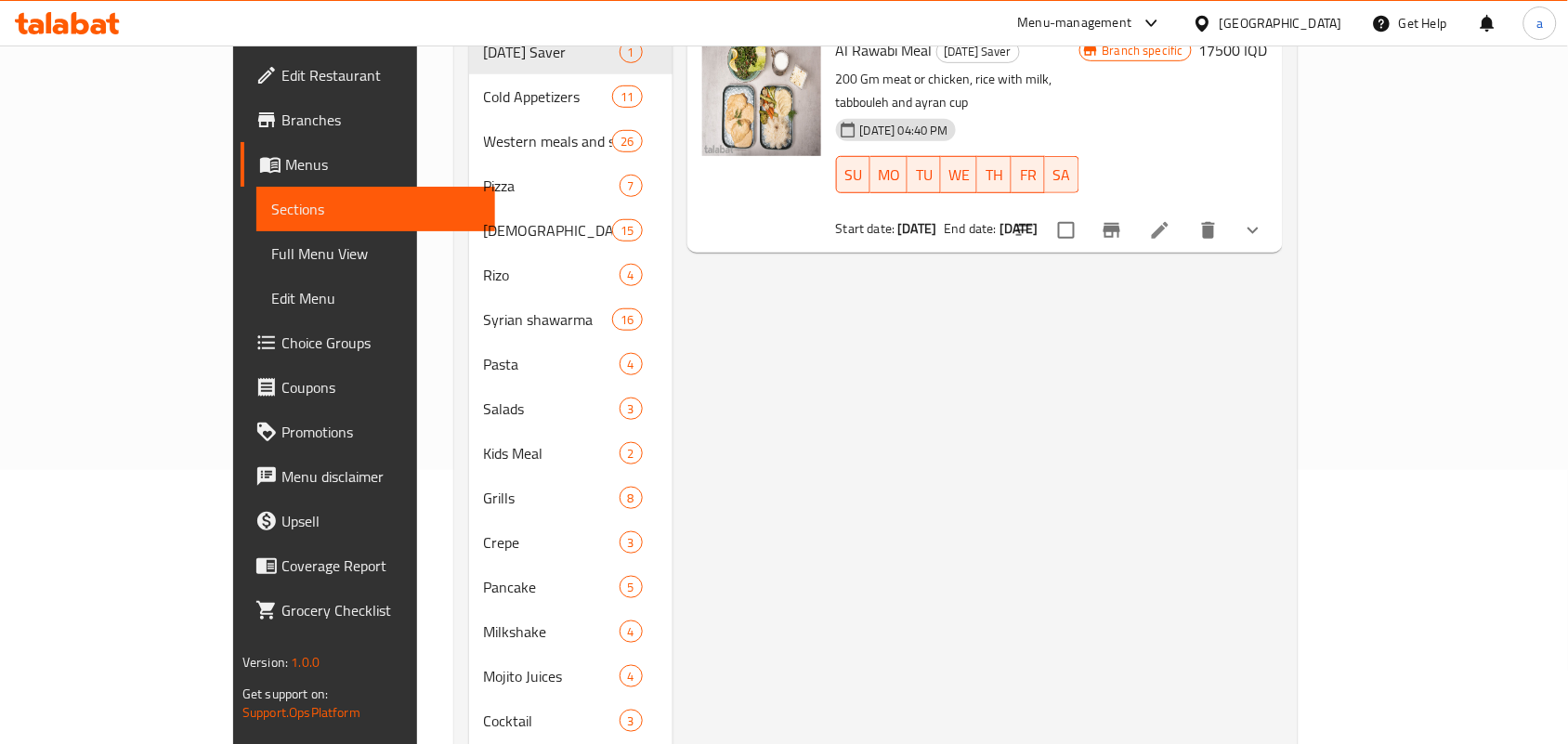
scroll to position [262, 0]
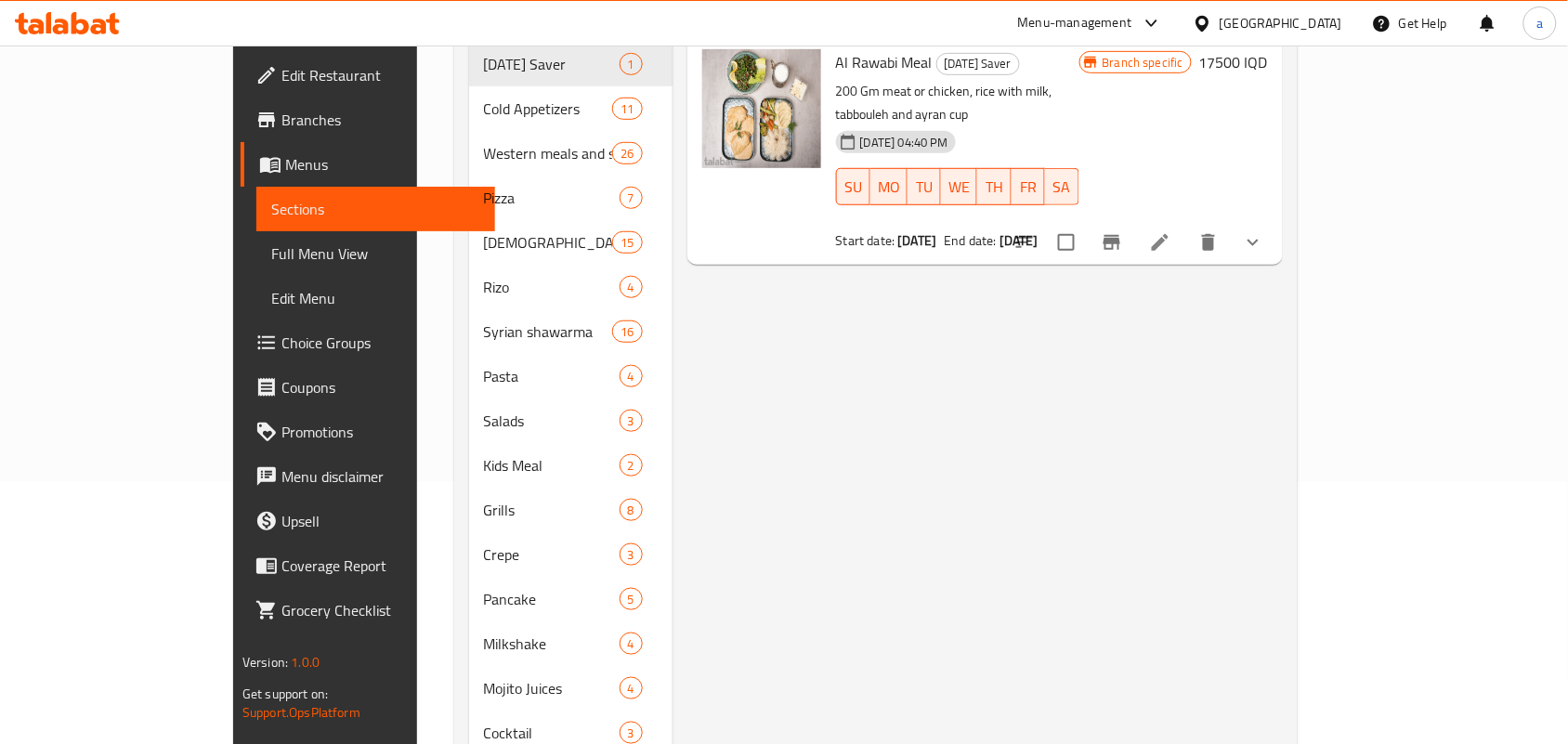
click at [271, 263] on span "Full Menu View" at bounding box center [376, 253] width 209 height 22
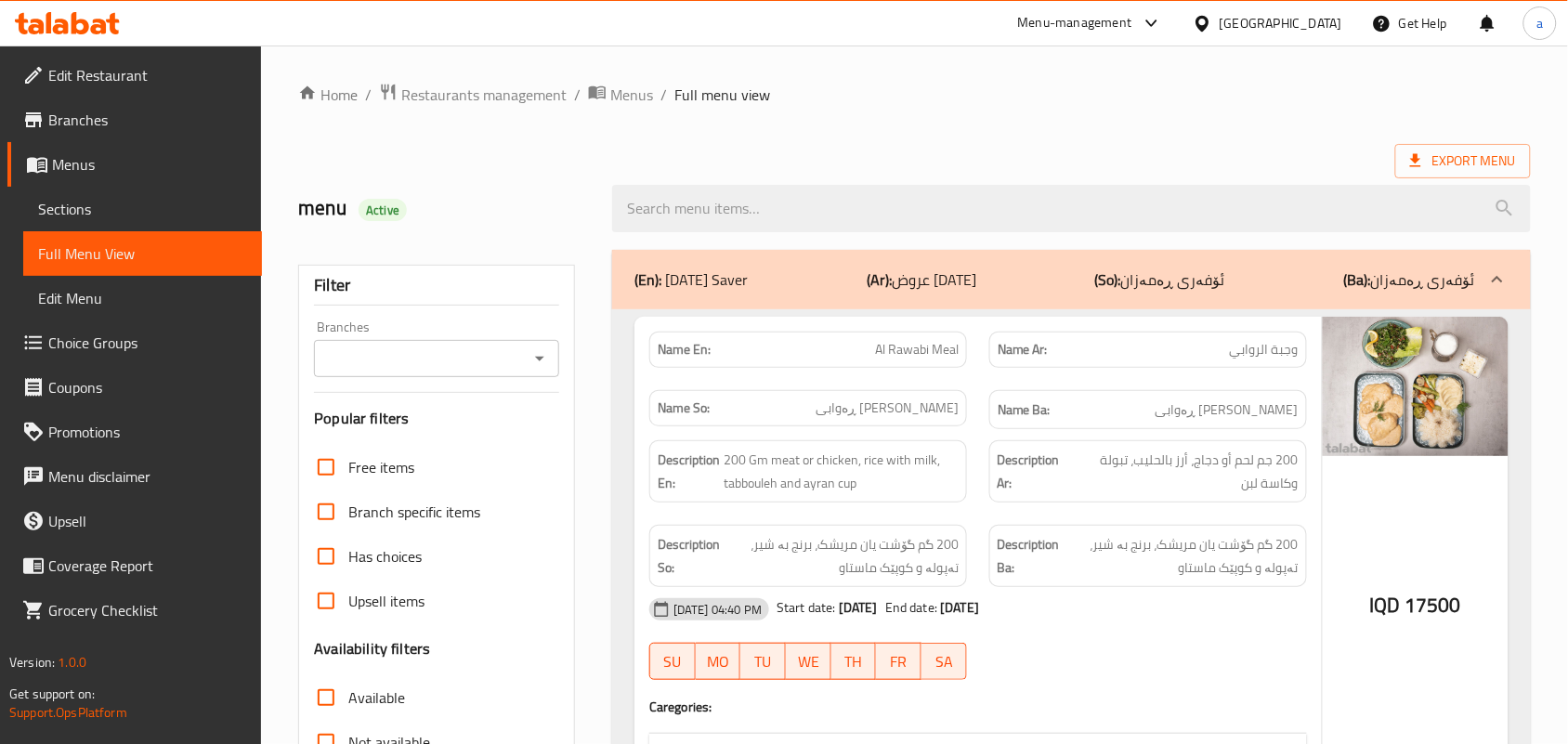
drag, startPoint x: 774, startPoint y: 221, endPoint x: 748, endPoint y: 252, distance: 40.5
click at [773, 220] on input "search" at bounding box center [1071, 208] width 919 height 48
paste input "Baalbaki"
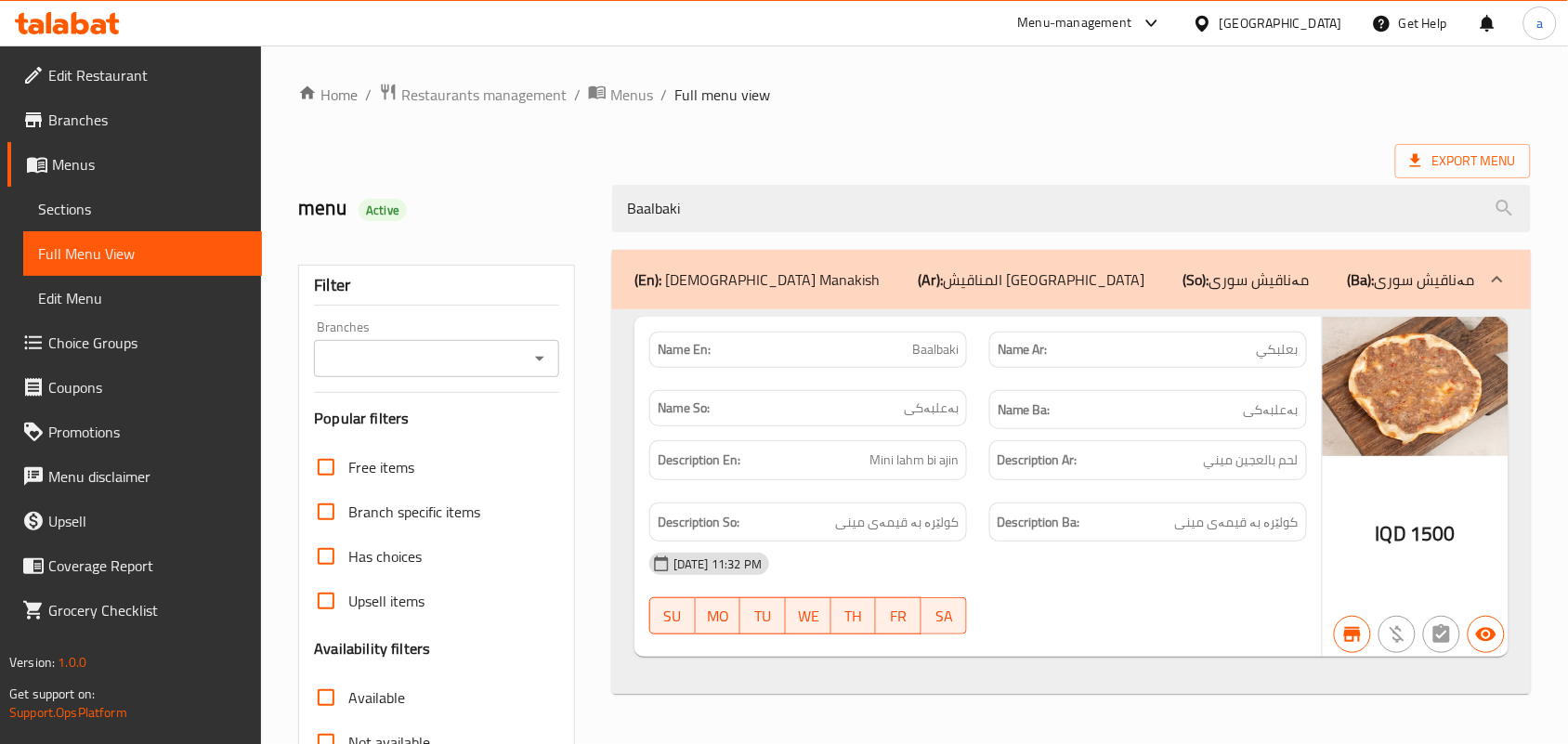
click at [539, 362] on icon "Open" at bounding box center [540, 359] width 10 height 5
type input "Baalbaki"
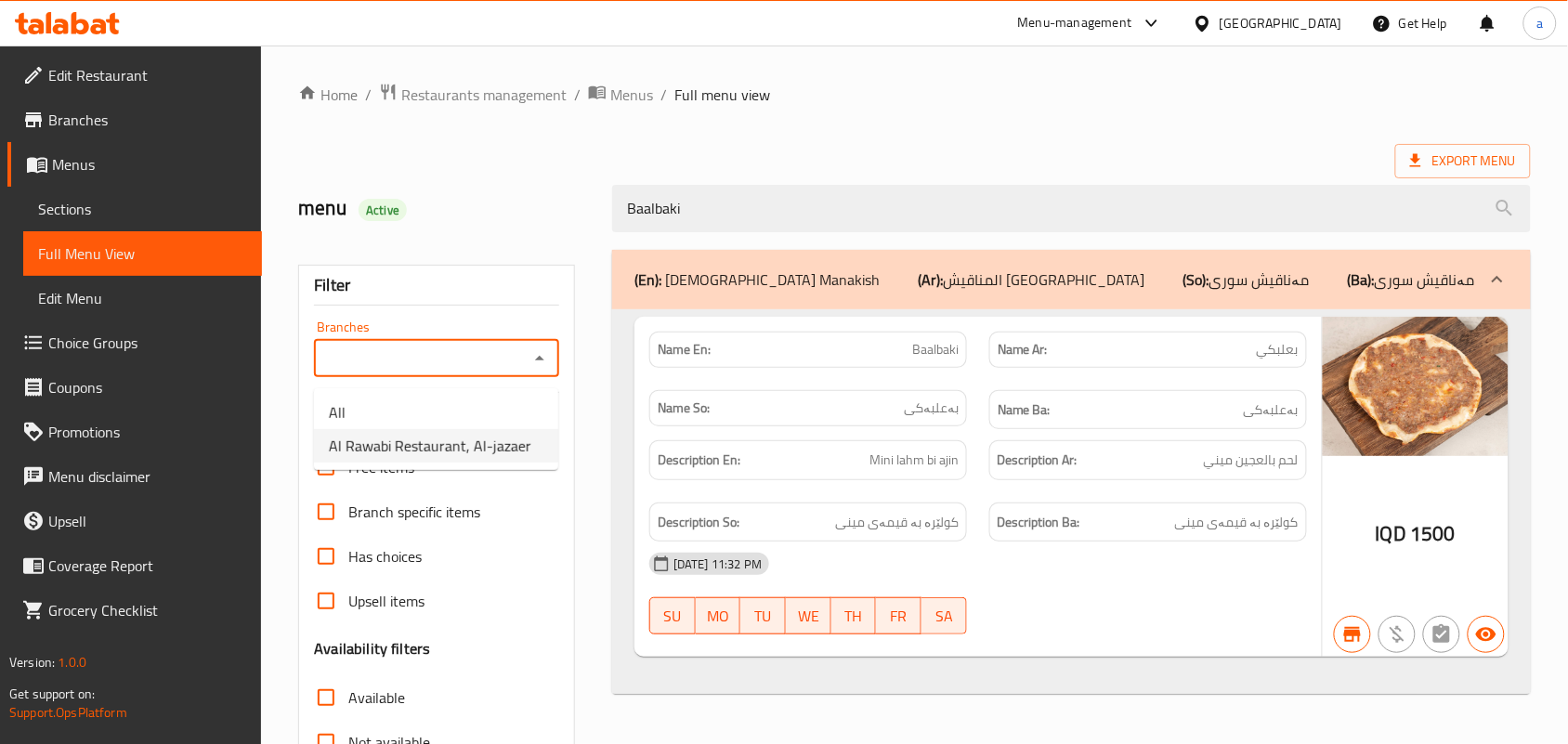
click at [472, 438] on span "Al Rawabi Restaurant, Al-jazaer" at bounding box center [429, 445] width 203 height 22
type input "Al Rawabi Restaurant, Al-jazaer"
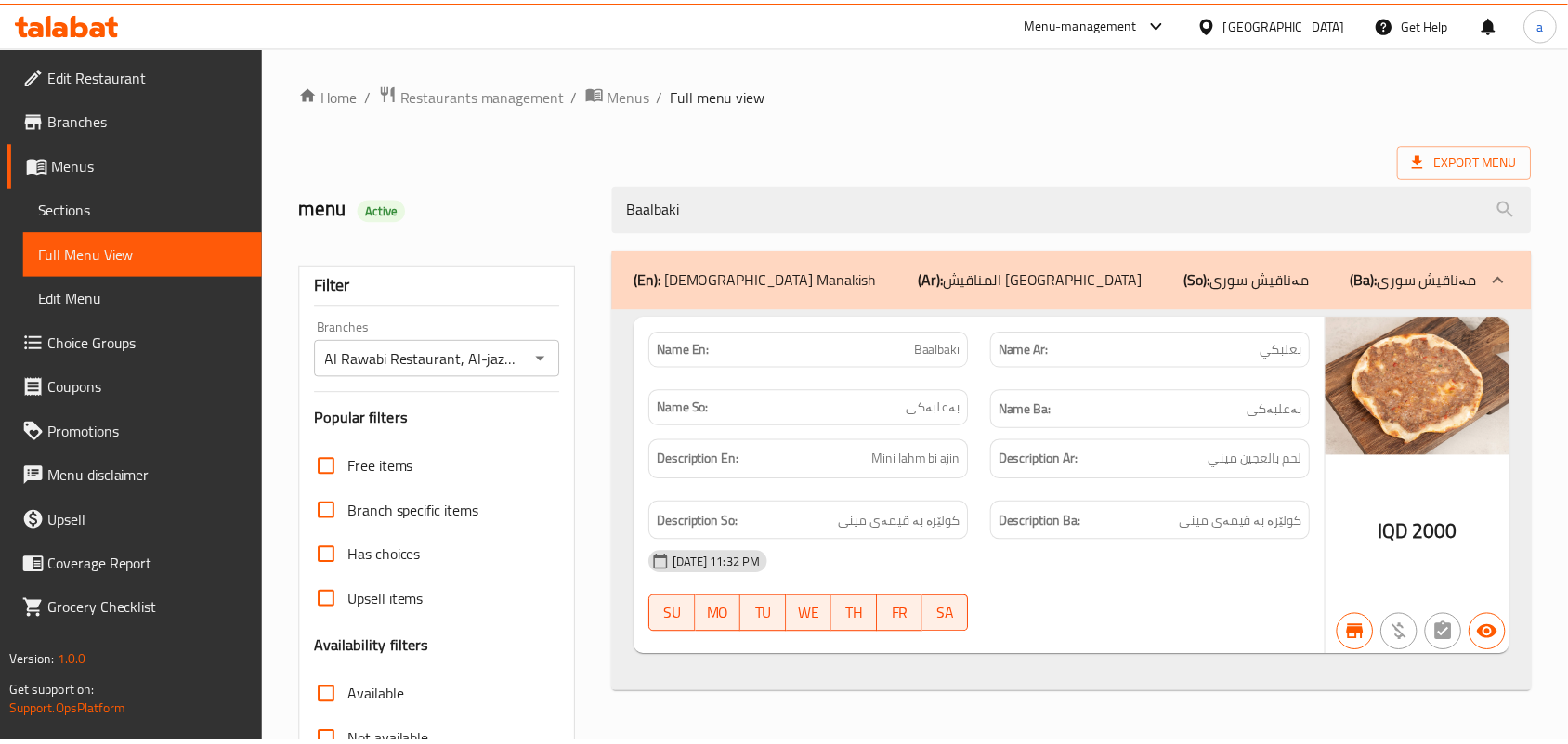
scroll to position [274, 0]
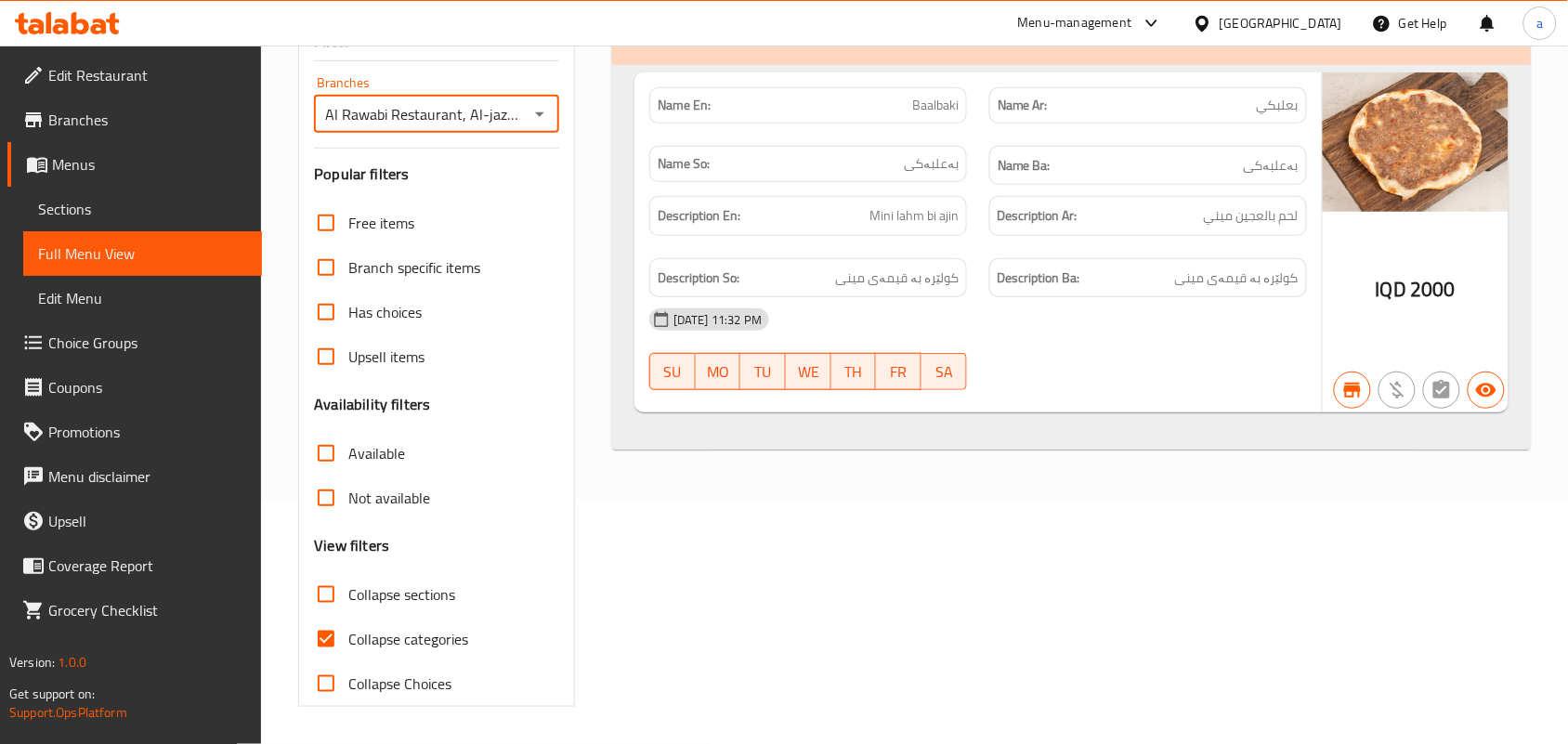
click at [84, 218] on span "Sections" at bounding box center [143, 208] width 209 height 22
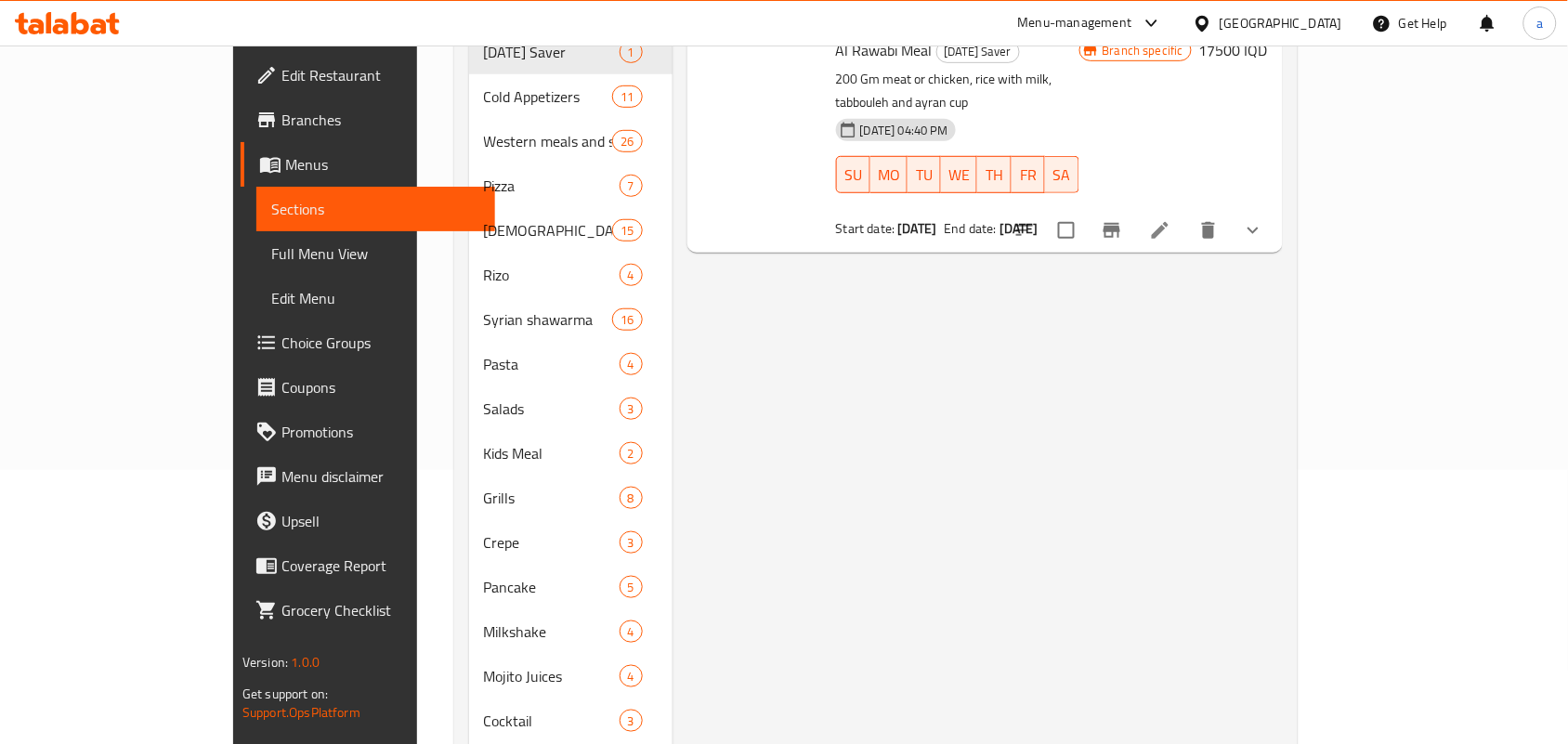
scroll to position [262, 0]
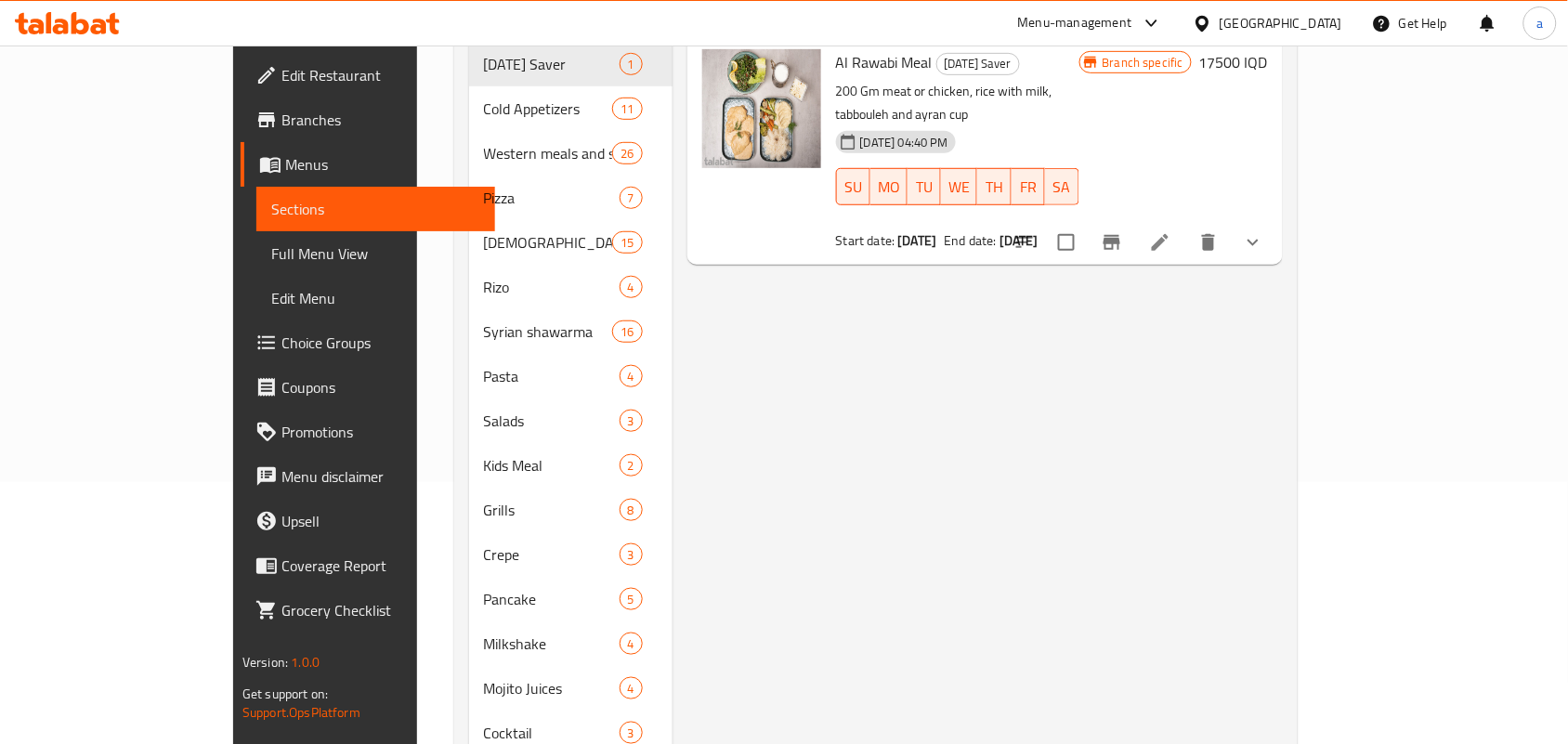
click at [271, 264] on span "Full Menu View" at bounding box center [376, 253] width 209 height 22
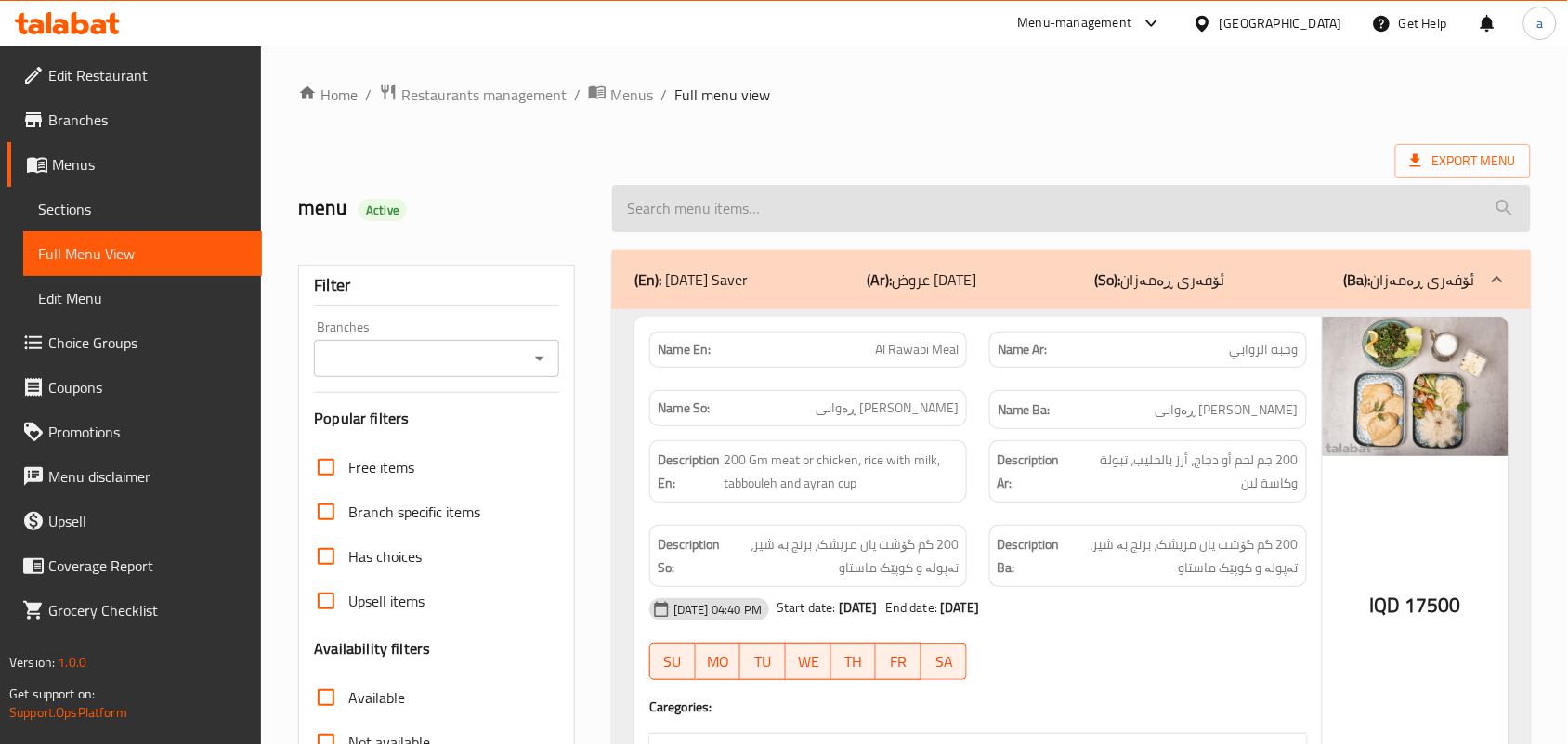
paste input "Diet Meat Steak"
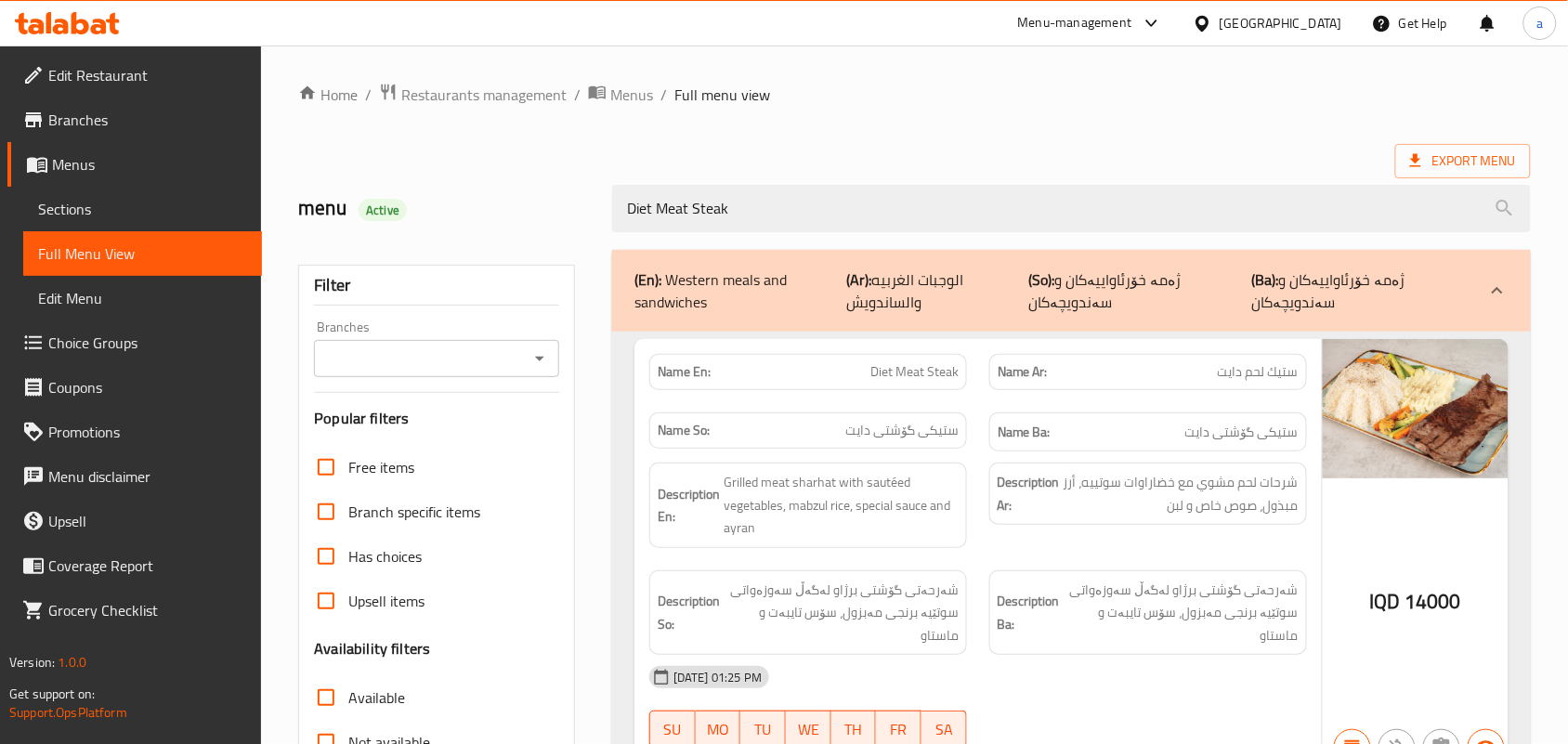
click at [539, 363] on icon "Open" at bounding box center [539, 358] width 22 height 22
type input "Diet Meat Steak"
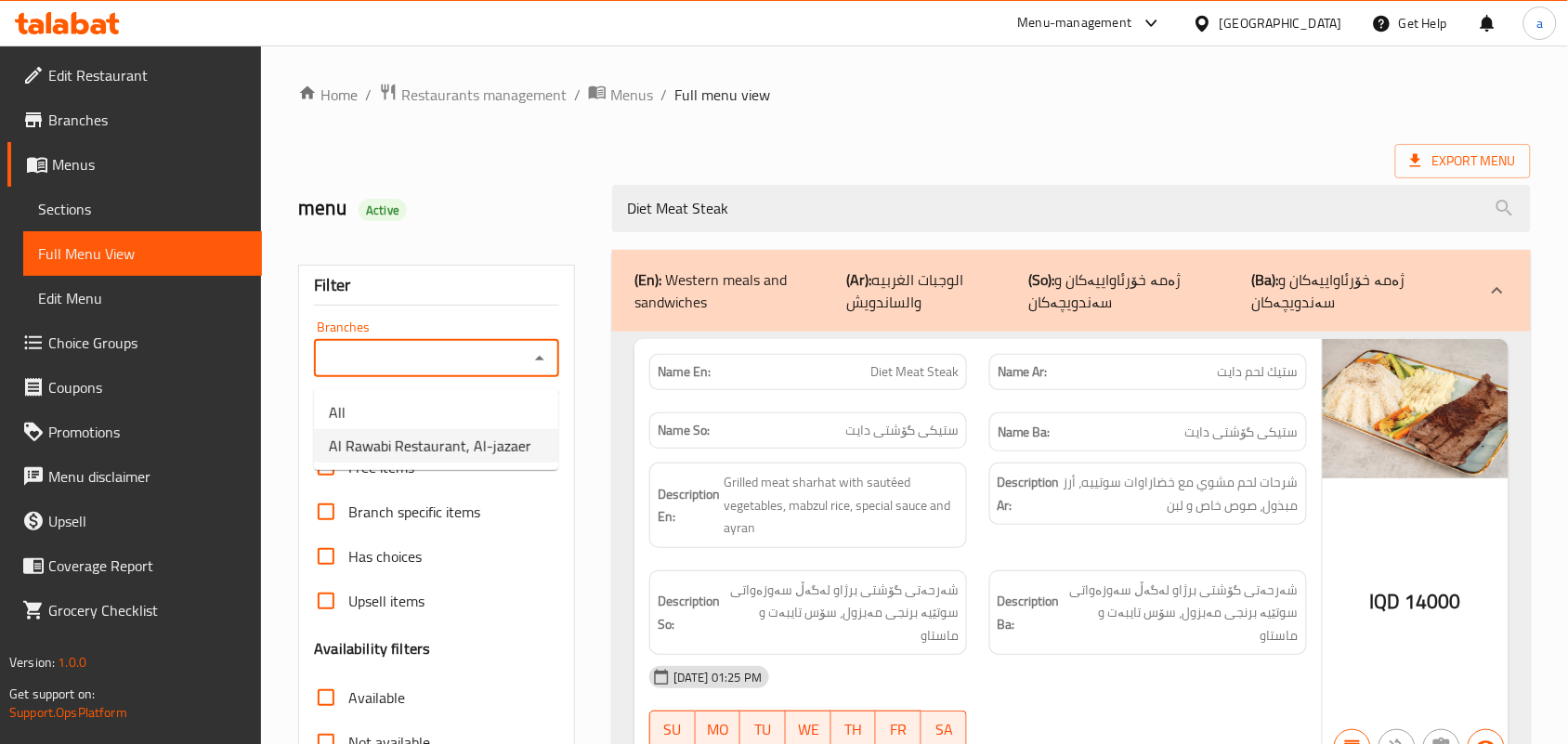
click at [472, 443] on span "Al Rawabi Restaurant, Al-jazaer" at bounding box center [429, 445] width 203 height 22
type input "Al Rawabi Restaurant, Al-jazaer"
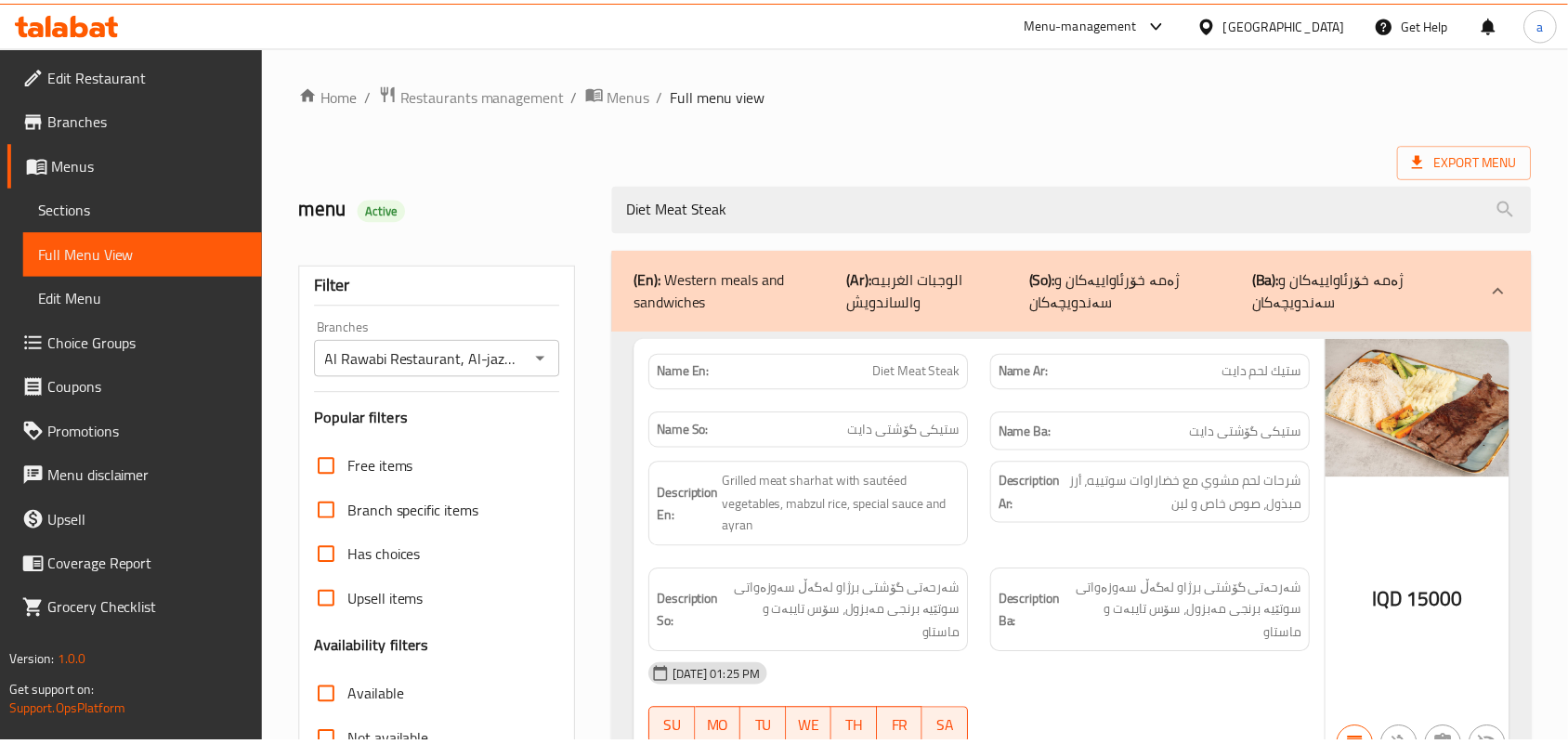
scroll to position [274, 0]
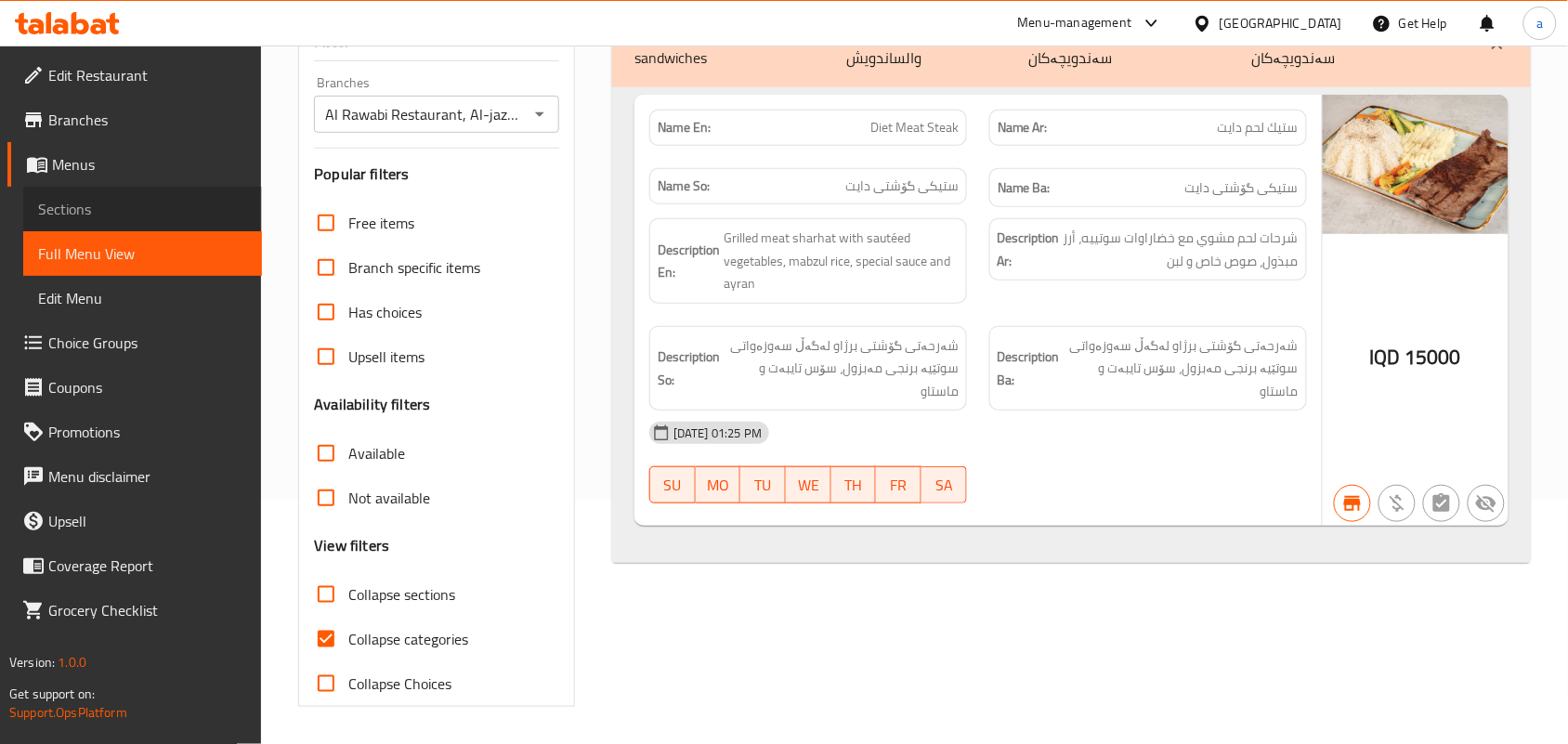
drag, startPoint x: 57, startPoint y: 206, endPoint x: 79, endPoint y: 224, distance: 28.4
click at [57, 207] on span "Sections" at bounding box center [143, 208] width 209 height 22
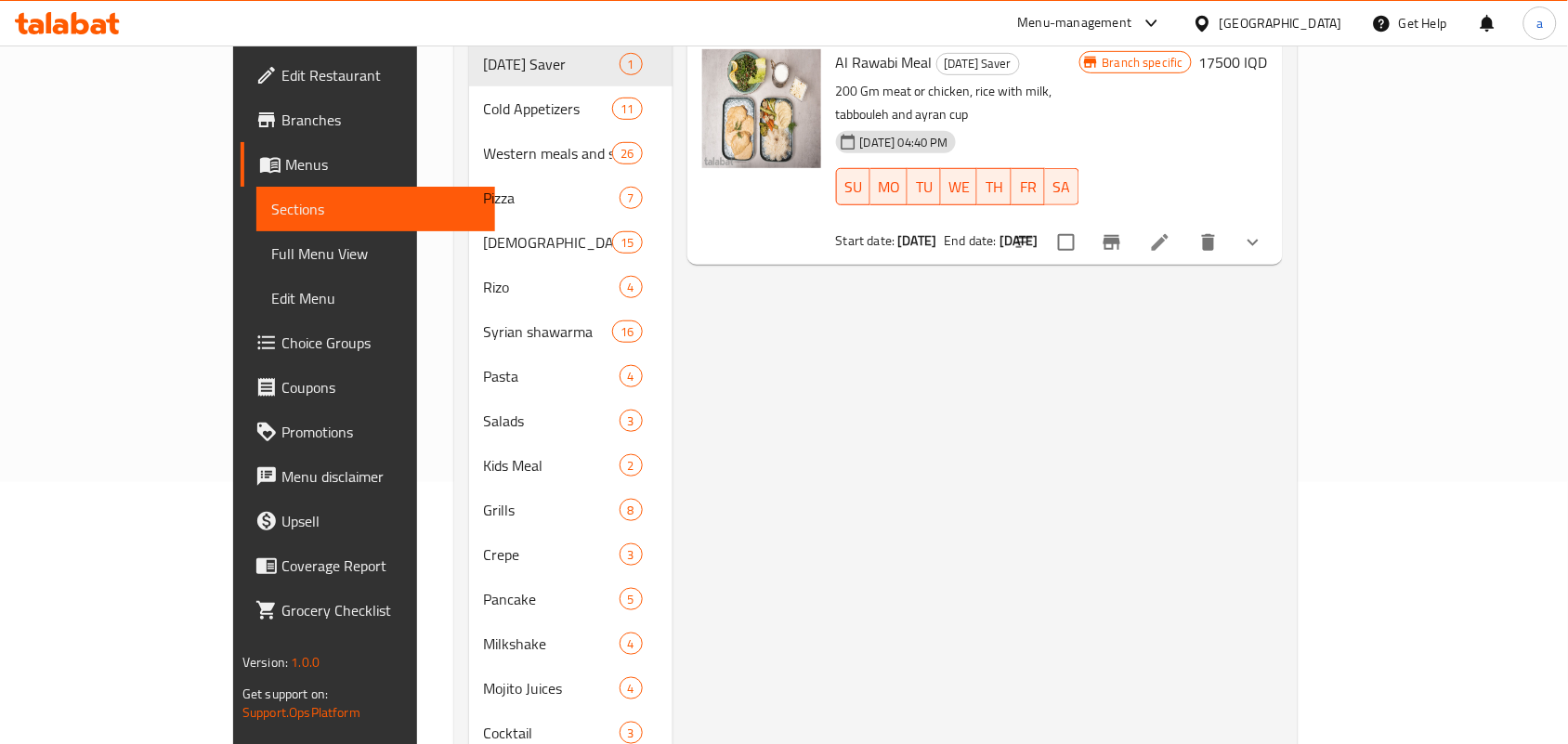
click at [271, 261] on span "Full Menu View" at bounding box center [376, 253] width 209 height 22
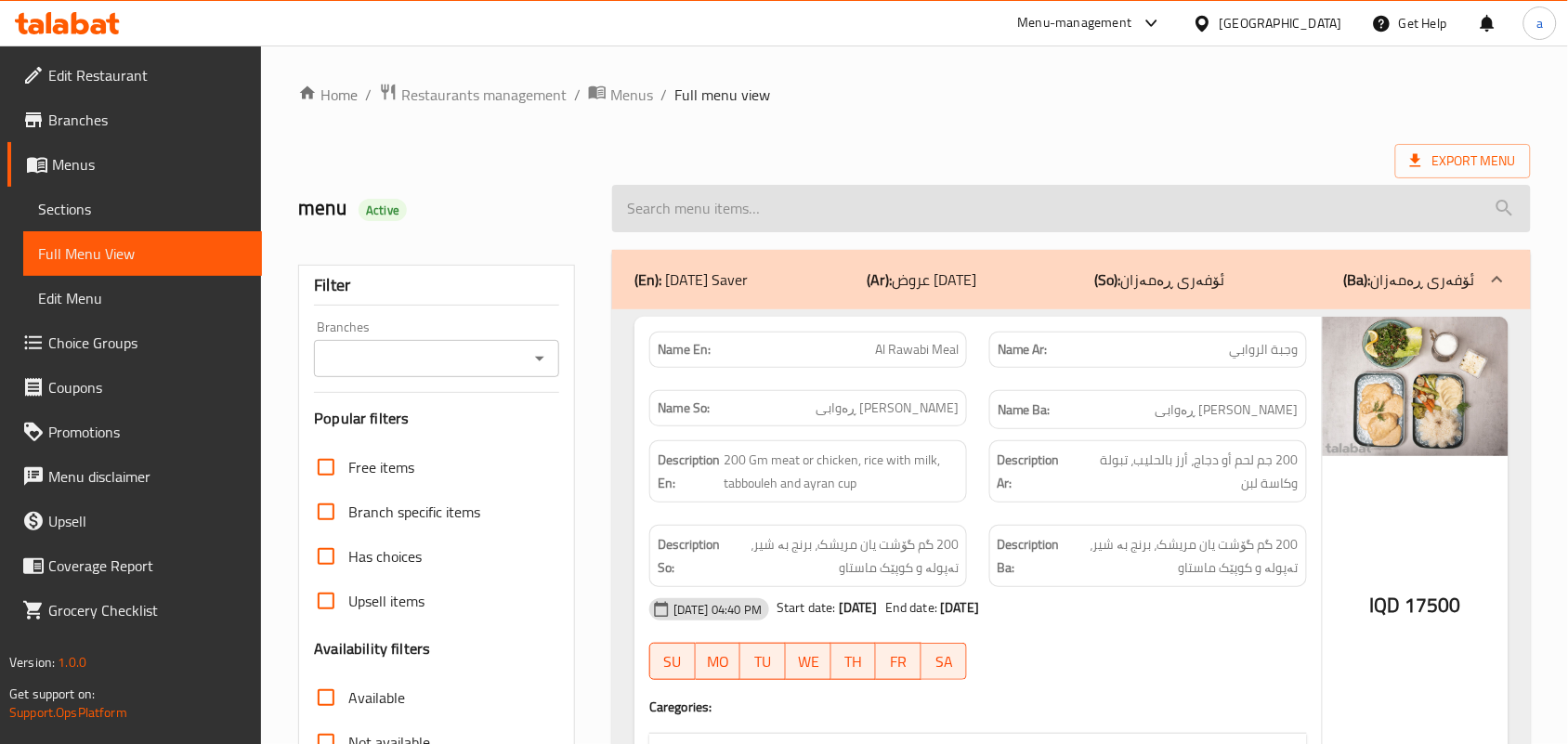
paste input "Chicken Tender BBQ"
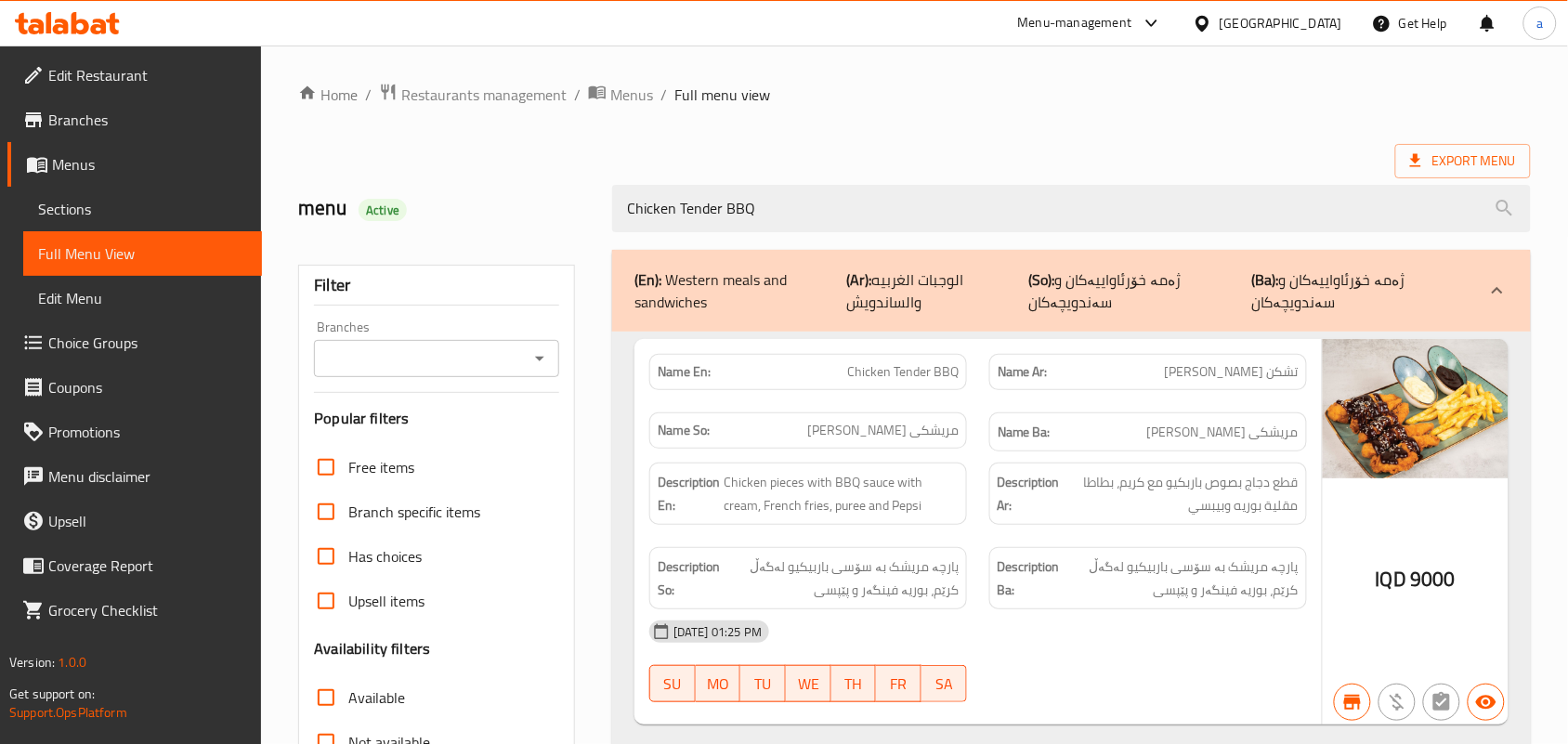
type input "Chicken Tender BBQ"
click at [512, 366] on input "Branches" at bounding box center [422, 358] width 204 height 26
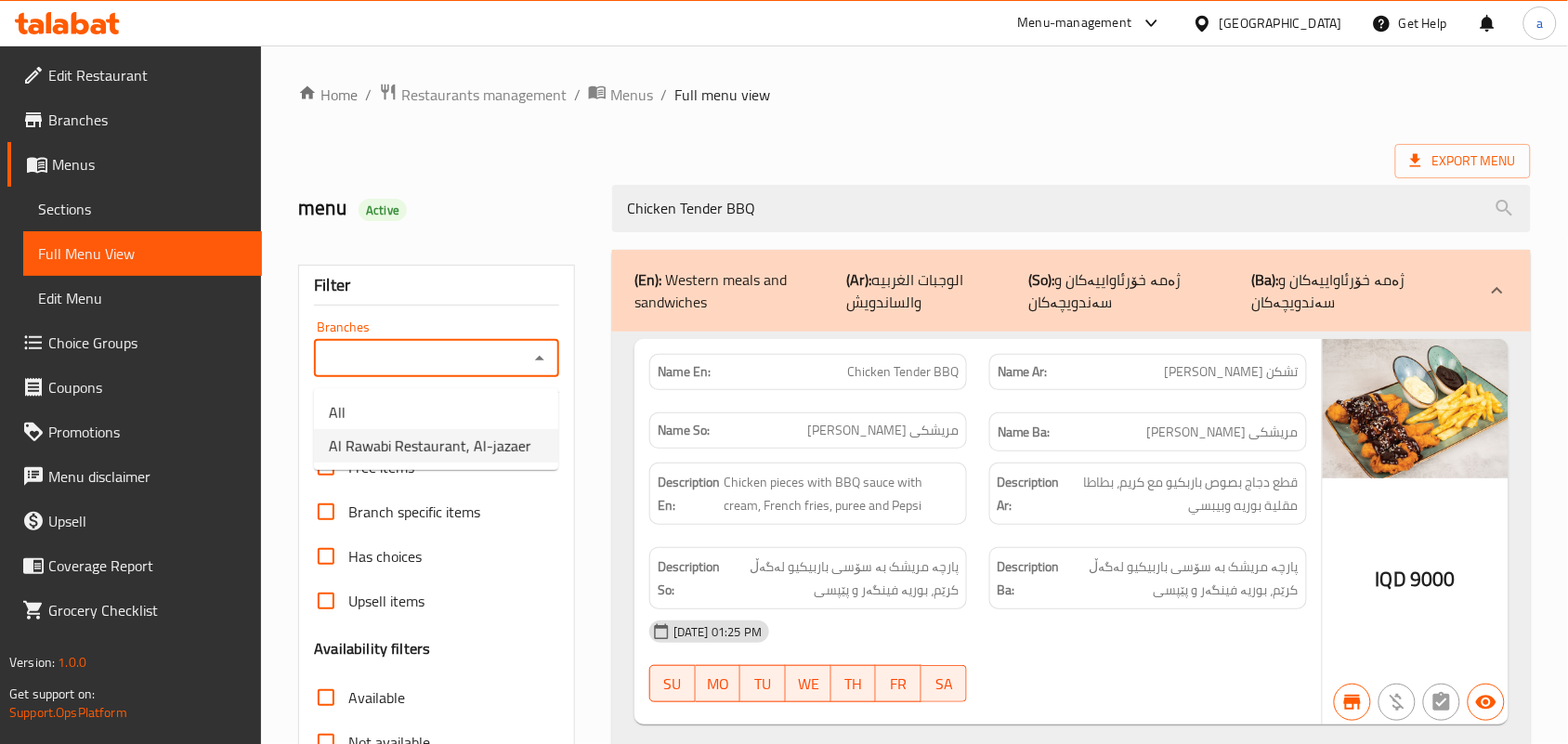
click at [470, 450] on span "Al Rawabi Restaurant, Al-jazaer" at bounding box center [429, 445] width 203 height 22
type input "Al Rawabi Restaurant, Al-jazaer"
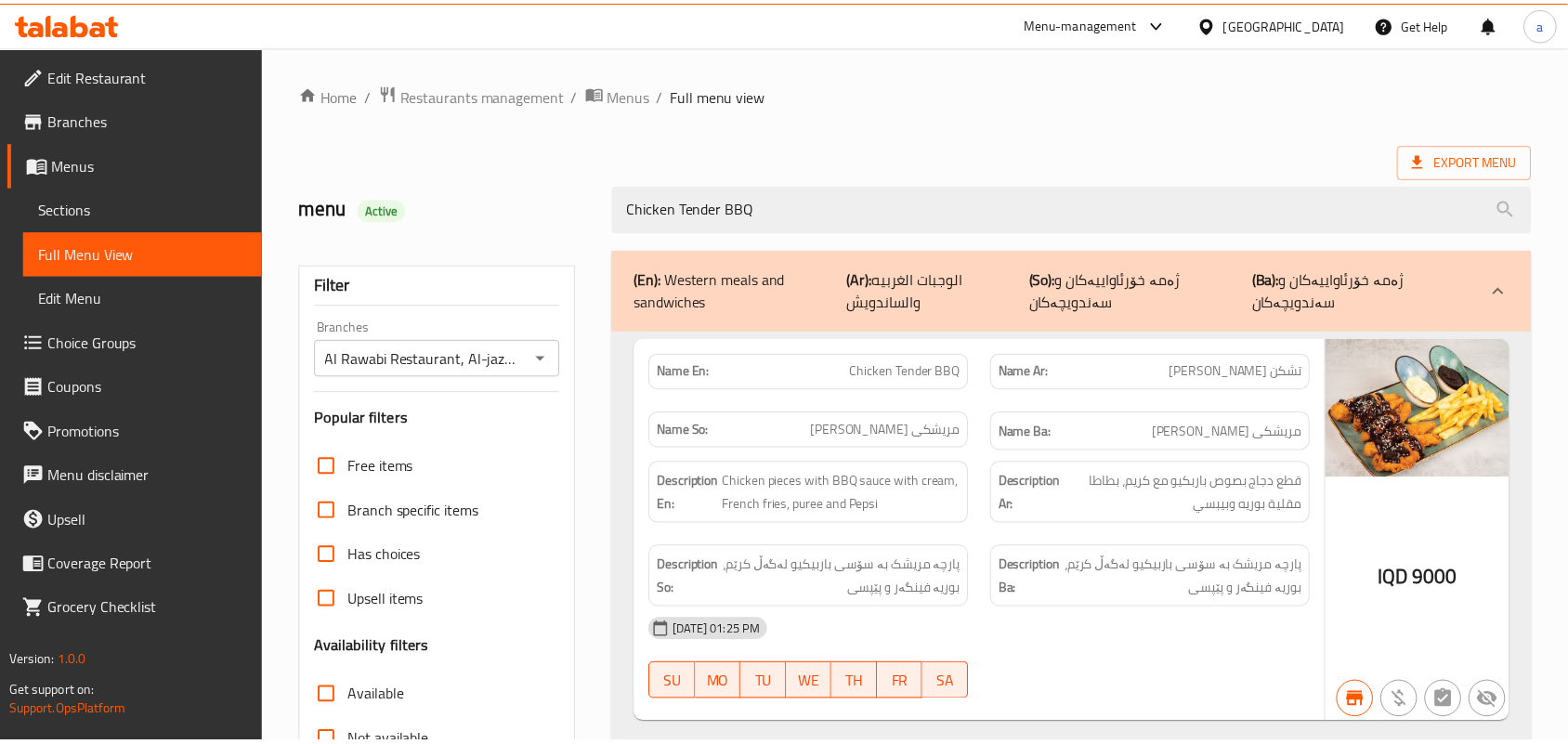
scroll to position [274, 0]
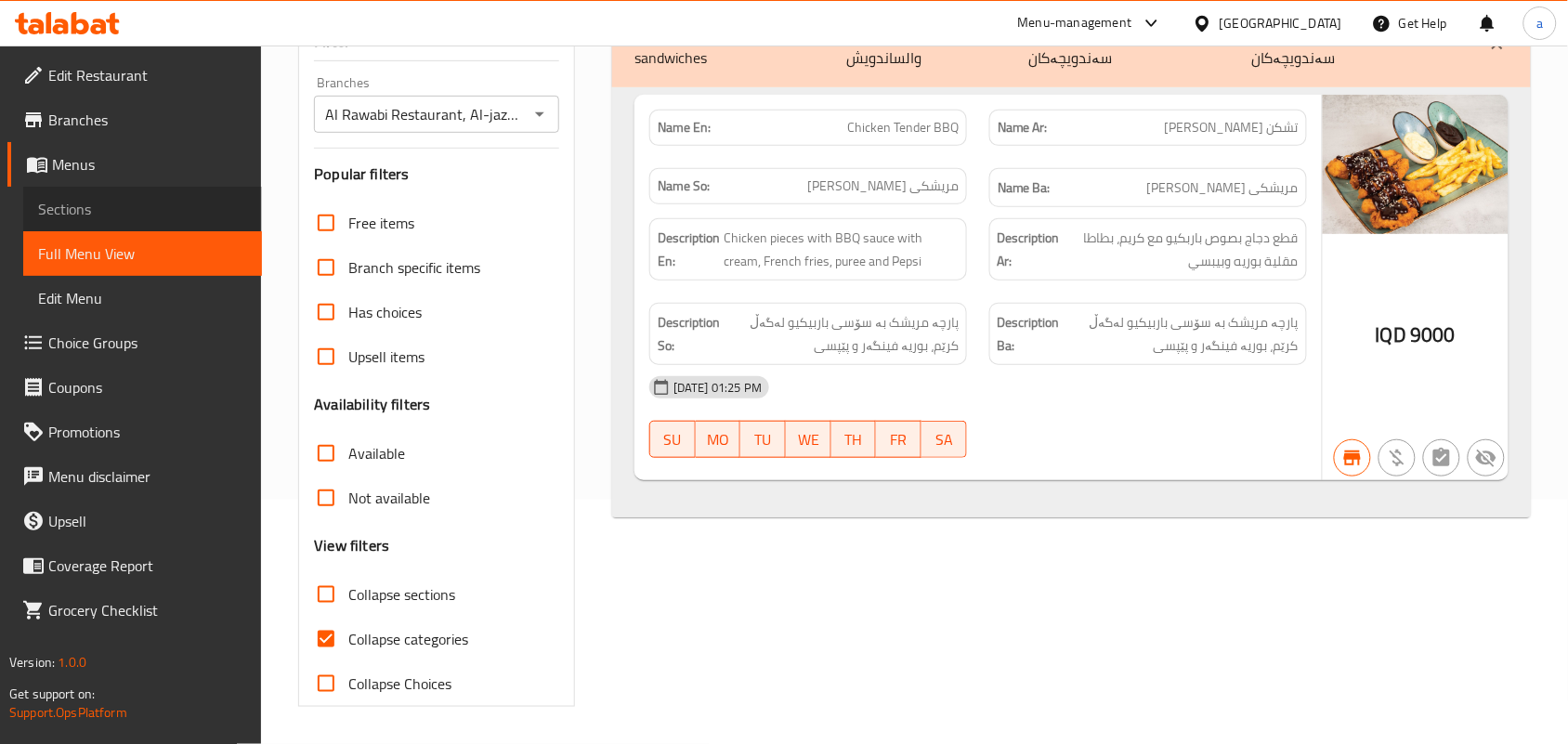
click at [141, 202] on span "Sections" at bounding box center [143, 208] width 209 height 22
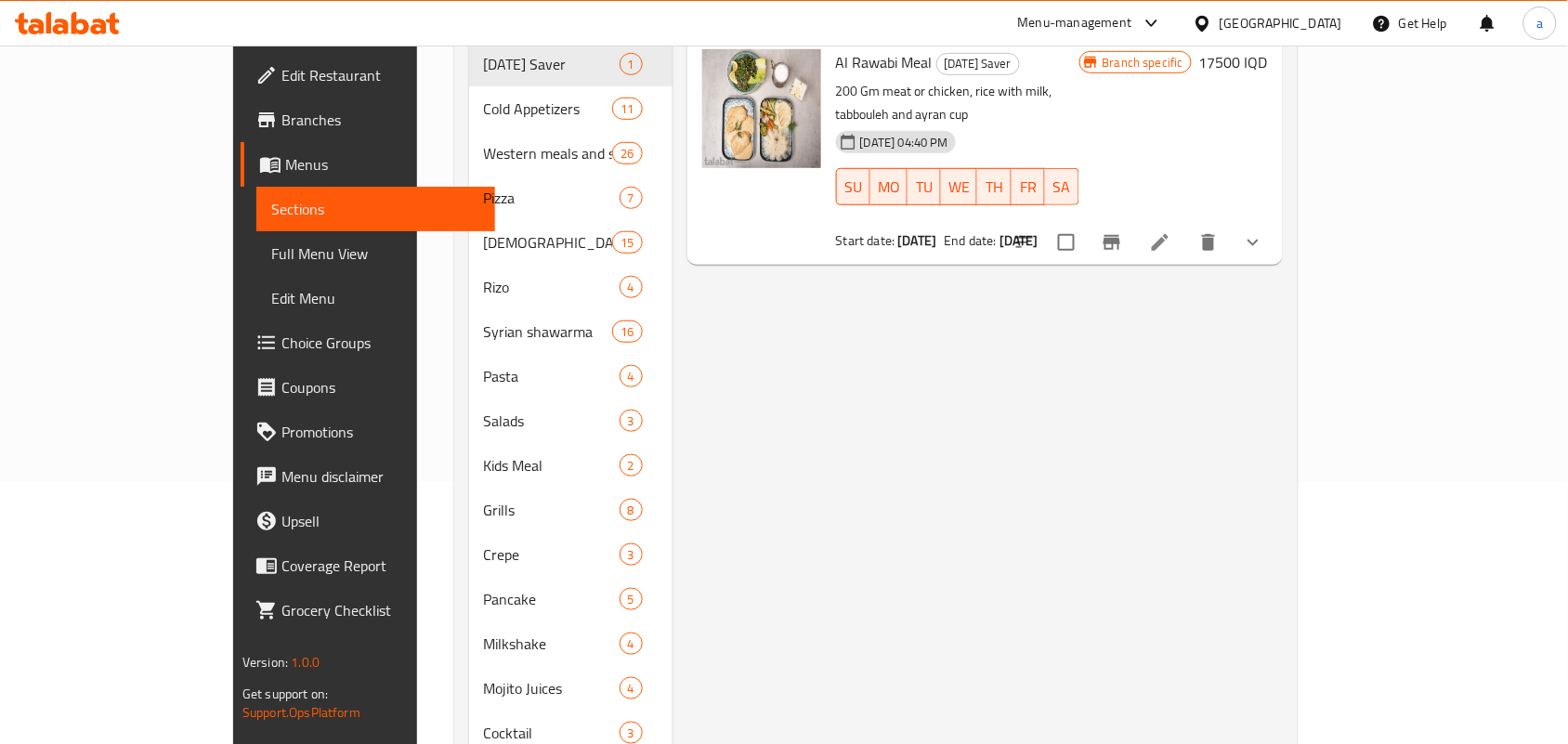
click at [271, 250] on span "Full Menu View" at bounding box center [376, 253] width 209 height 22
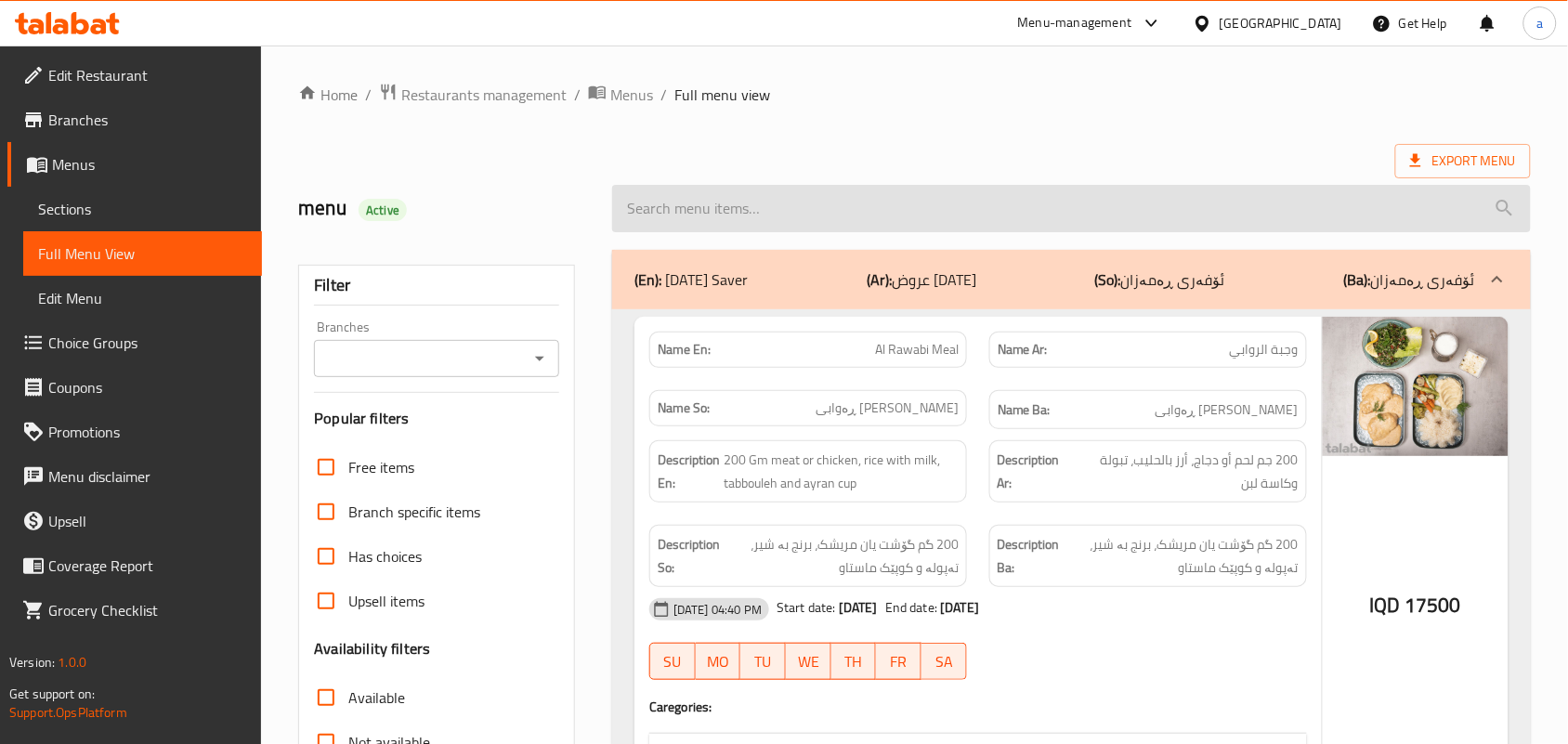
paste input "Chicken Tender Honey Master"
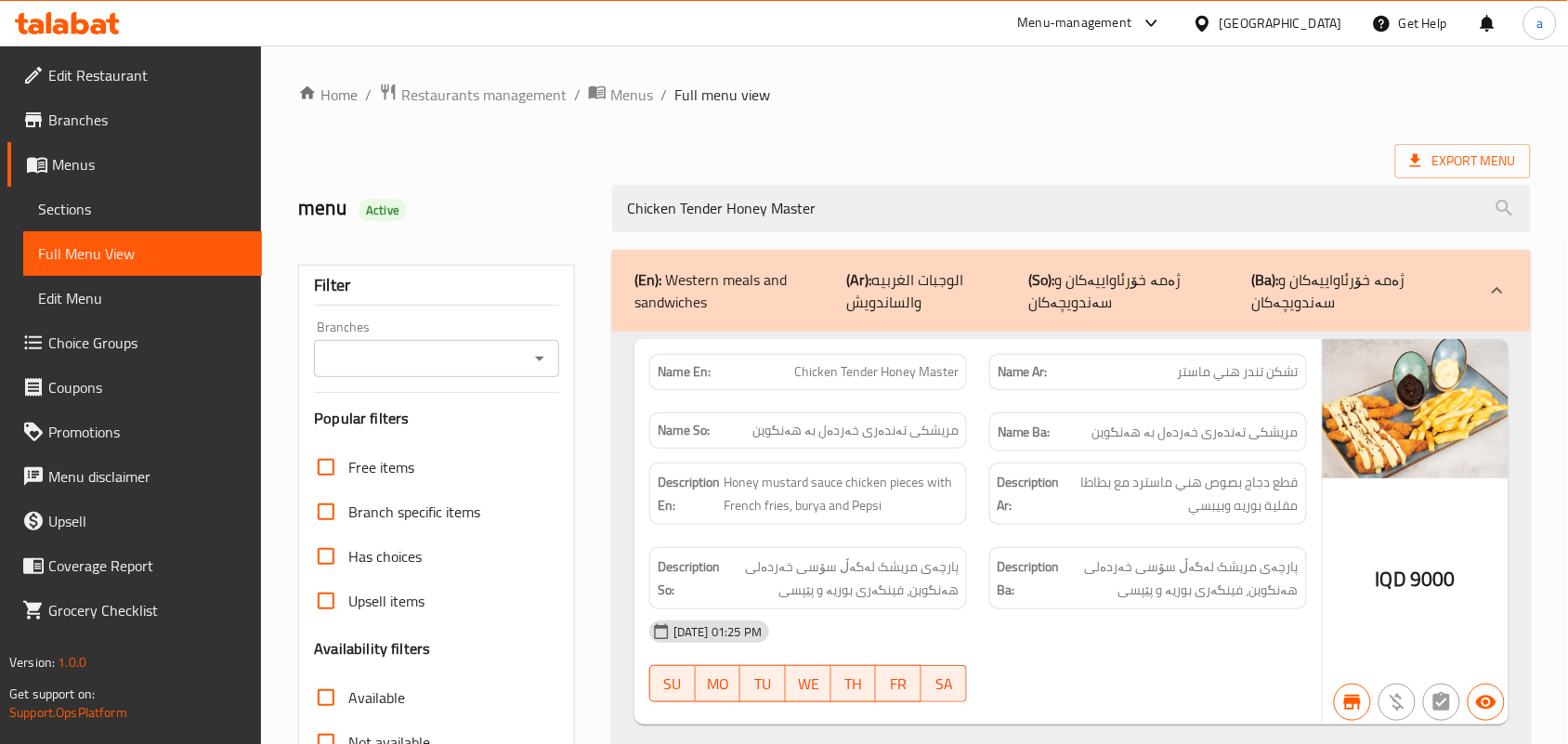
click at [511, 349] on div "Branches" at bounding box center [437, 358] width 246 height 37
type input "Chicken Tender Honey Master"
click at [542, 367] on icon "Open" at bounding box center [539, 358] width 22 height 22
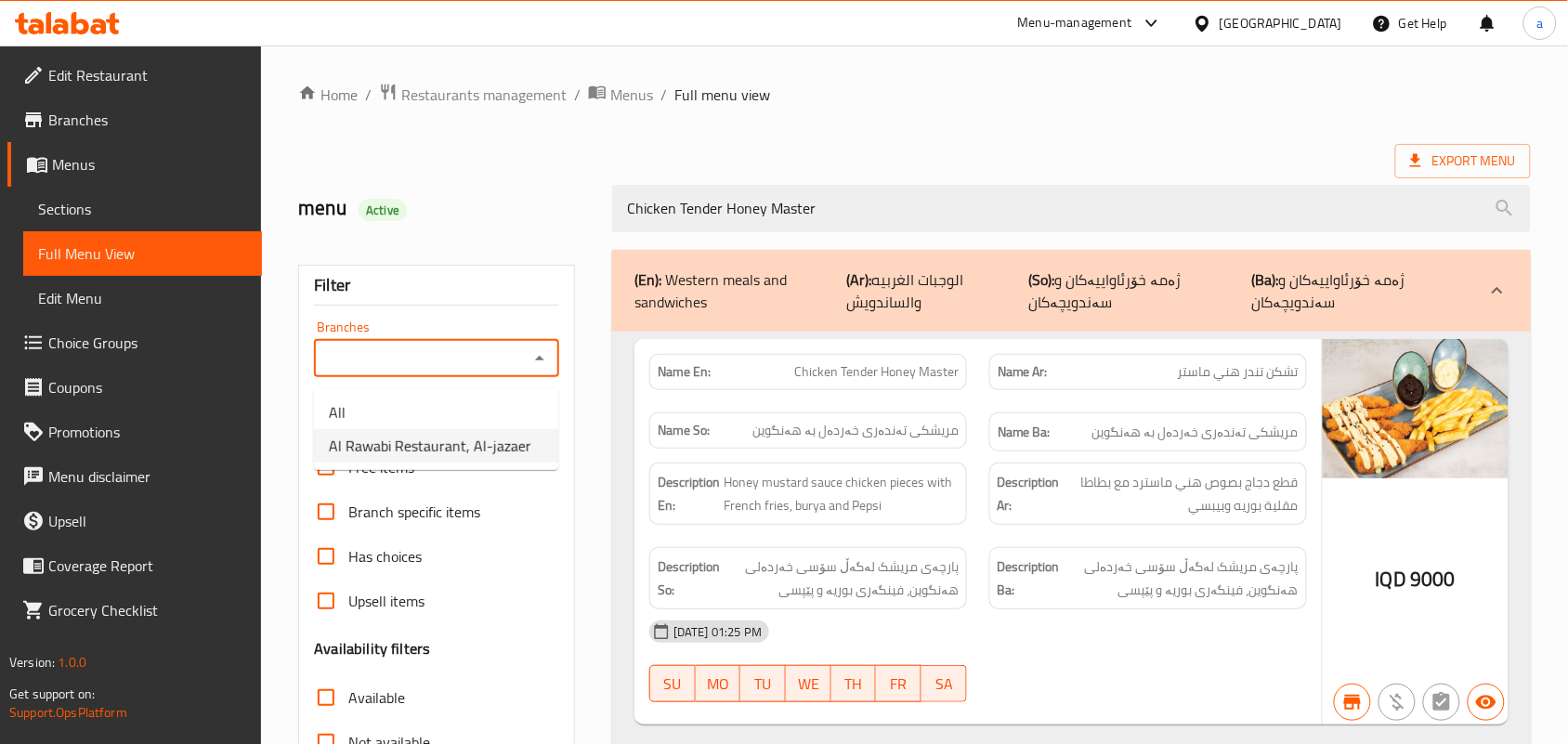
click at [476, 440] on span "Al Rawabi Restaurant, Al-jazaer" at bounding box center [429, 445] width 203 height 22
type input "Al Rawabi Restaurant, Al-jazaer"
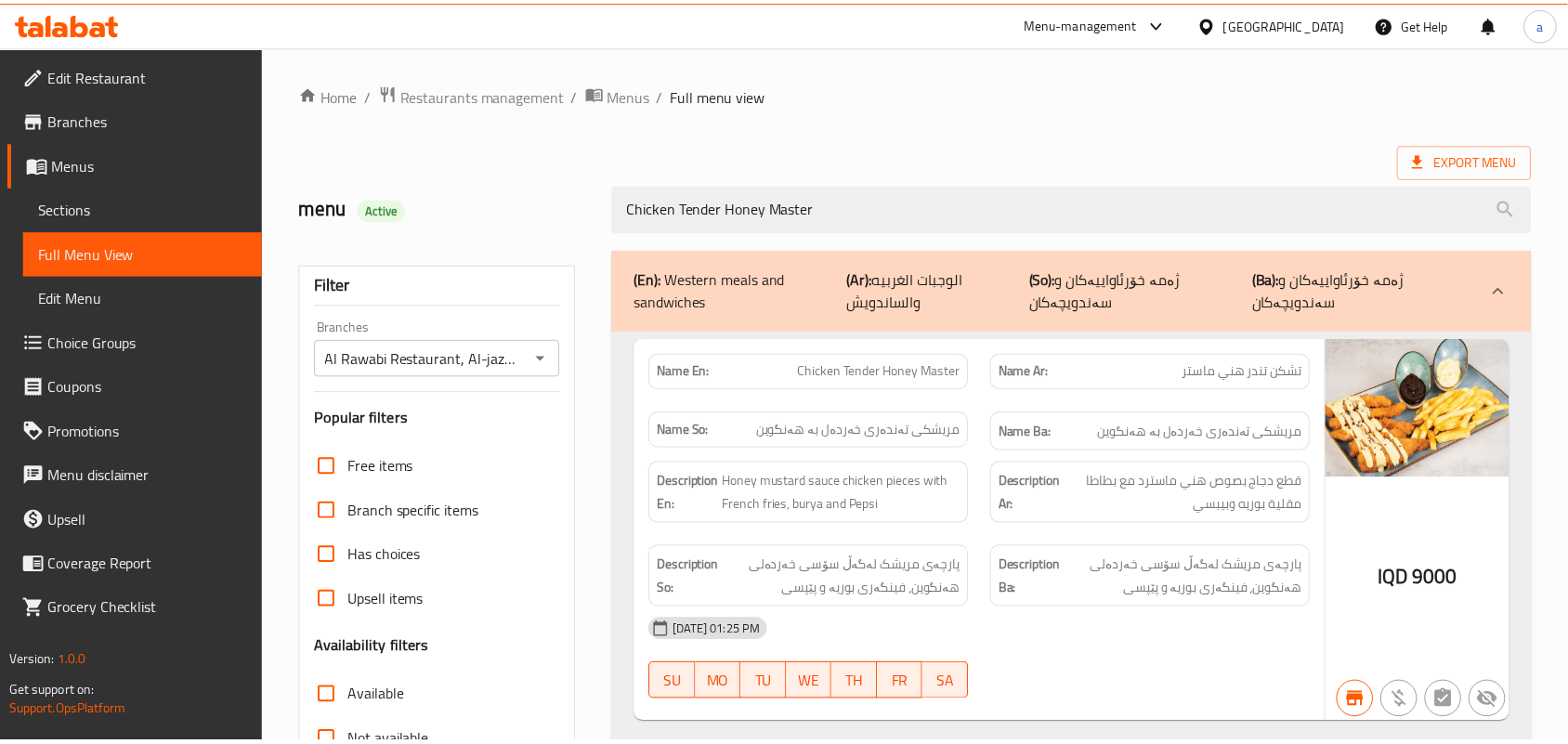
scroll to position [274, 0]
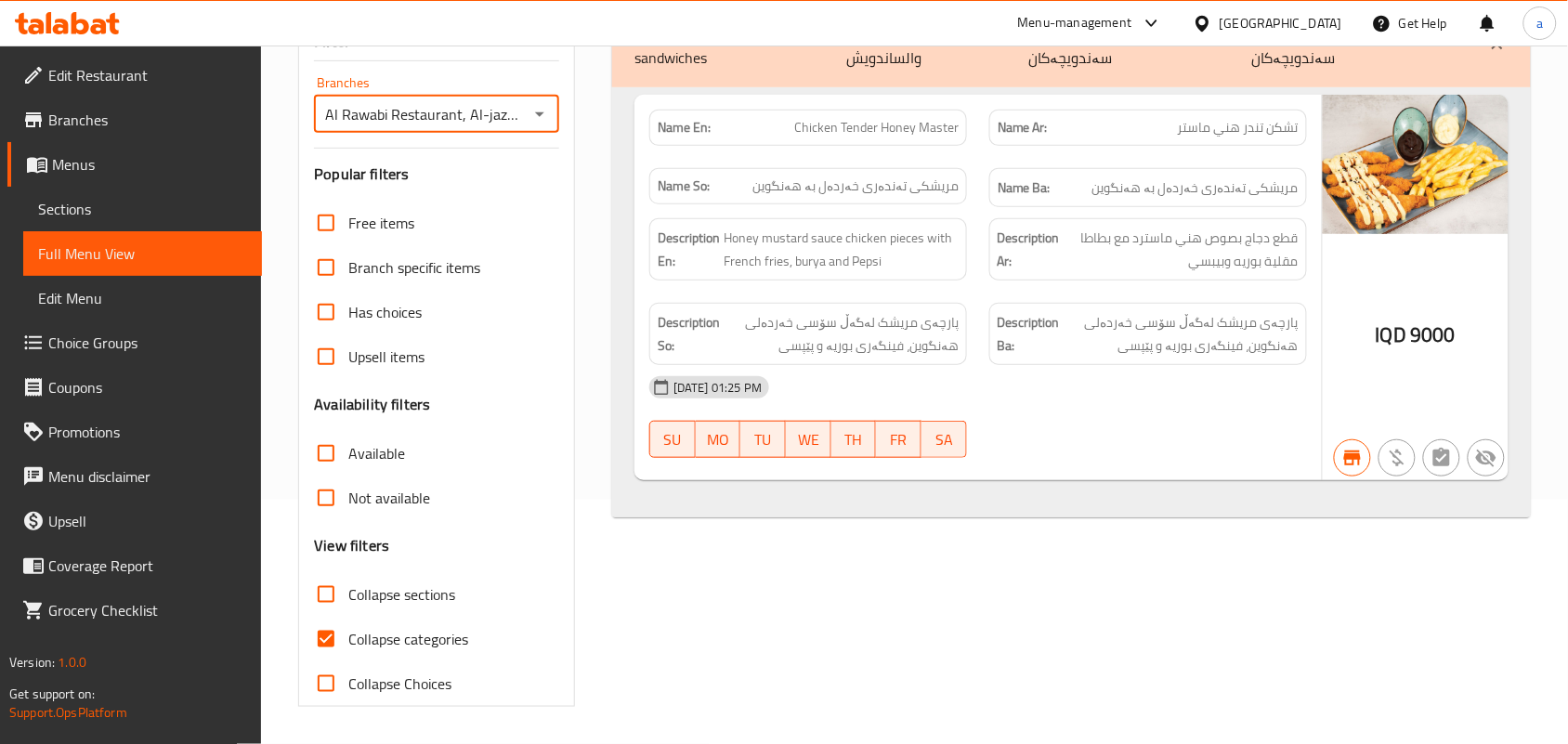
click at [111, 214] on span "Sections" at bounding box center [143, 208] width 209 height 22
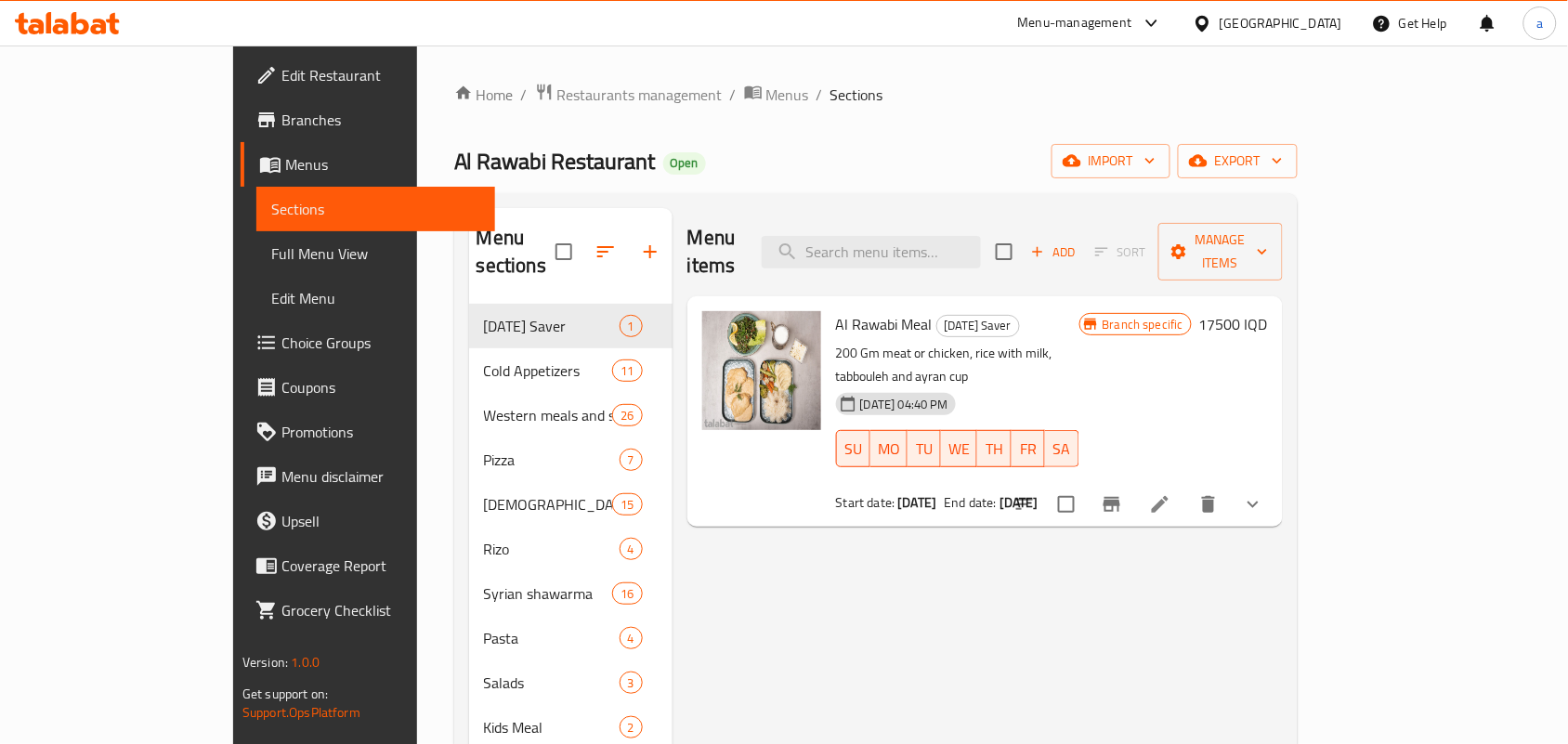
click at [271, 257] on span "Full Menu View" at bounding box center [376, 253] width 209 height 22
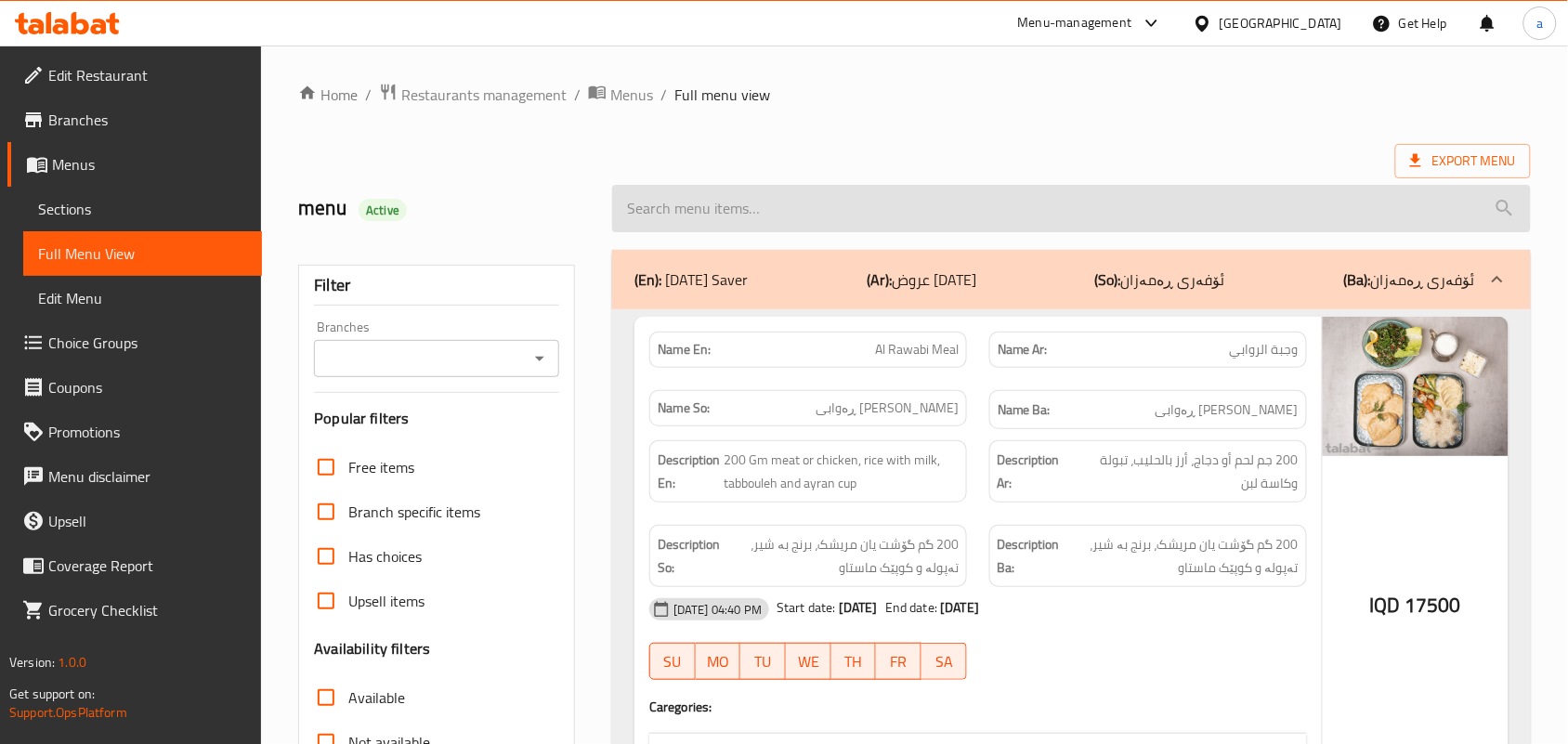
click at [764, 223] on input "search" at bounding box center [1071, 208] width 919 height 48
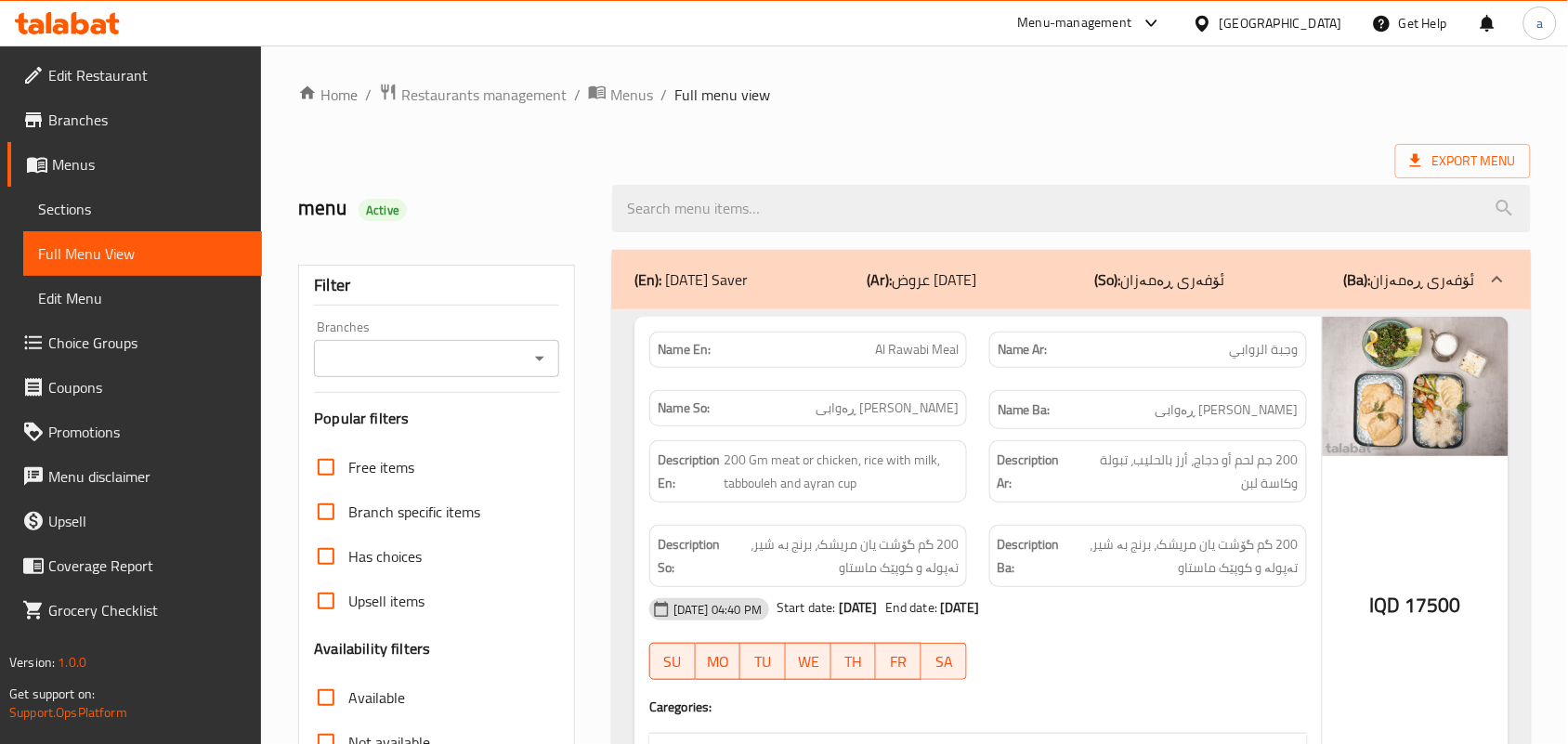
paste input "Bechamel chicken Sharhat"
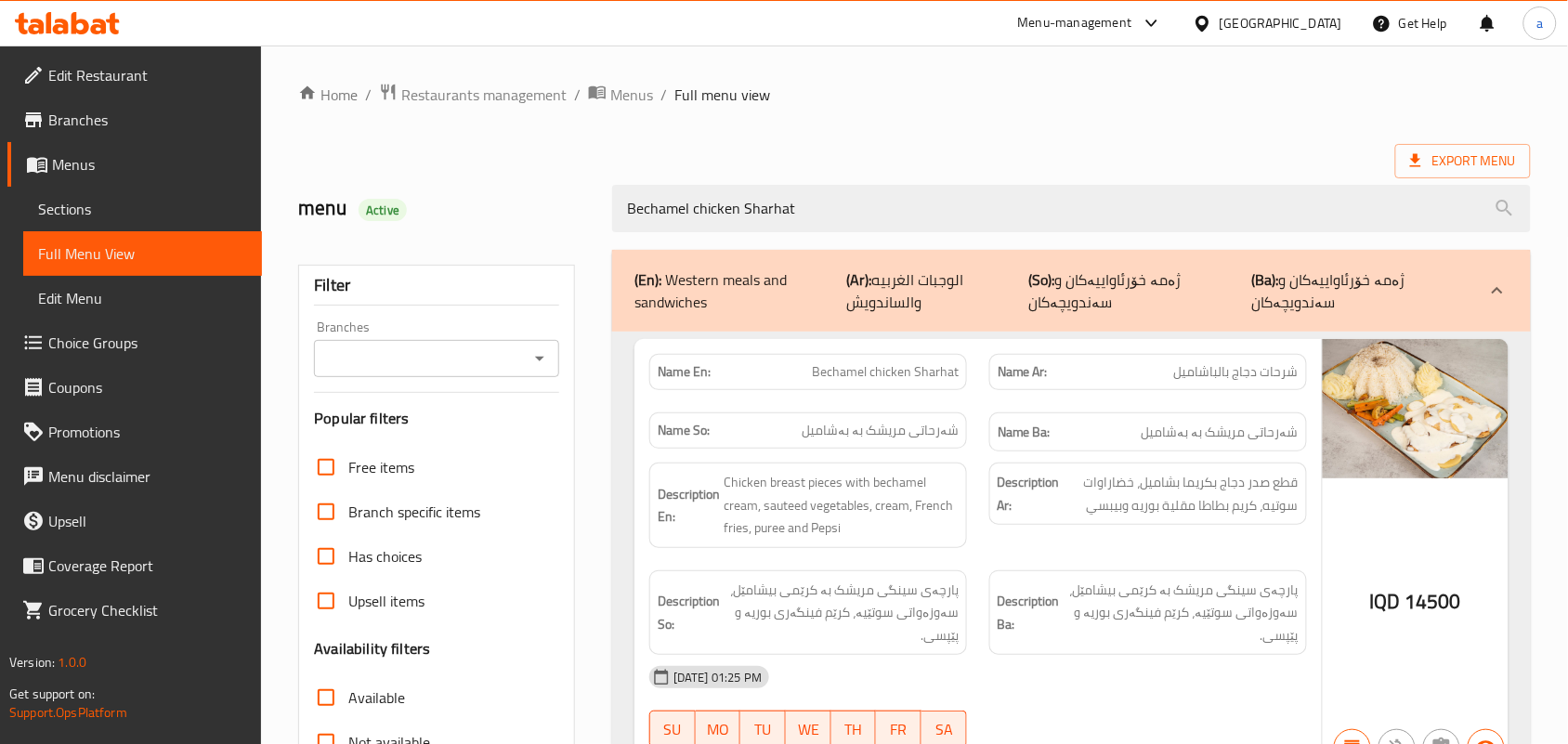
click at [550, 363] on icon "Open" at bounding box center [539, 358] width 22 height 22
type input "Bechamel chicken Sharhat"
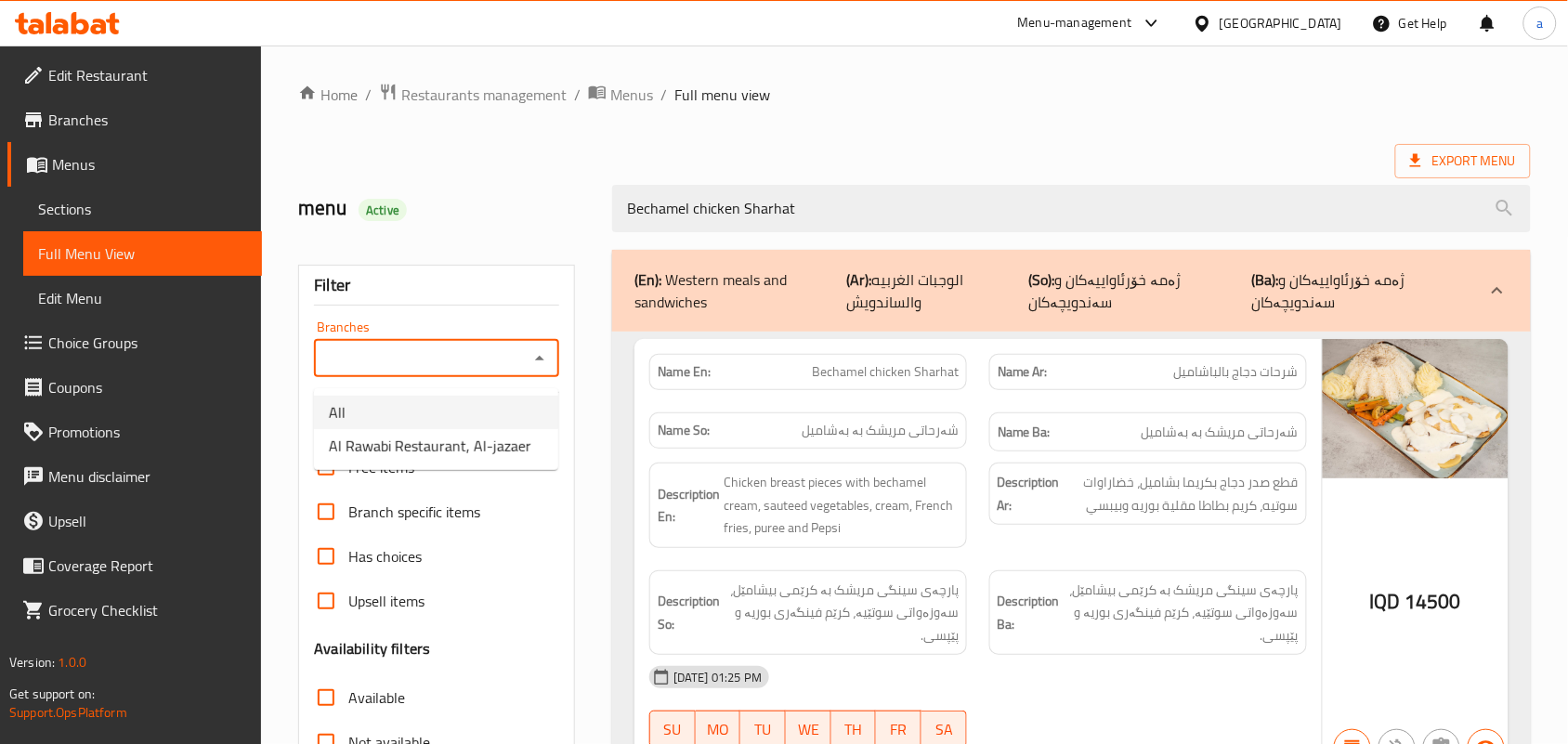
click at [489, 438] on span "Al Rawabi Restaurant, Al-jazaer" at bounding box center [429, 445] width 203 height 22
type input "Al Rawabi Restaurant, Al-jazaer"
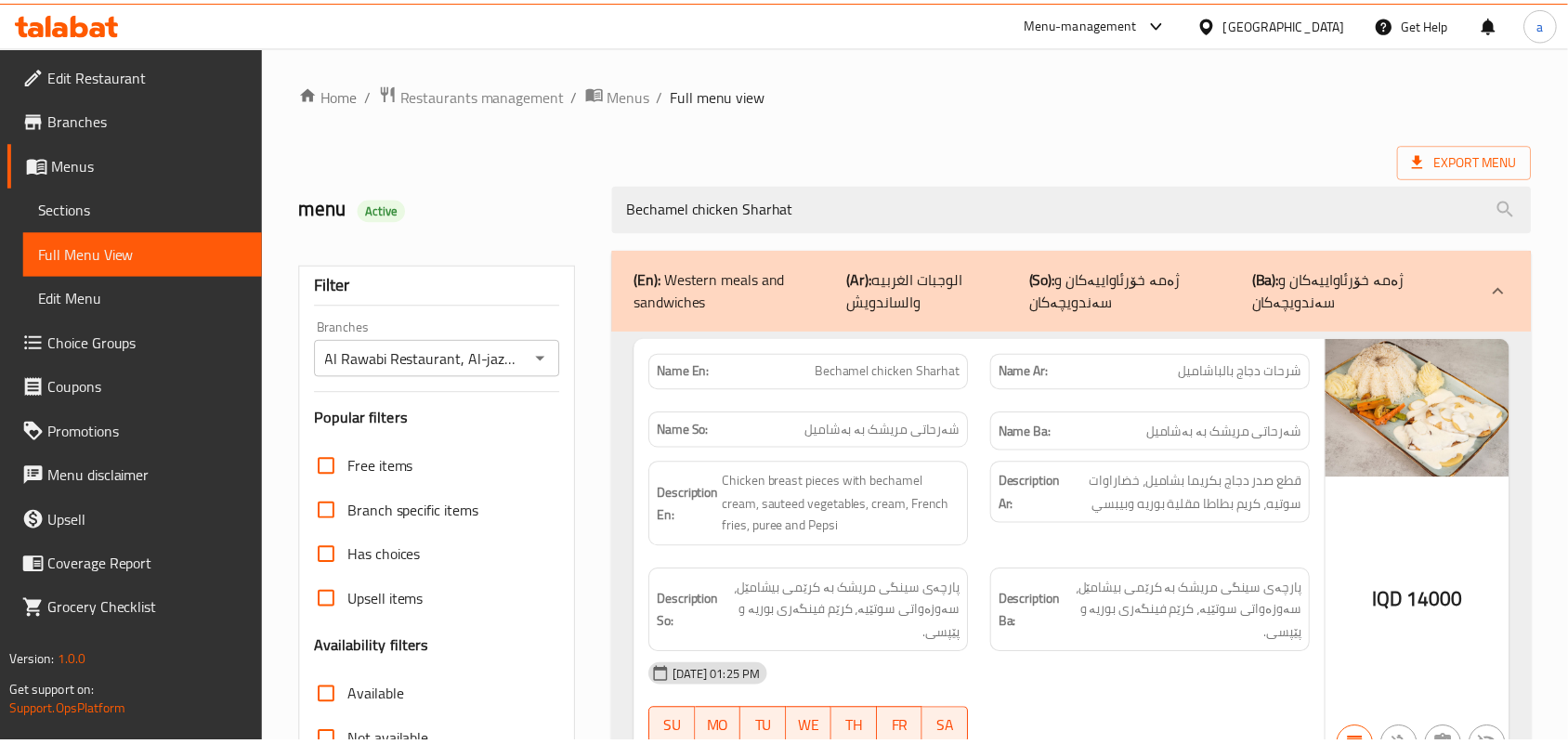
scroll to position [274, 0]
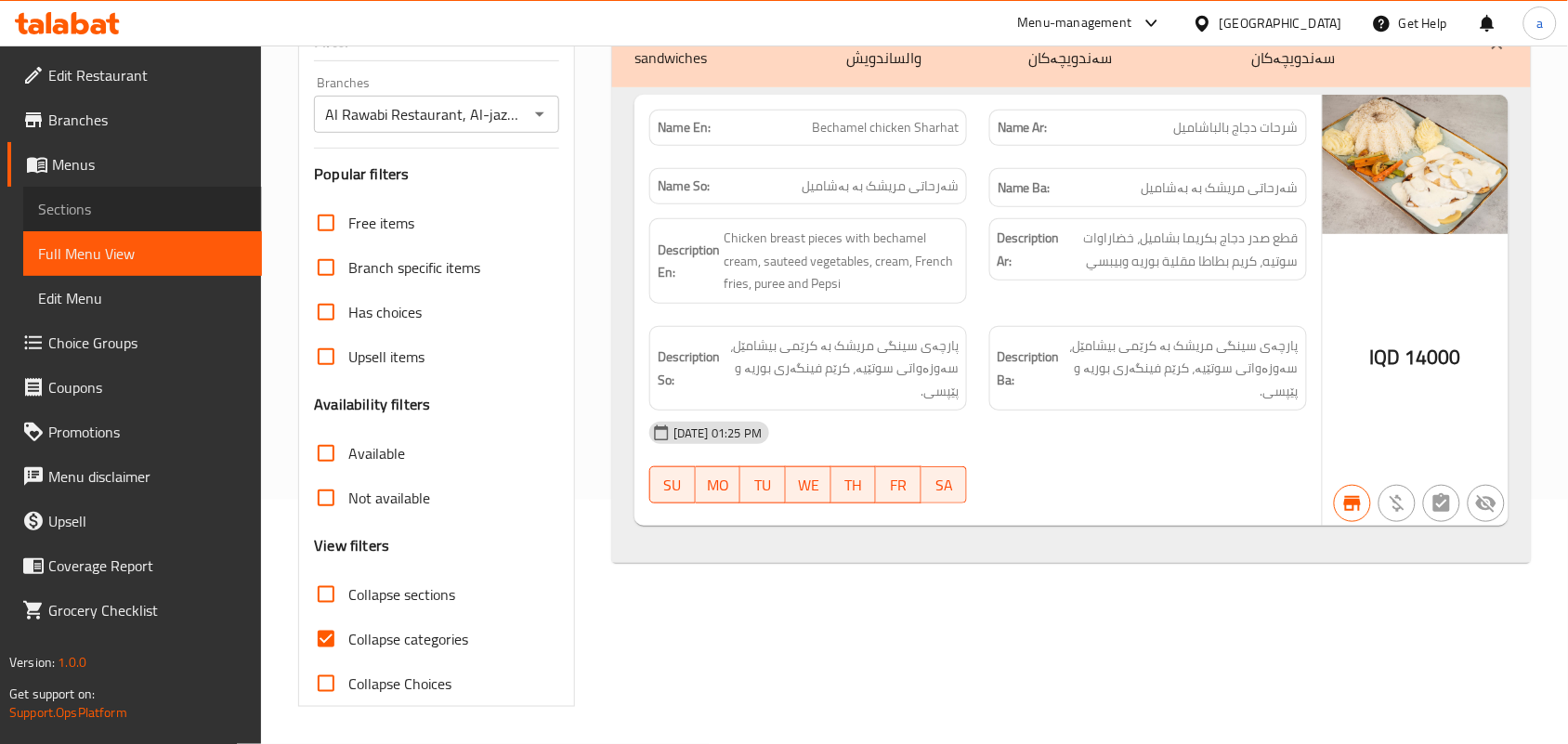
click at [90, 220] on span "Sections" at bounding box center [143, 208] width 209 height 22
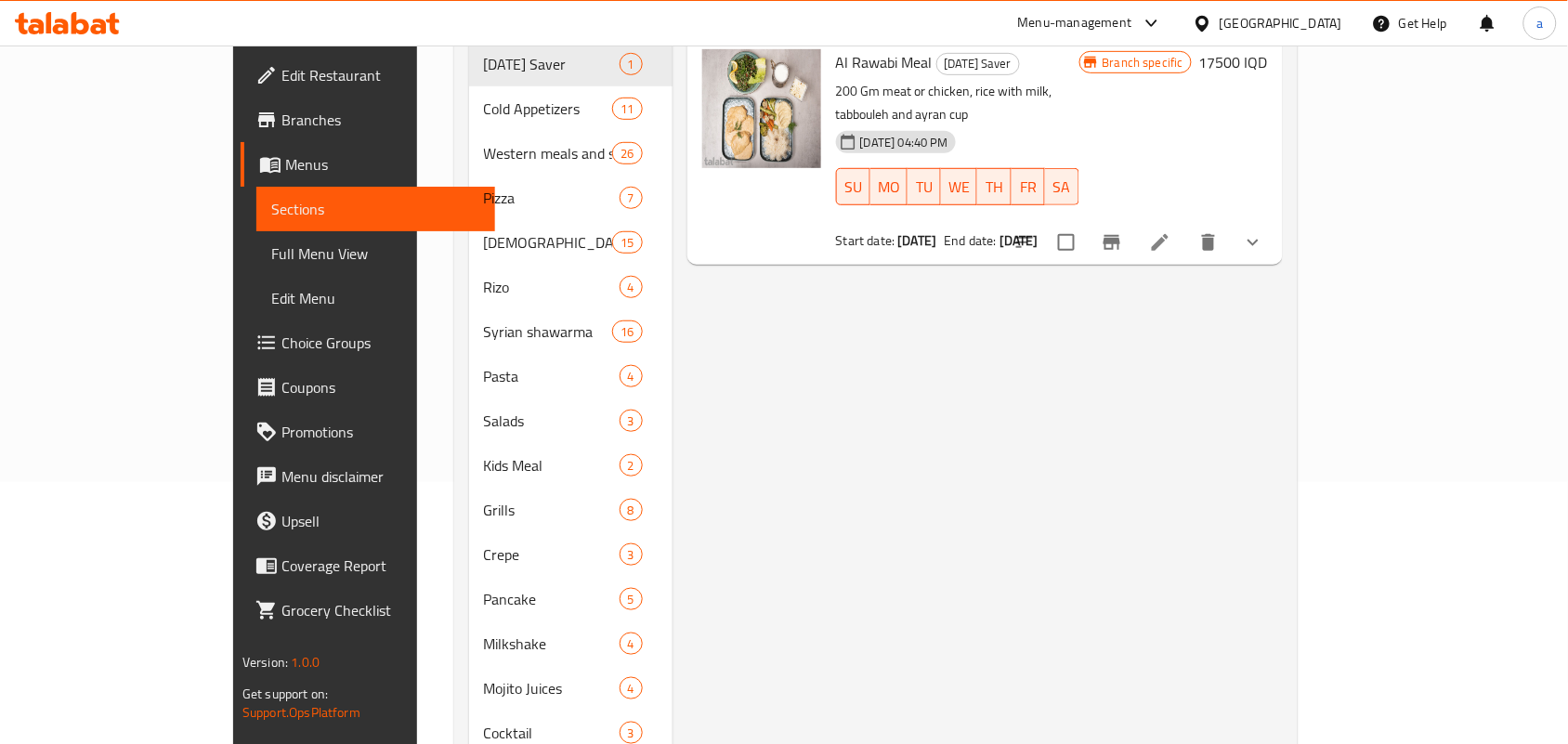
click at [271, 260] on span "Full Menu View" at bounding box center [376, 253] width 209 height 22
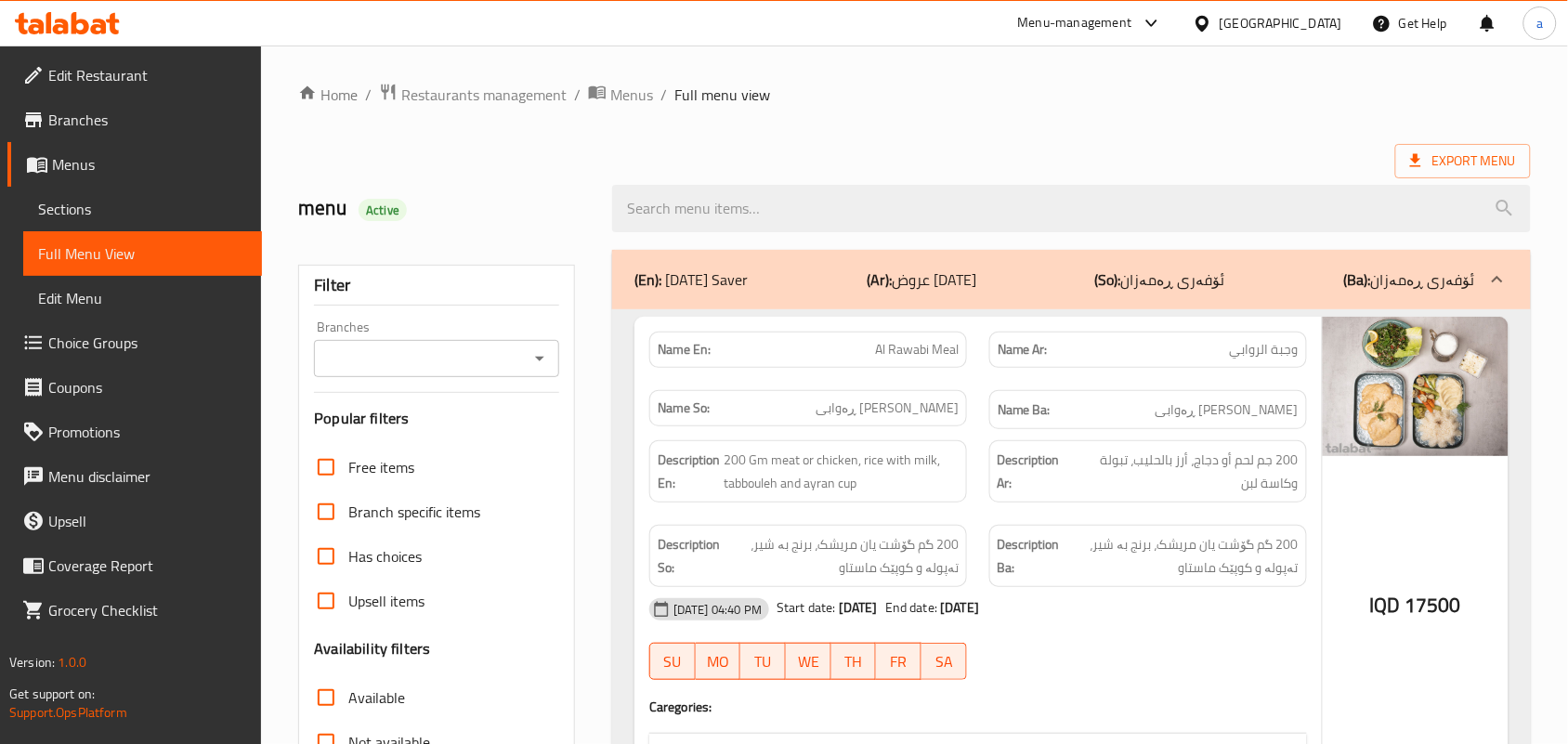
drag, startPoint x: 753, startPoint y: 196, endPoint x: 707, endPoint y: 258, distance: 77.2
click at [753, 198] on input "search" at bounding box center [1071, 208] width 919 height 48
paste input "Diet Chicken Breast Steak"
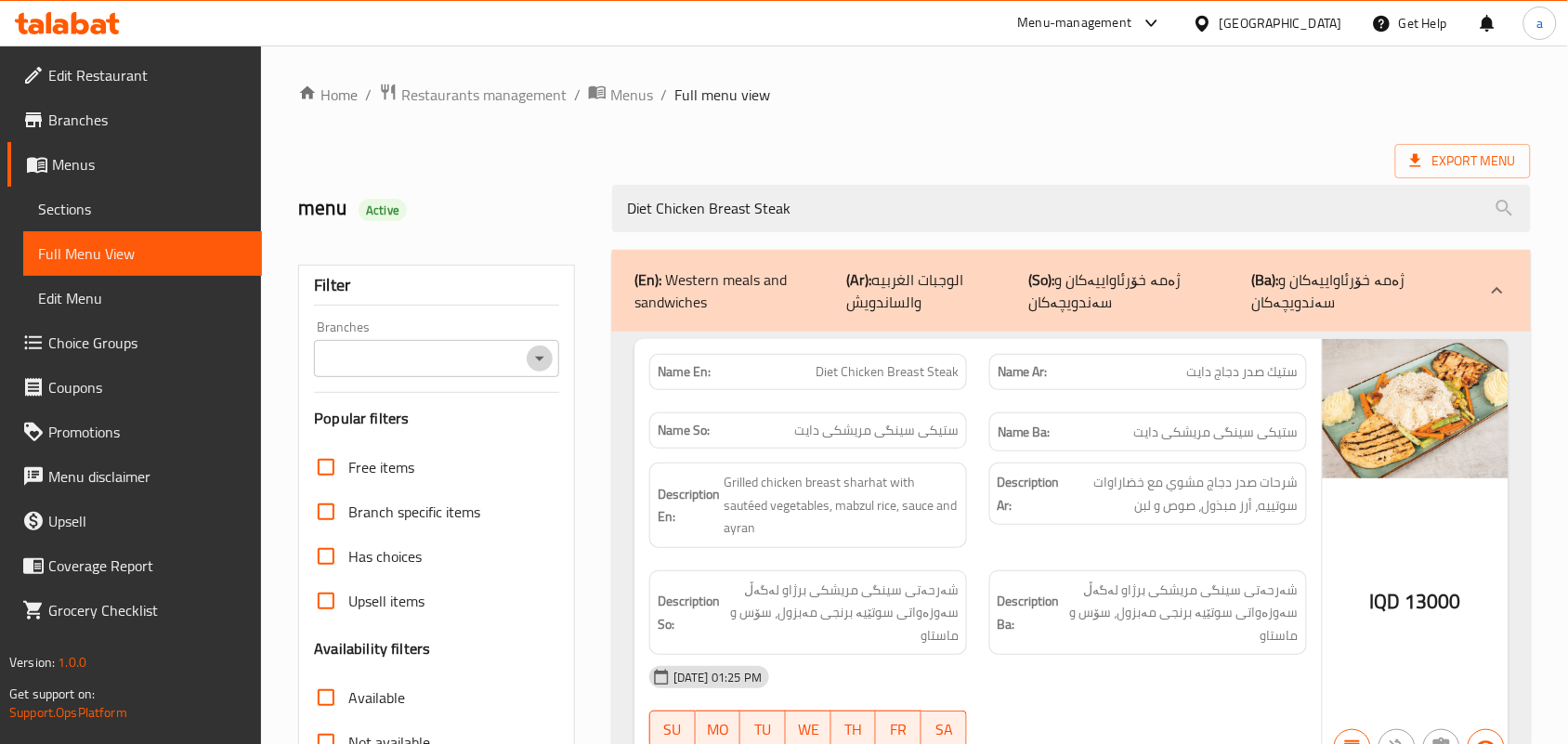
click at [546, 363] on icon "Open" at bounding box center [539, 358] width 22 height 22
type input "Diet Chicken Breast Steak"
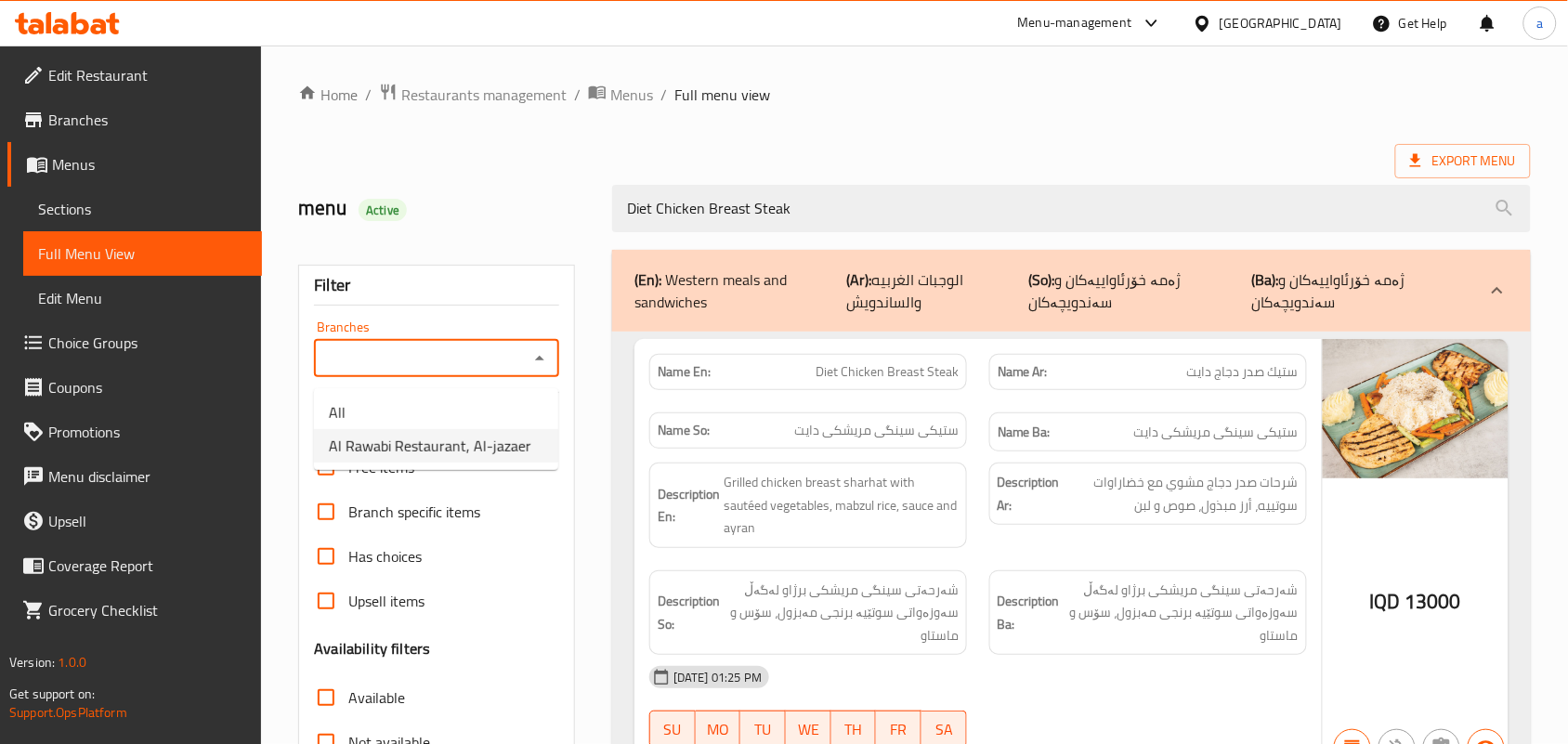
click at [447, 448] on span "Al Rawabi Restaurant, Al-jazaer" at bounding box center [429, 445] width 203 height 22
type input "Al Rawabi Restaurant, Al-jazaer"
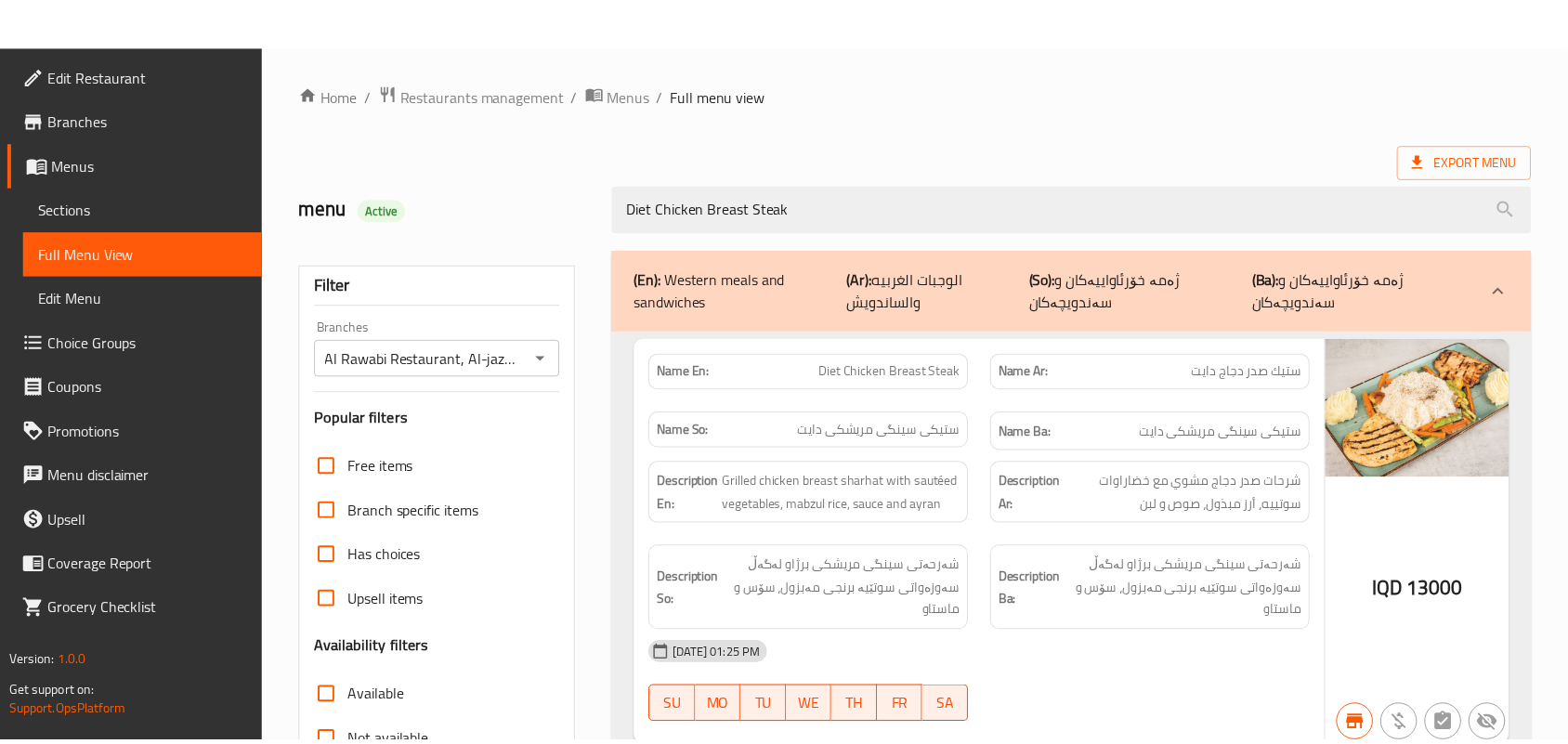
scroll to position [274, 0]
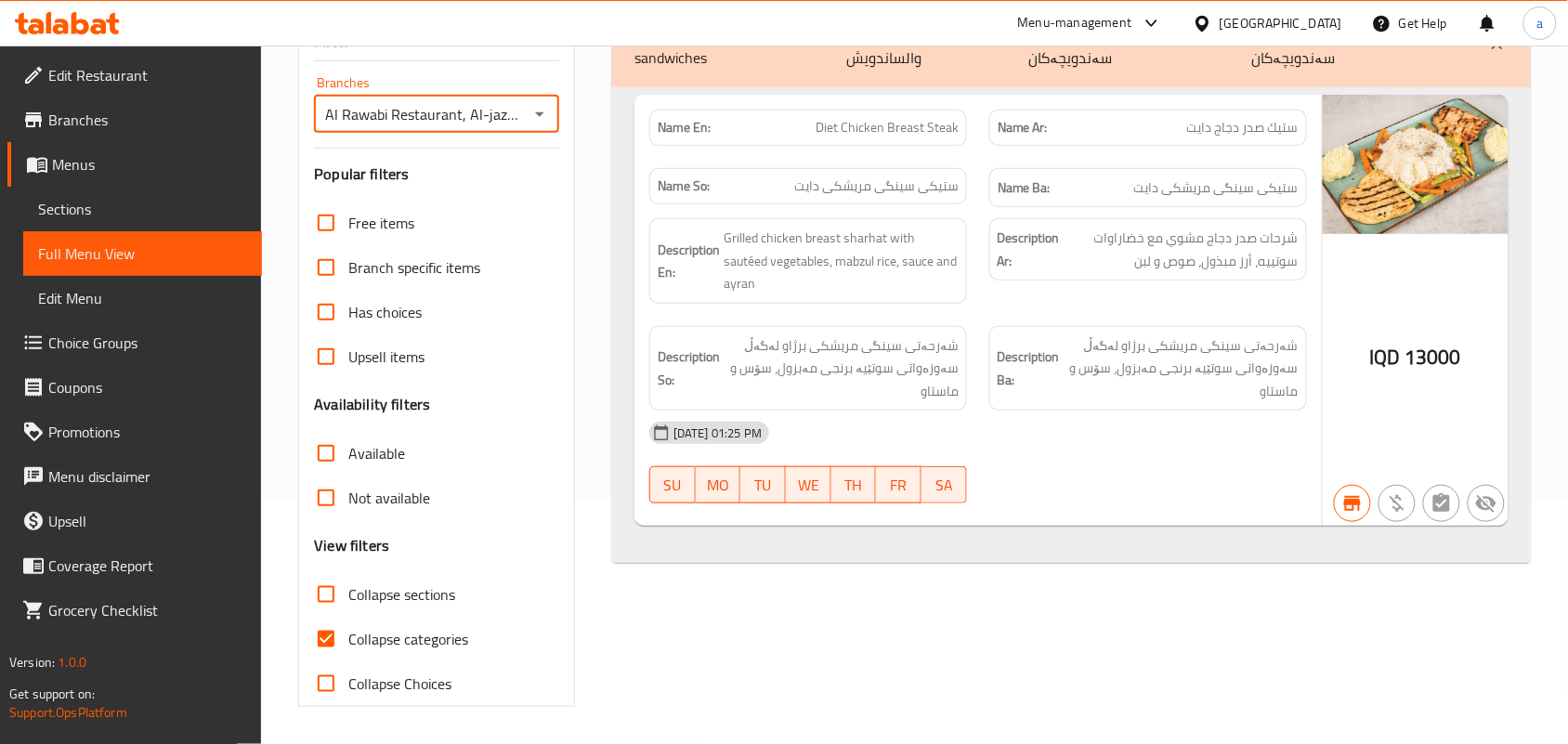
click at [82, 218] on span "Sections" at bounding box center [143, 208] width 209 height 22
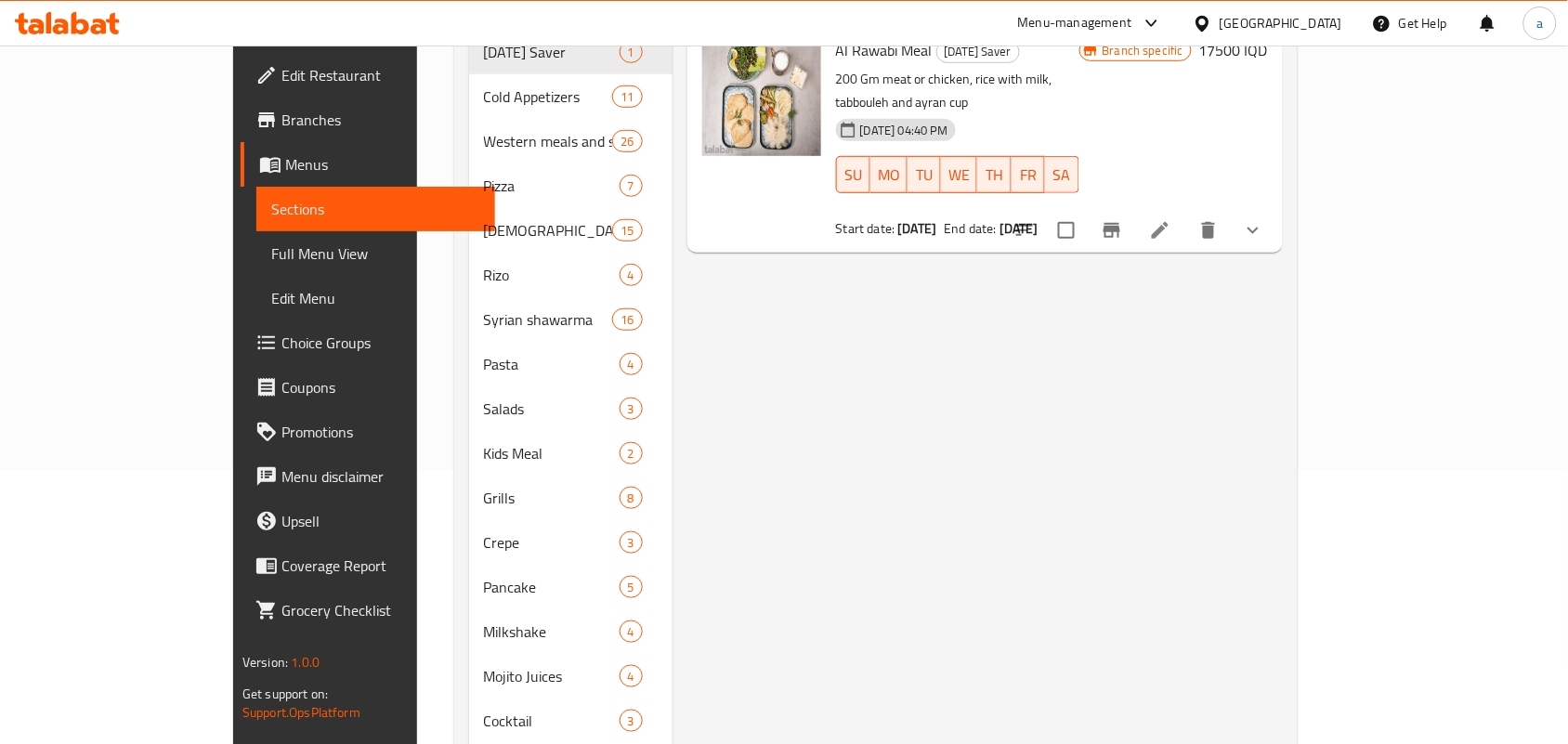
scroll to position [262, 0]
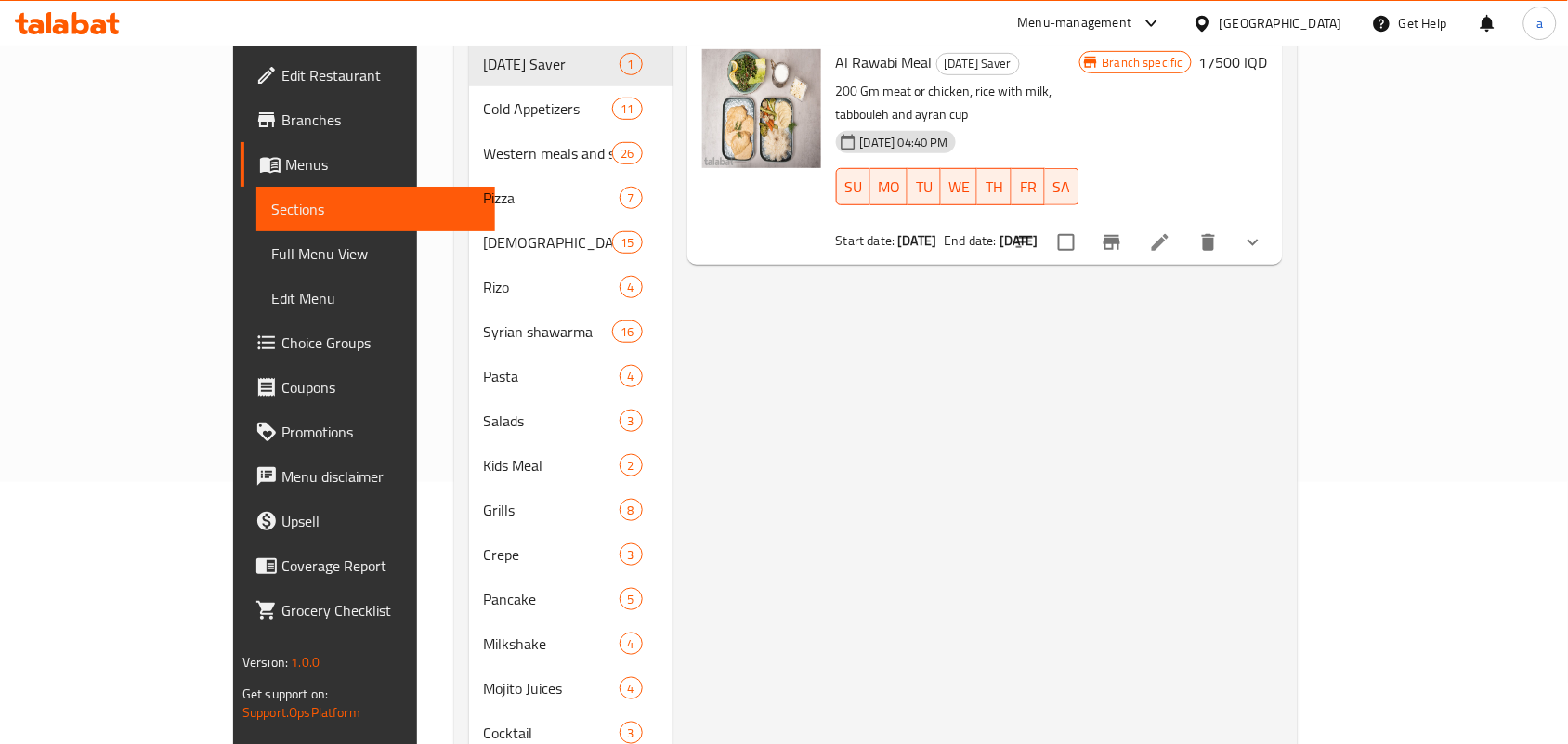
click at [271, 252] on span "Full Menu View" at bounding box center [376, 253] width 209 height 22
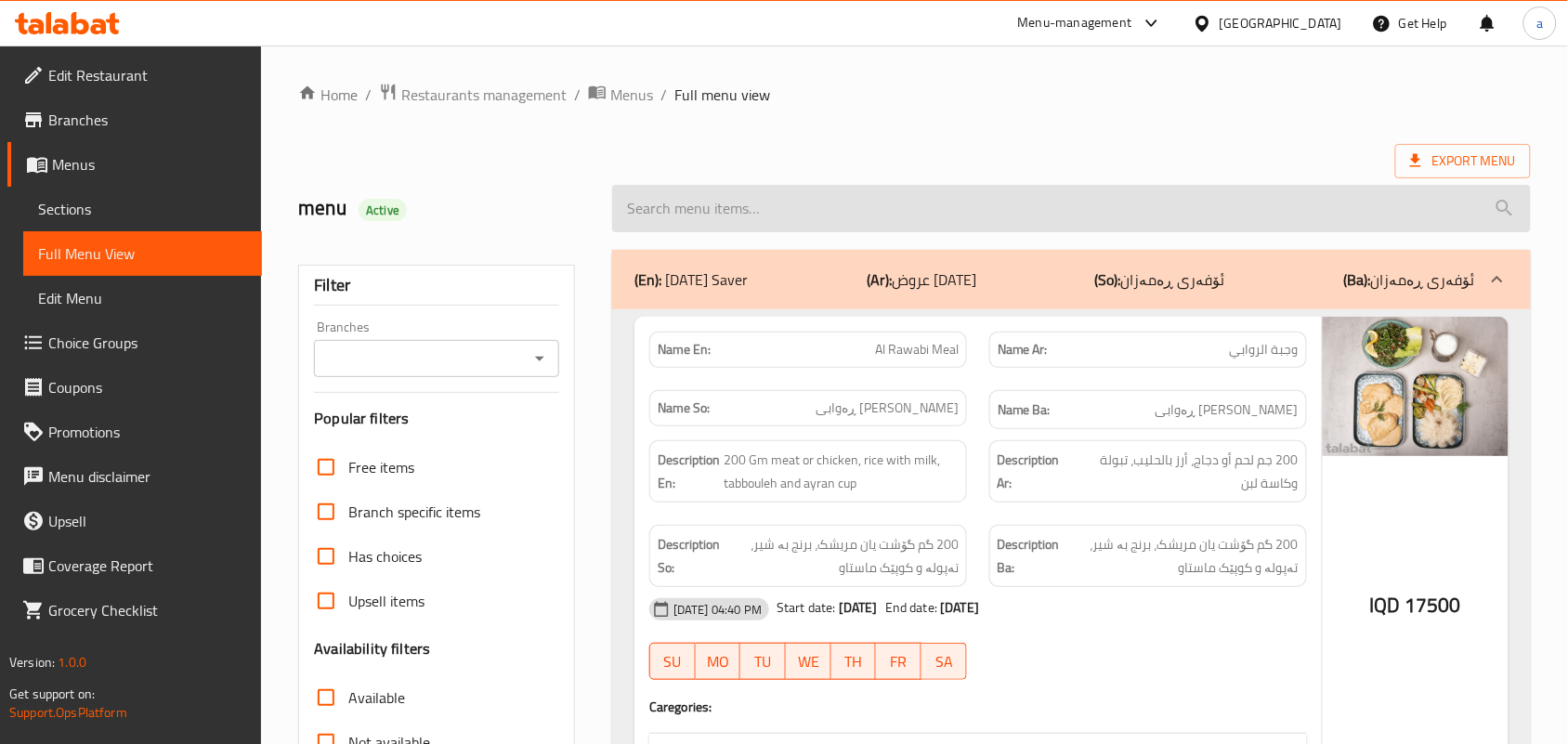
click at [782, 215] on input "search" at bounding box center [1071, 208] width 919 height 48
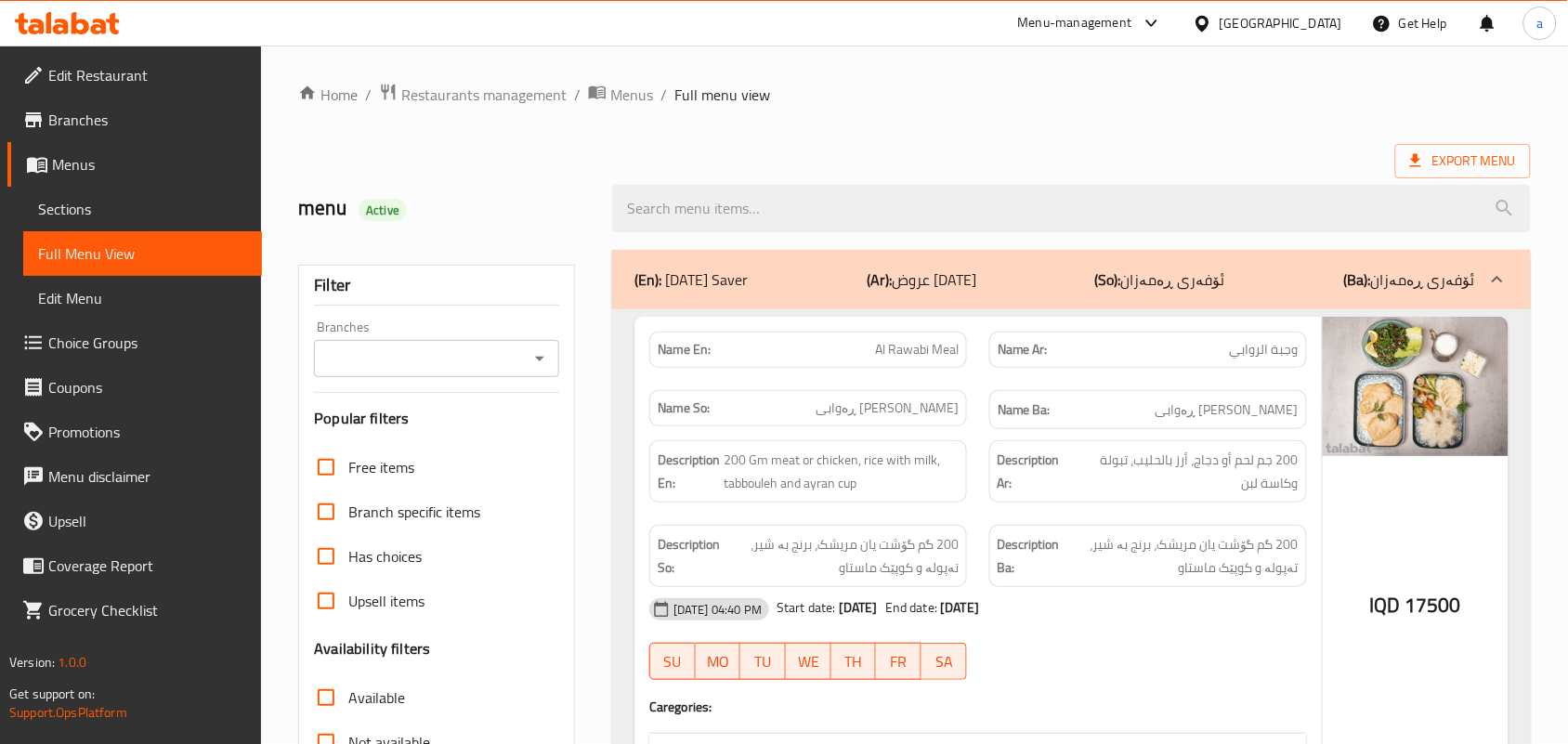
paste input "Meat steak"
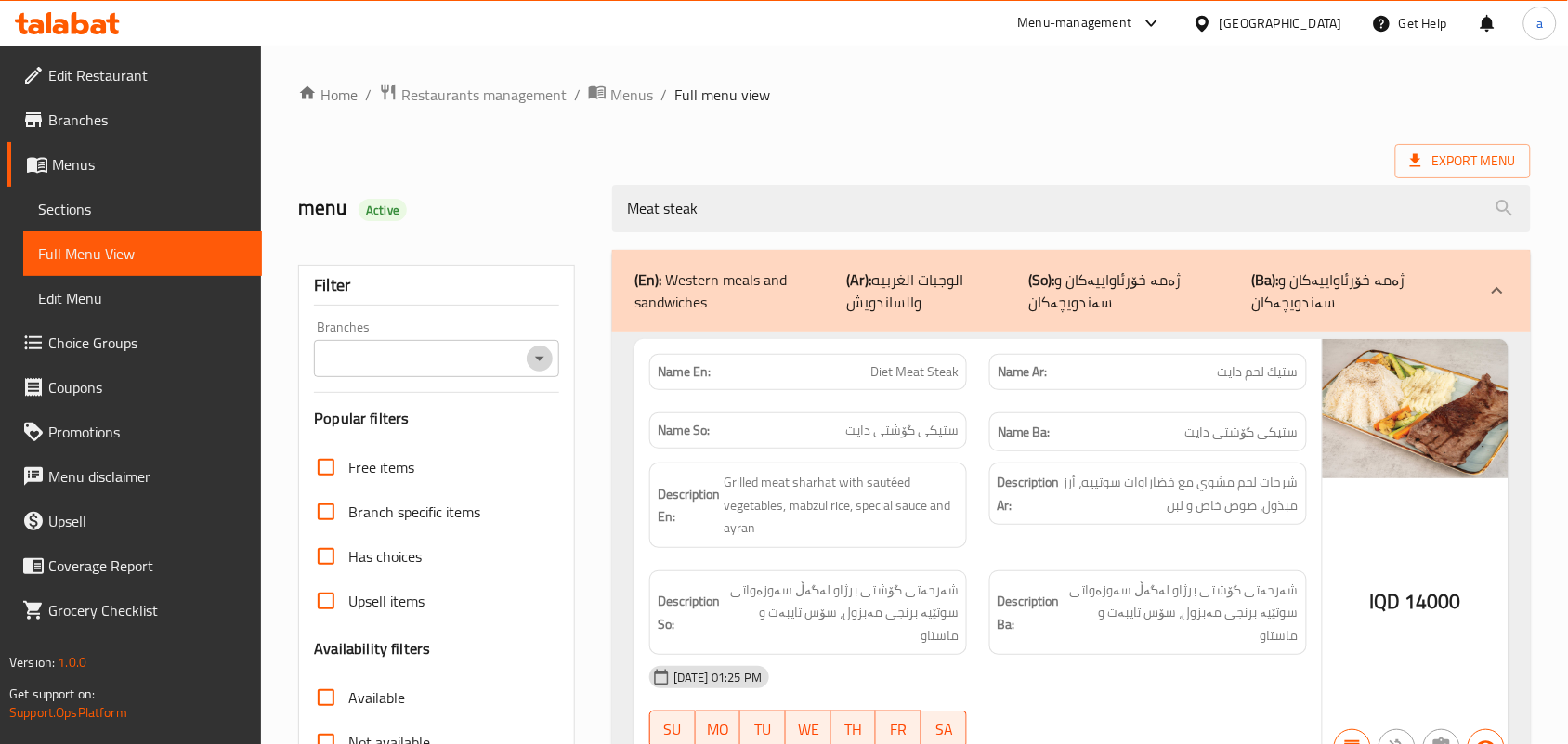
click at [544, 369] on icon "Open" at bounding box center [539, 358] width 22 height 22
type input "Meat steak"
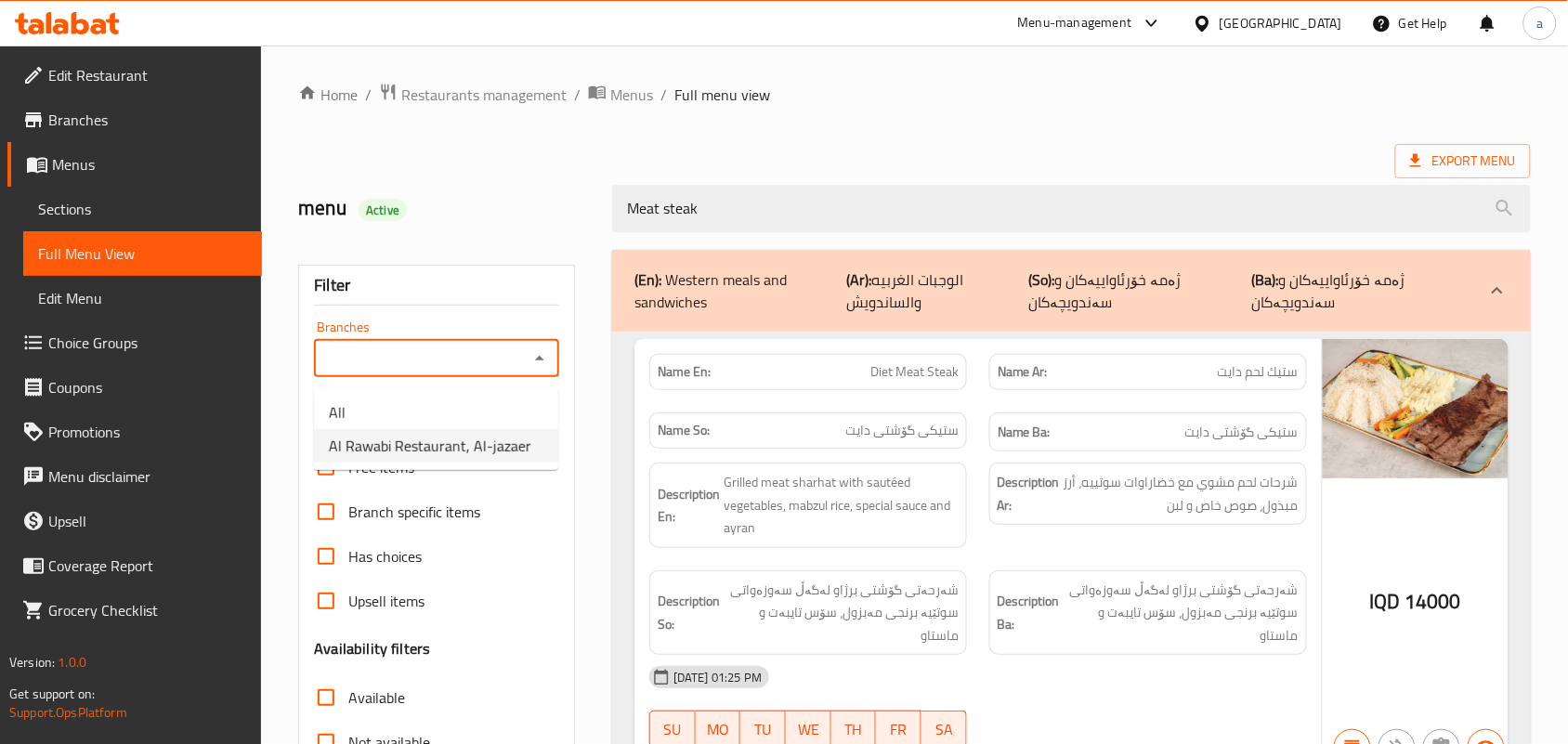
click at [435, 445] on span "Al Rawabi Restaurant, Al-jazaer" at bounding box center [429, 445] width 203 height 22
type input "Al Rawabi Restaurant, Al-jazaer"
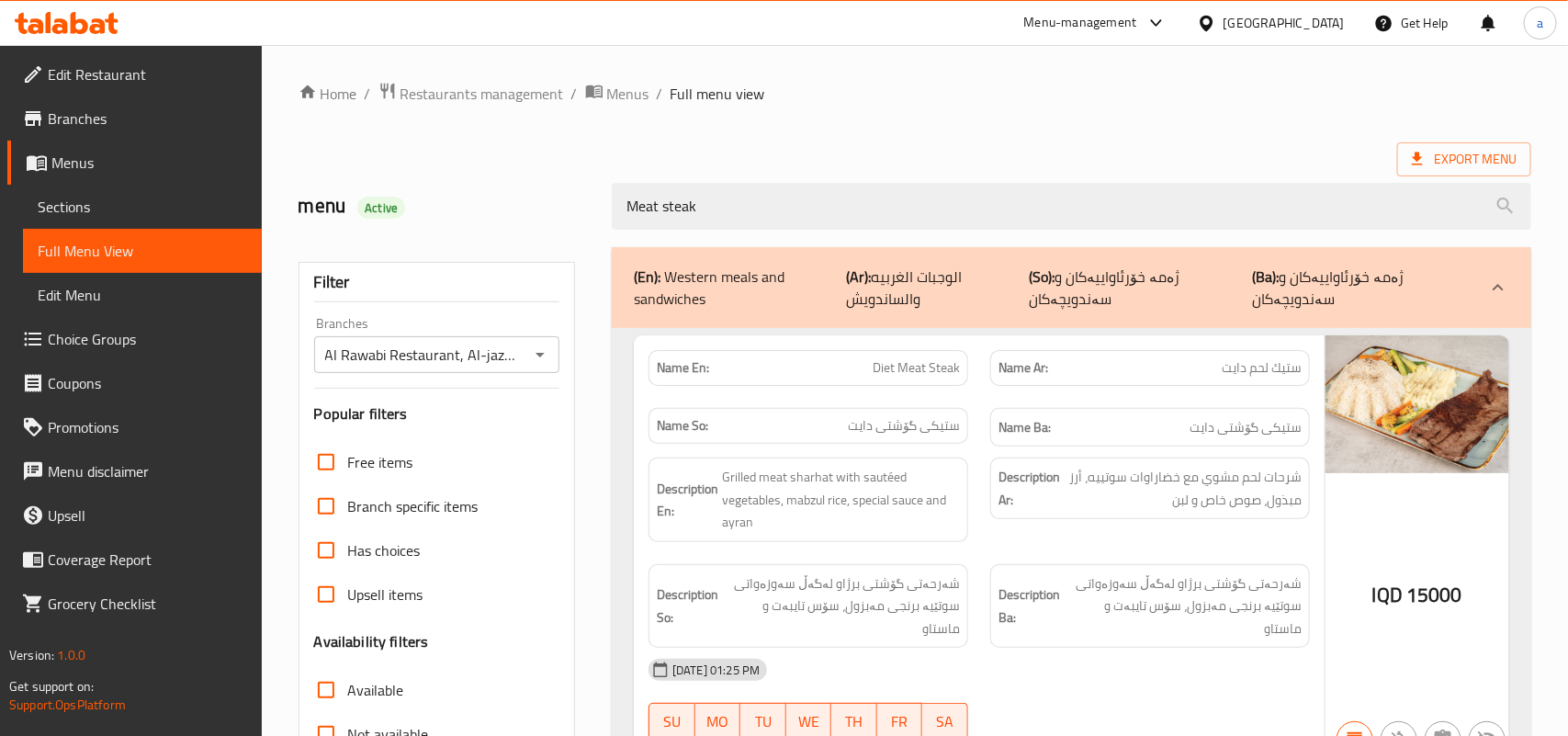
scroll to position [530, 0]
